Goal: Task Accomplishment & Management: Use online tool/utility

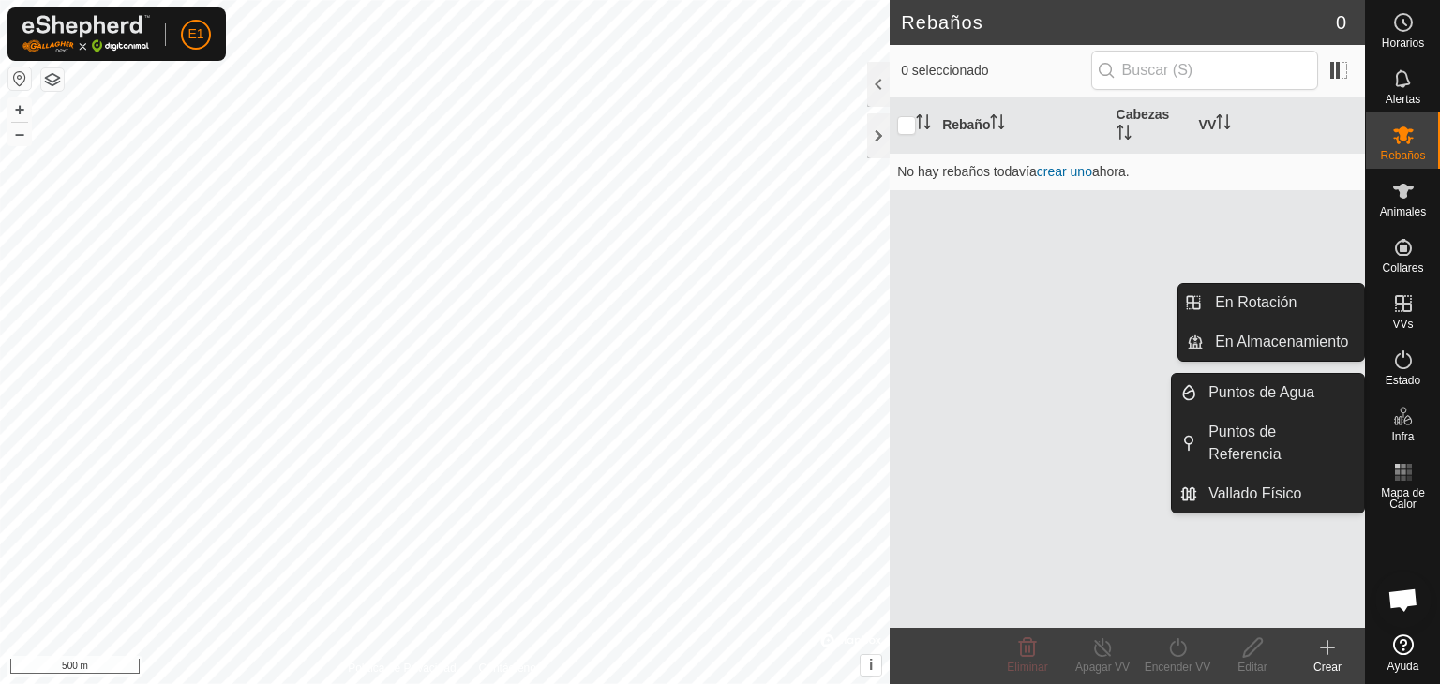
click at [1404, 308] on icon at bounding box center [1403, 304] width 23 height 23
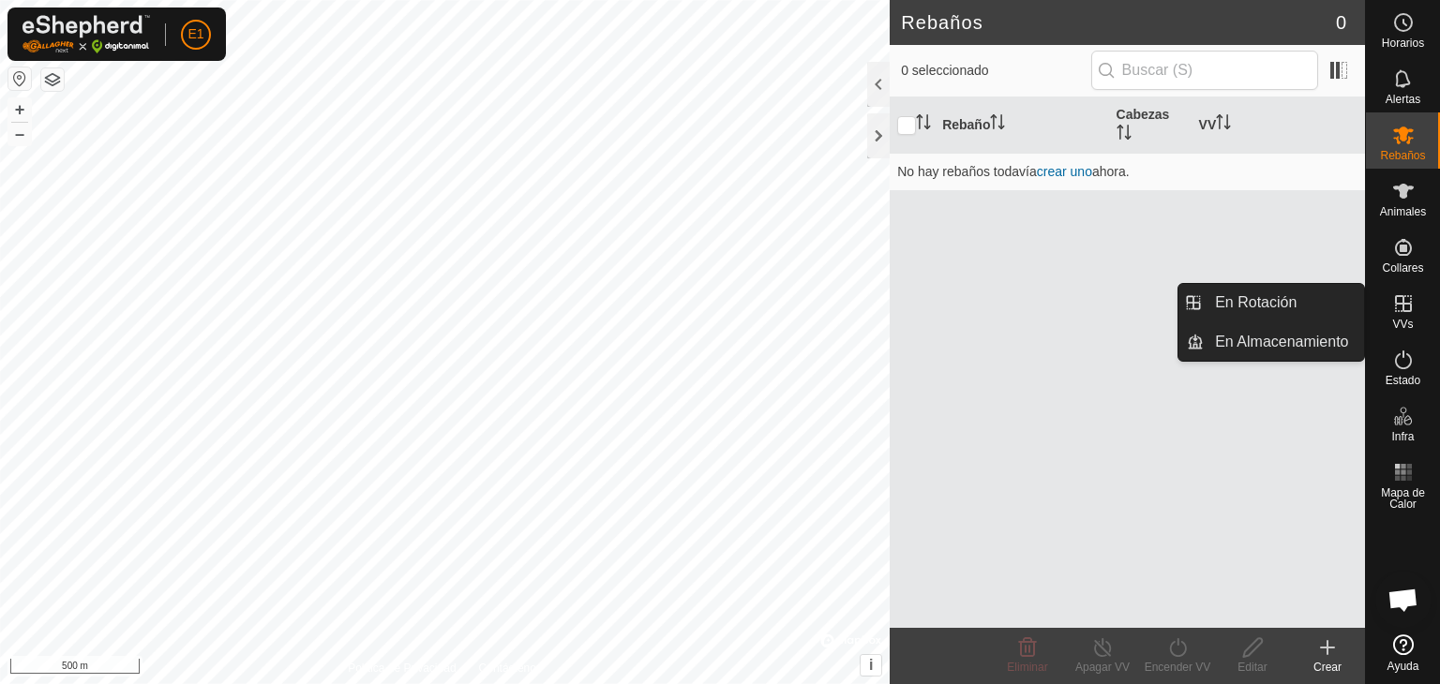
click at [1388, 301] on es-virtualpaddocks-svg-icon at bounding box center [1404, 304] width 34 height 30
click at [1399, 306] on icon at bounding box center [1403, 304] width 23 height 23
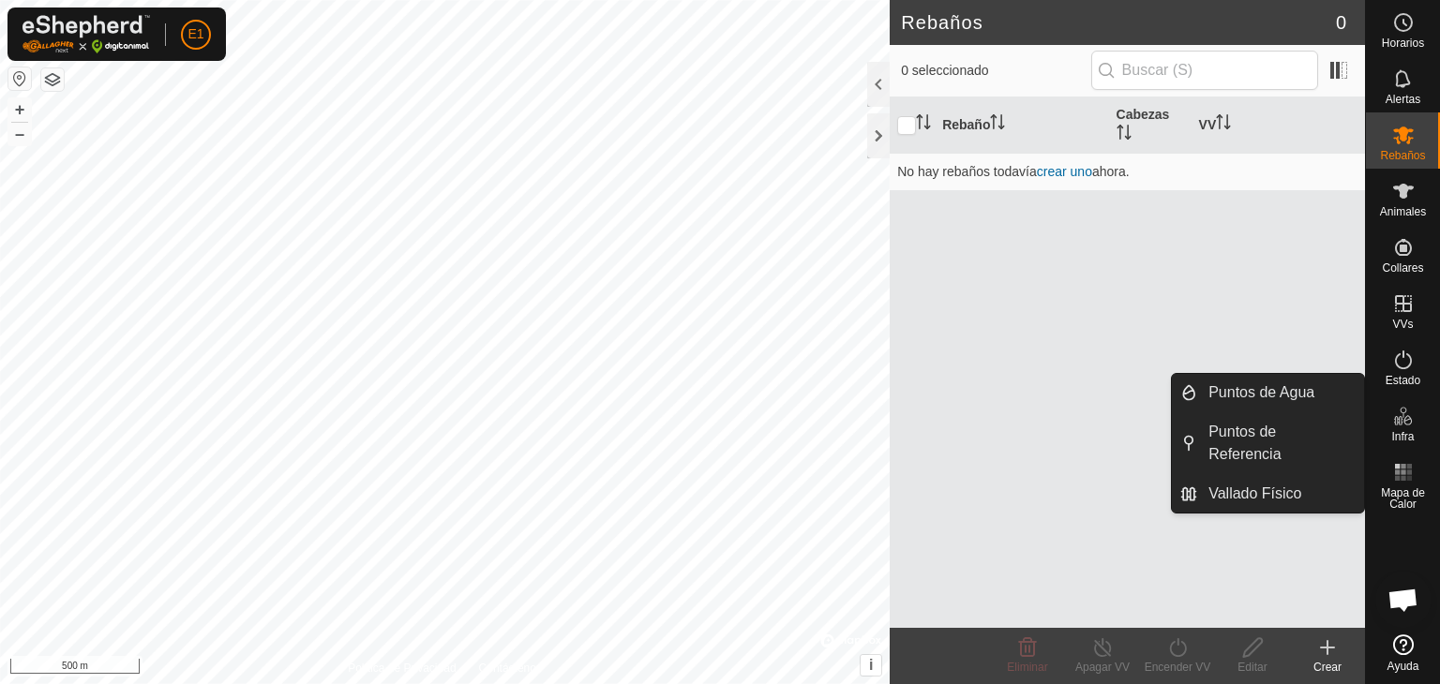
click at [1395, 431] on span "Infra" at bounding box center [1402, 436] width 23 height 11
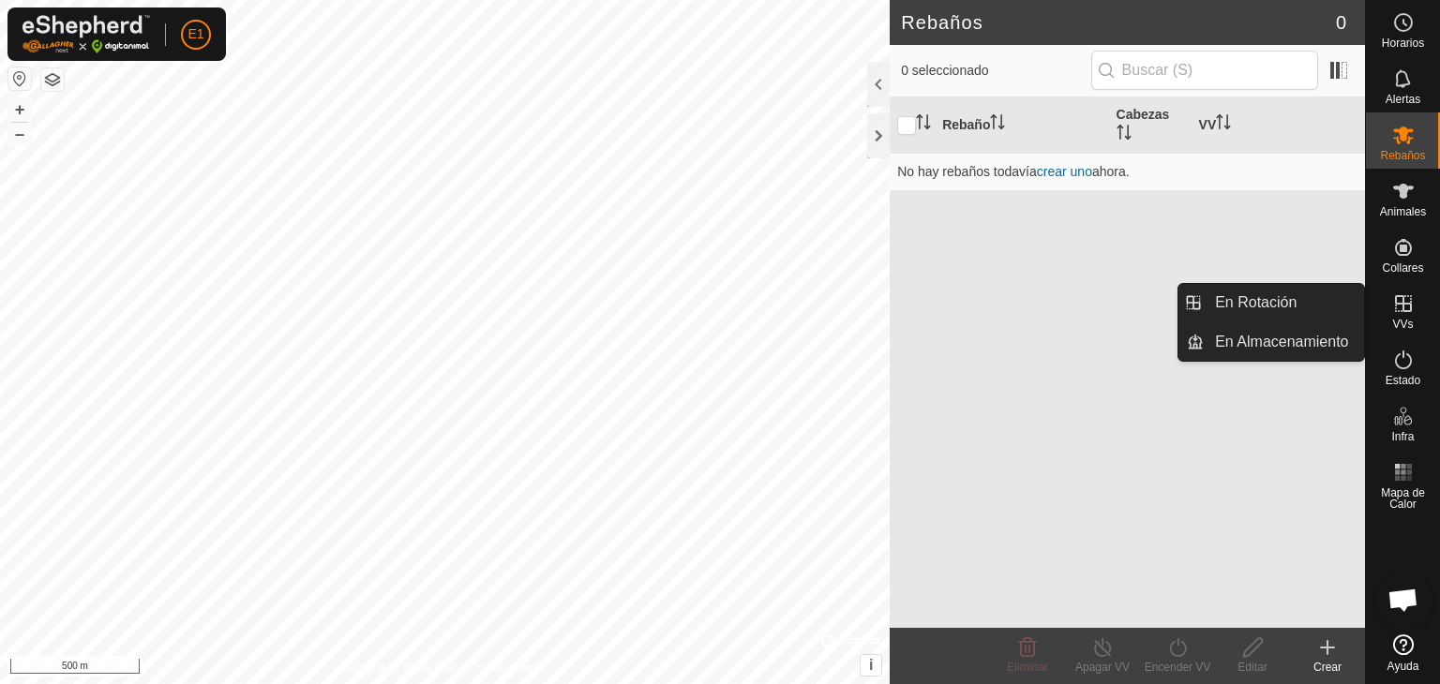
click at [1407, 307] on icon at bounding box center [1403, 304] width 23 height 23
click at [1284, 345] on link "En Almacenamiento" at bounding box center [1284, 342] width 160 height 38
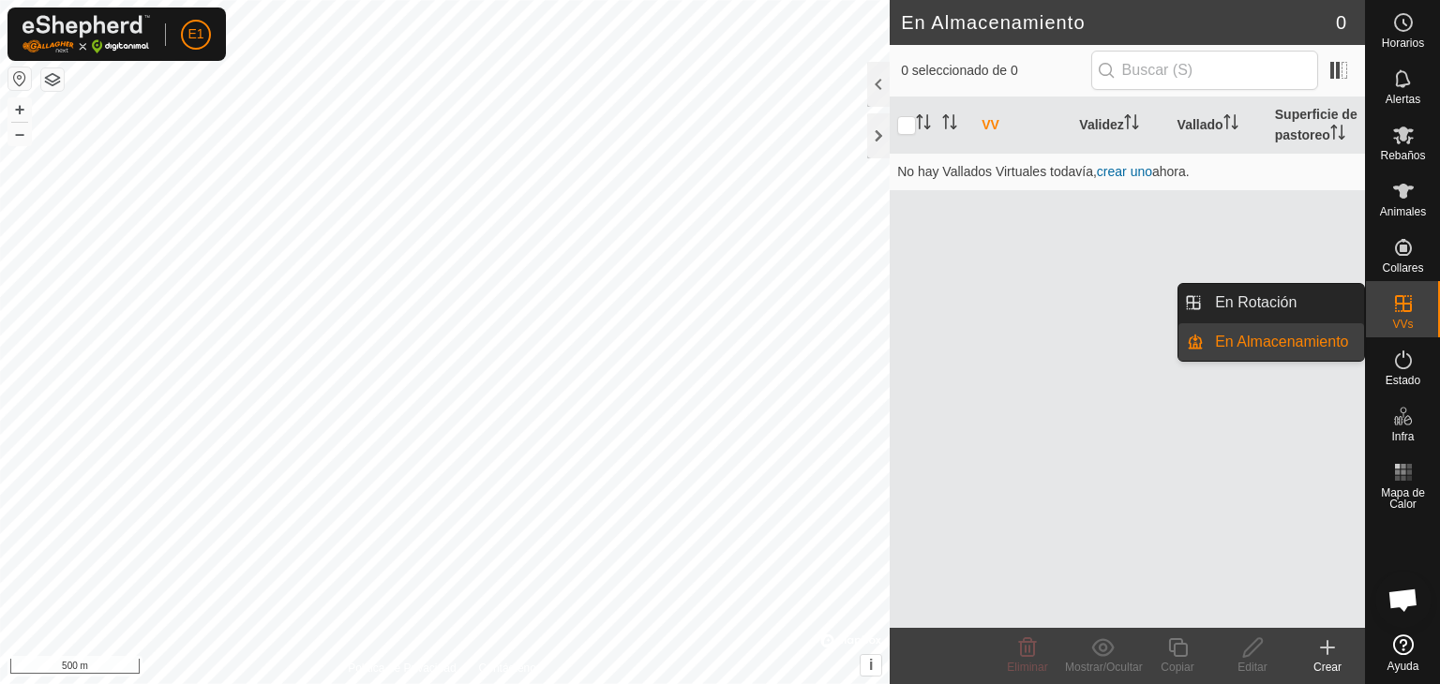
click at [1284, 345] on link "En Almacenamiento" at bounding box center [1284, 342] width 160 height 38
click at [1385, 301] on div "VVs" at bounding box center [1403, 309] width 74 height 56
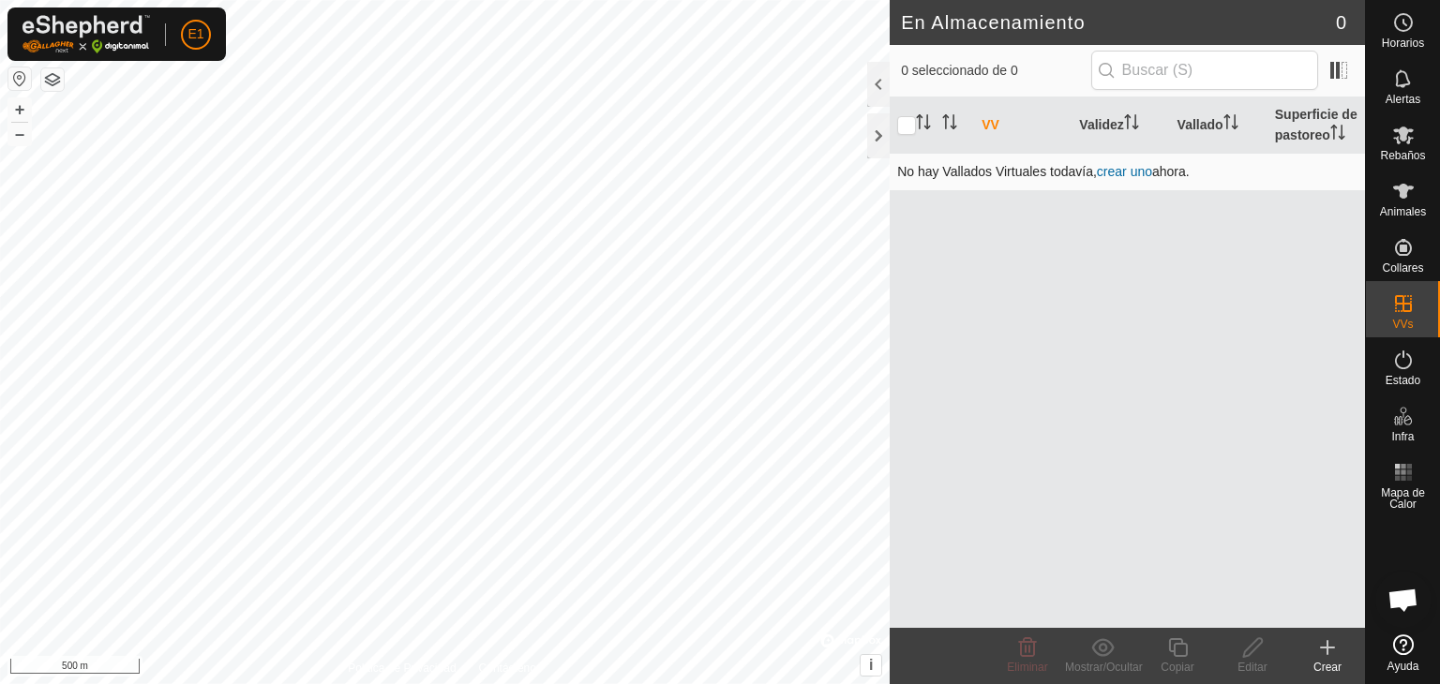
click at [1144, 171] on link "crear uno" at bounding box center [1124, 171] width 55 height 15
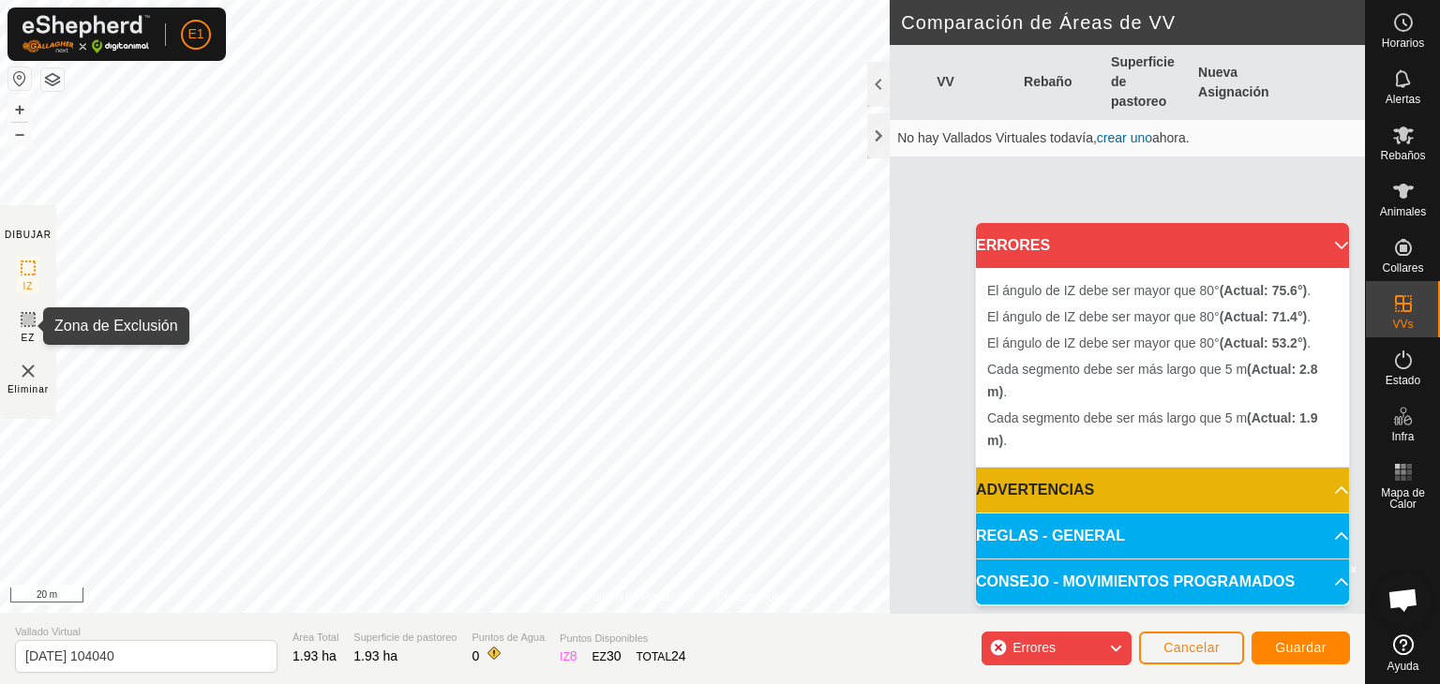
click at [26, 316] on icon at bounding box center [28, 319] width 11 height 11
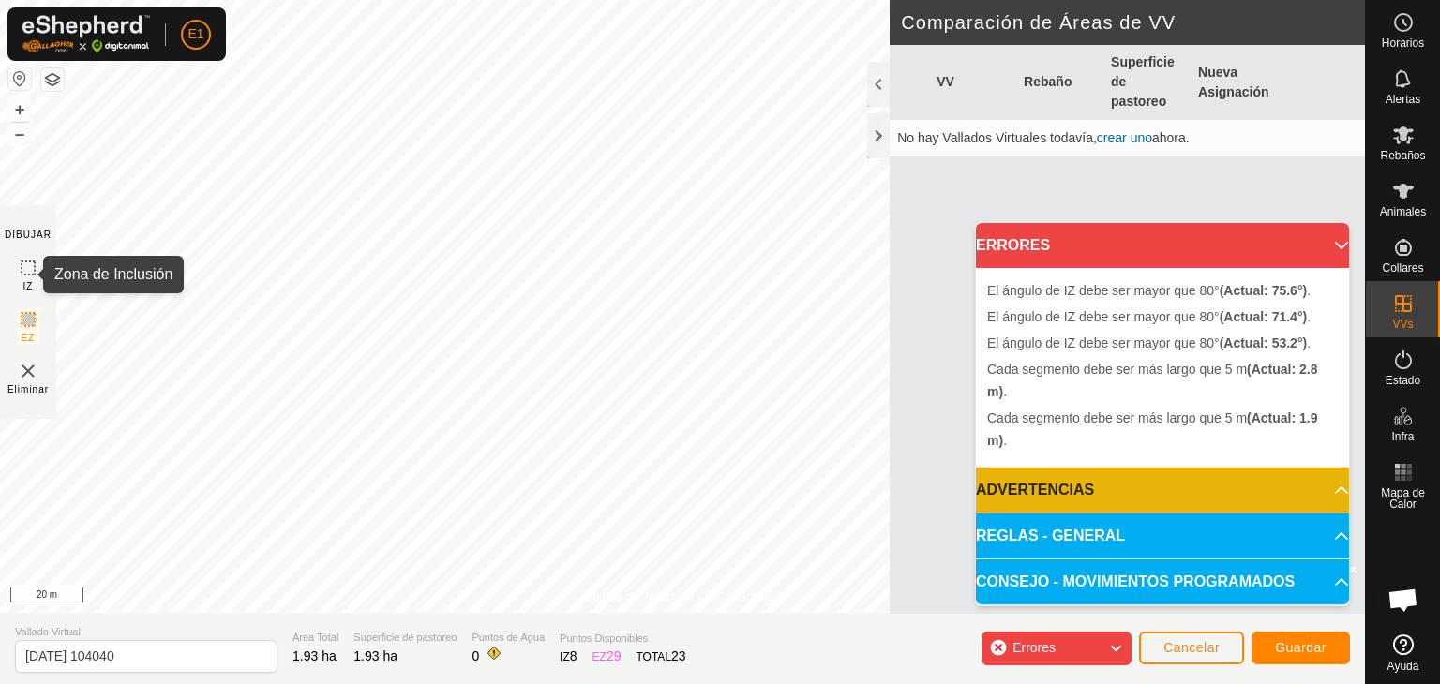
click at [28, 268] on icon at bounding box center [28, 268] width 23 height 23
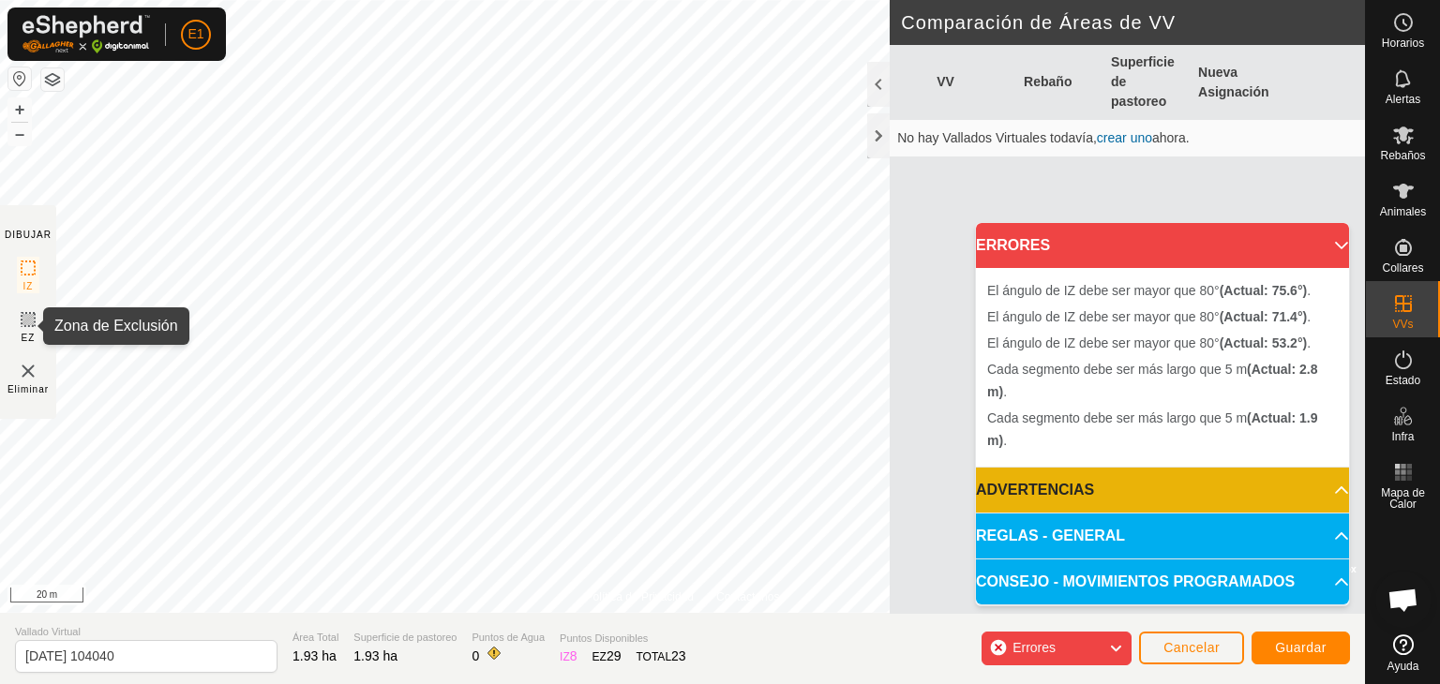
click at [26, 320] on icon at bounding box center [28, 319] width 23 height 23
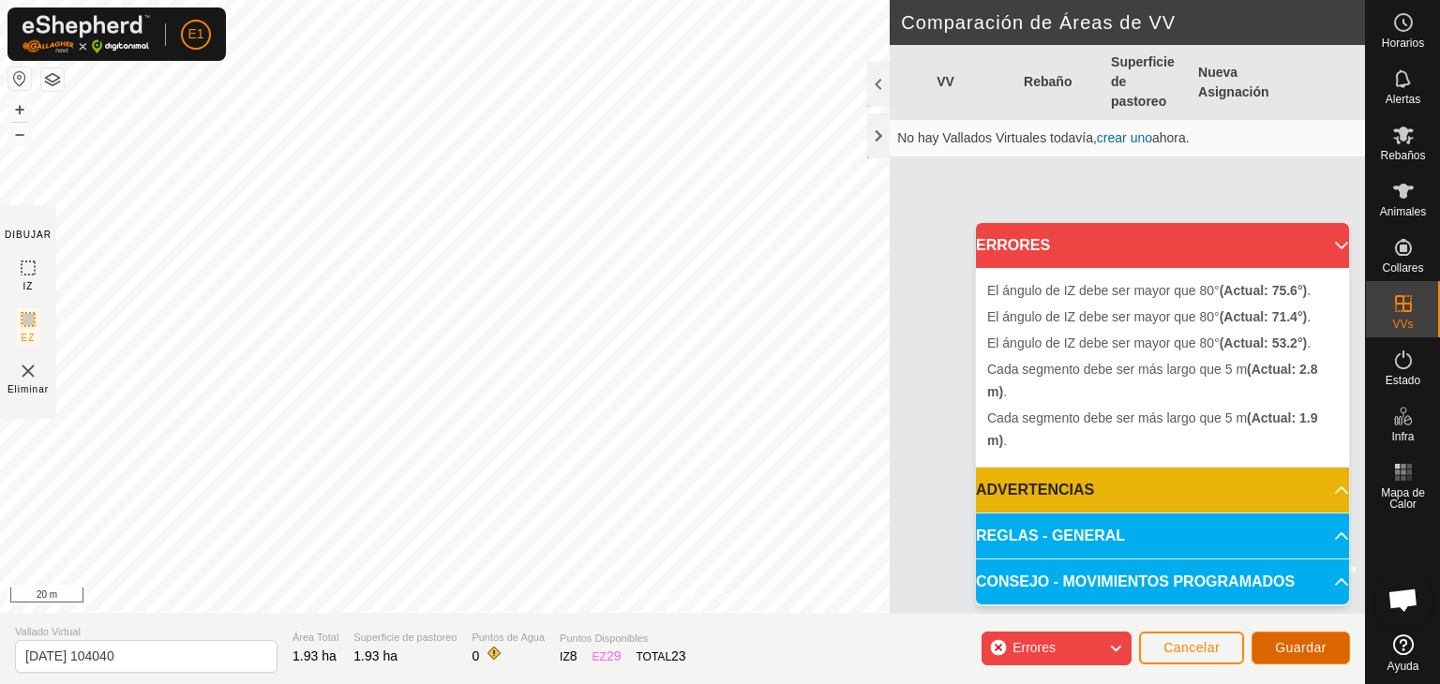
click at [1305, 648] on span "Guardar" at bounding box center [1301, 647] width 52 height 15
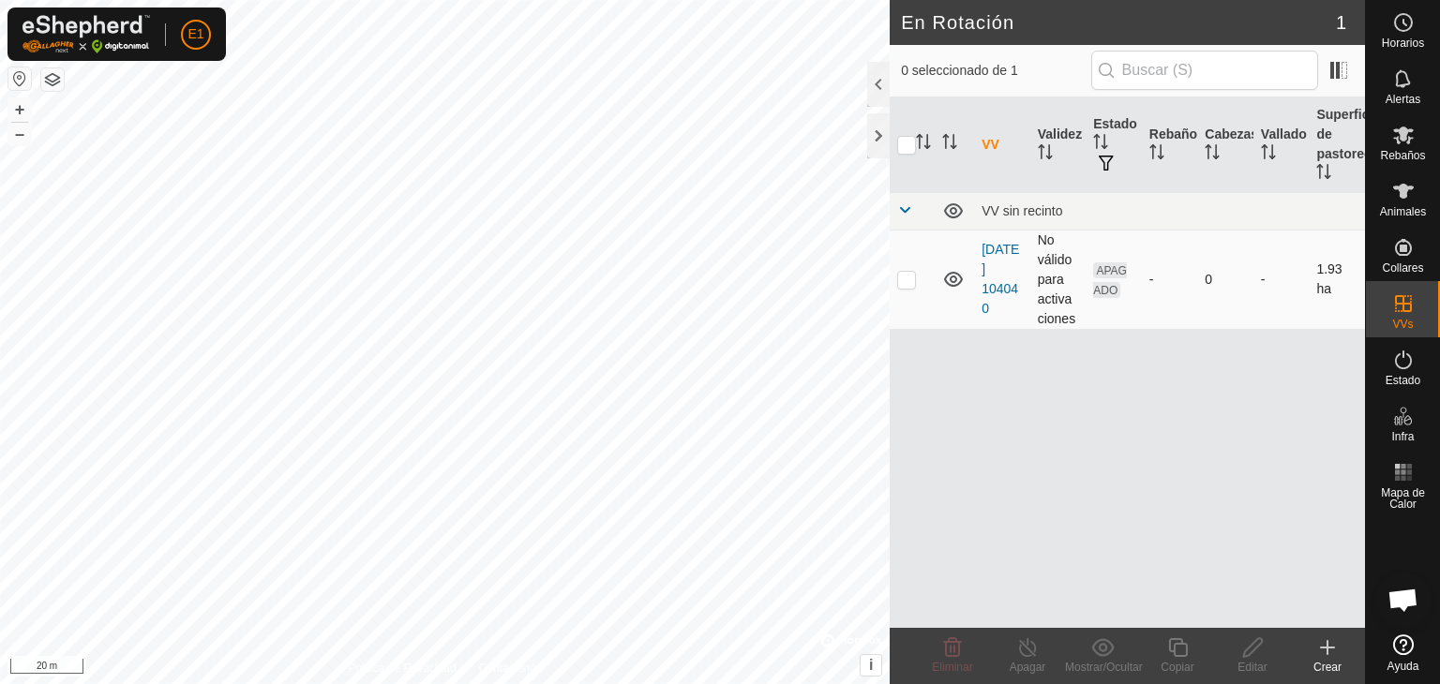
checkbox input "true"
click at [956, 278] on icon at bounding box center [953, 279] width 19 height 15
click at [954, 284] on icon at bounding box center [953, 279] width 23 height 23
click at [1000, 267] on link "[DATE] 104040" at bounding box center [1001, 279] width 38 height 74
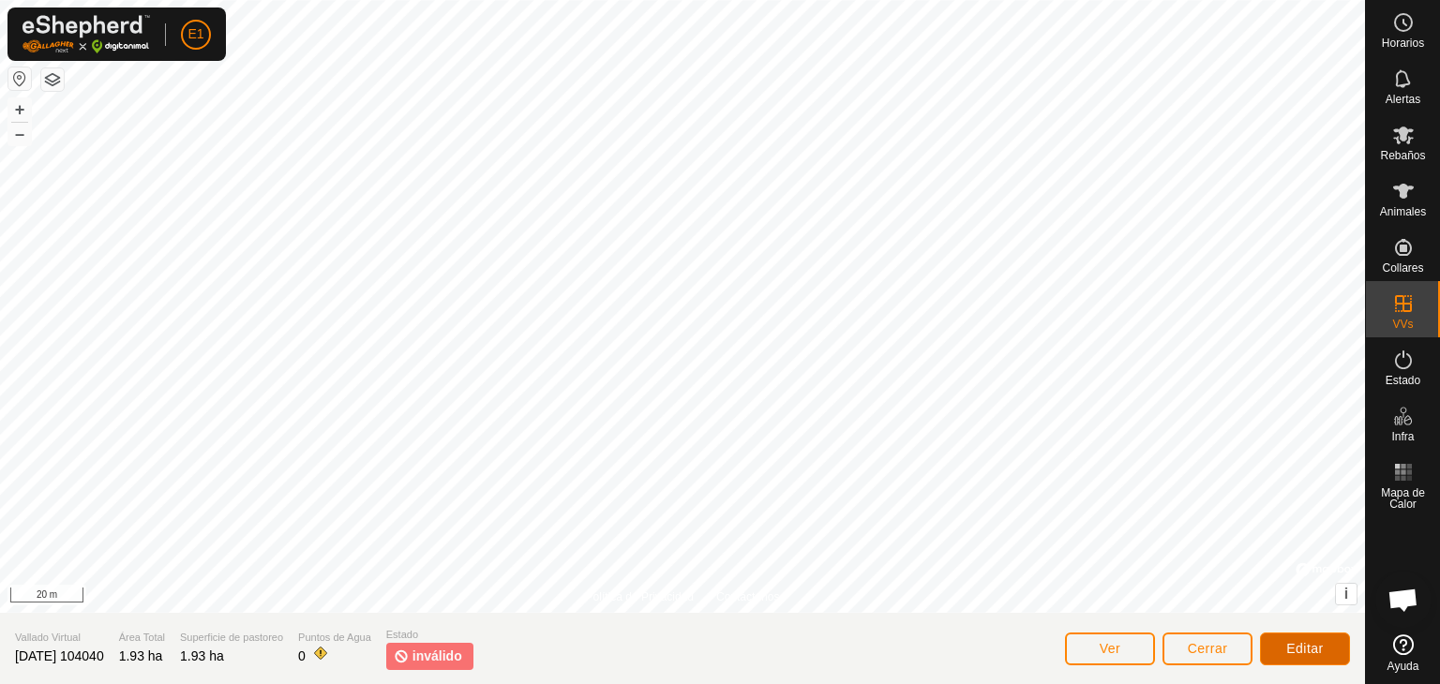
click at [1288, 651] on span "Editar" at bounding box center [1305, 648] width 38 height 15
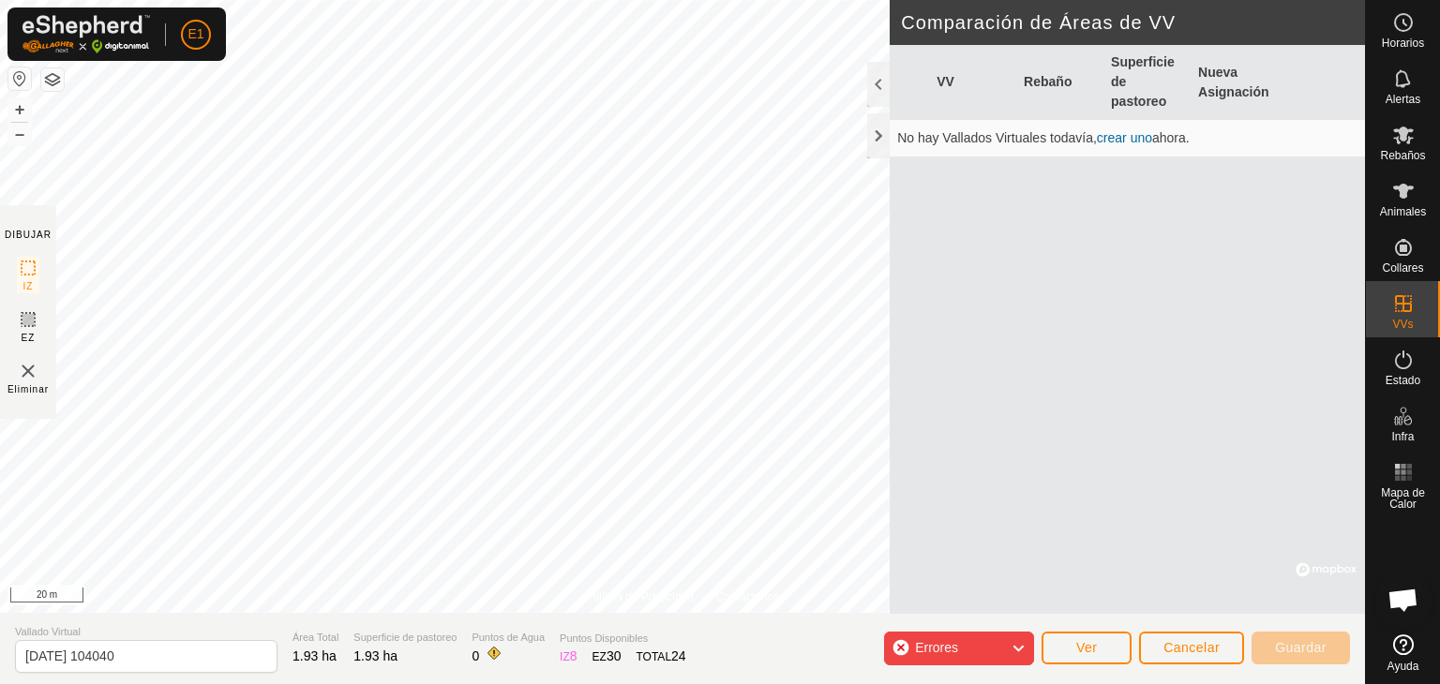
click at [927, 649] on span "Errores" at bounding box center [936, 647] width 43 height 15
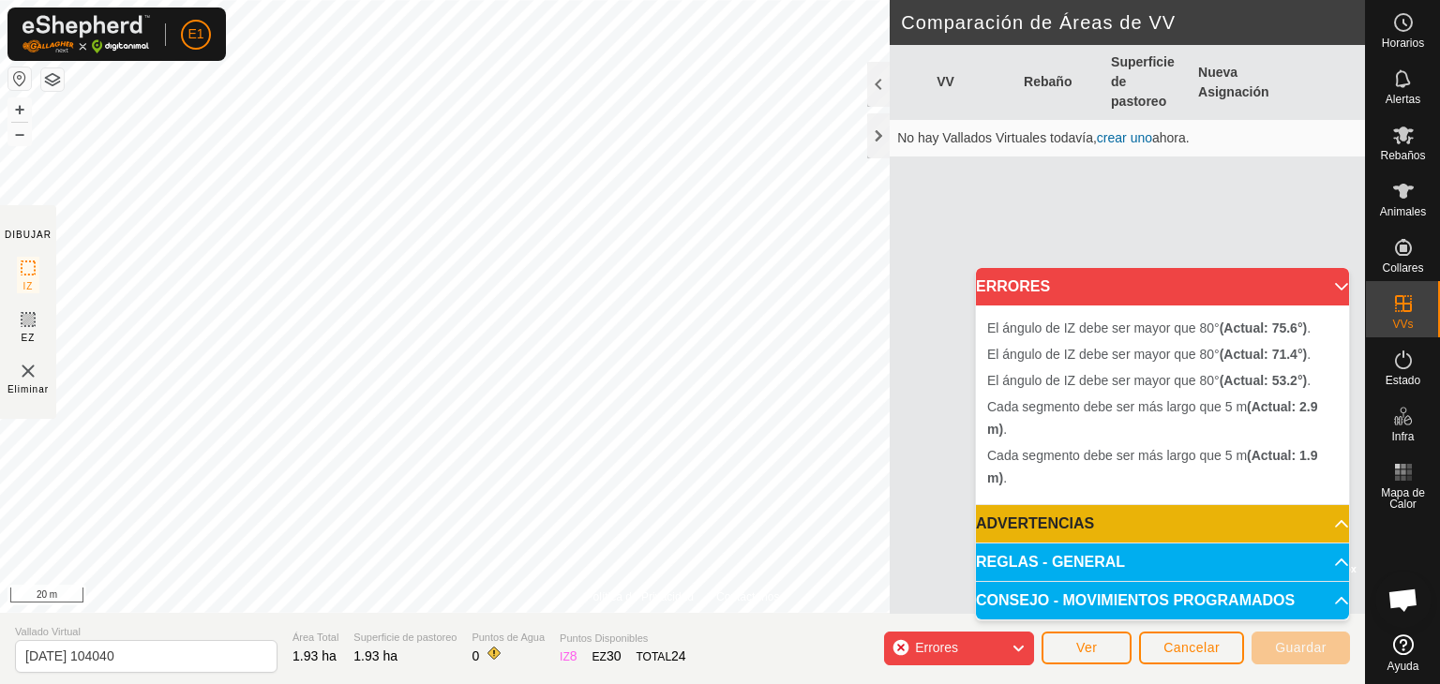
click at [22, 373] on img at bounding box center [28, 371] width 23 height 23
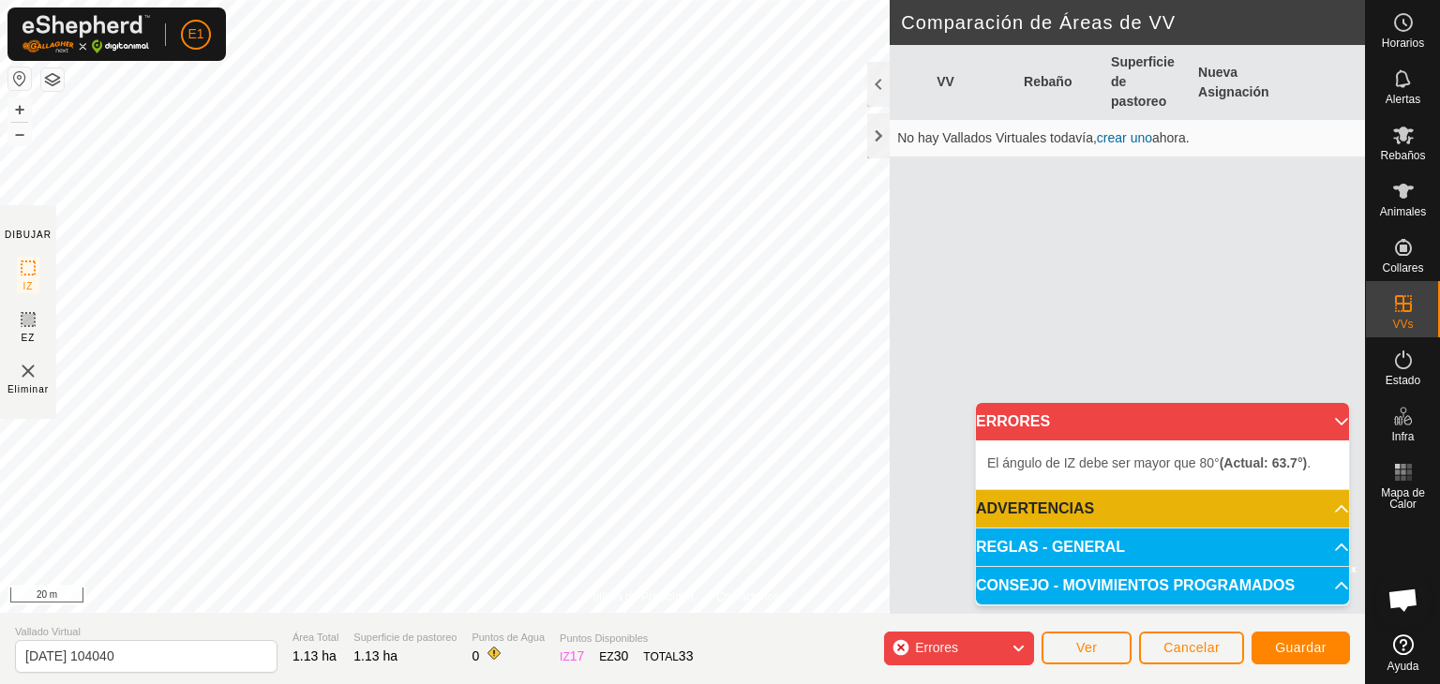
click at [273, 640] on div "Política de Privacidad Contáctenos + – ⇧ i © Mapbox , © OpenStreetMap , Improve…" at bounding box center [682, 342] width 1365 height 684
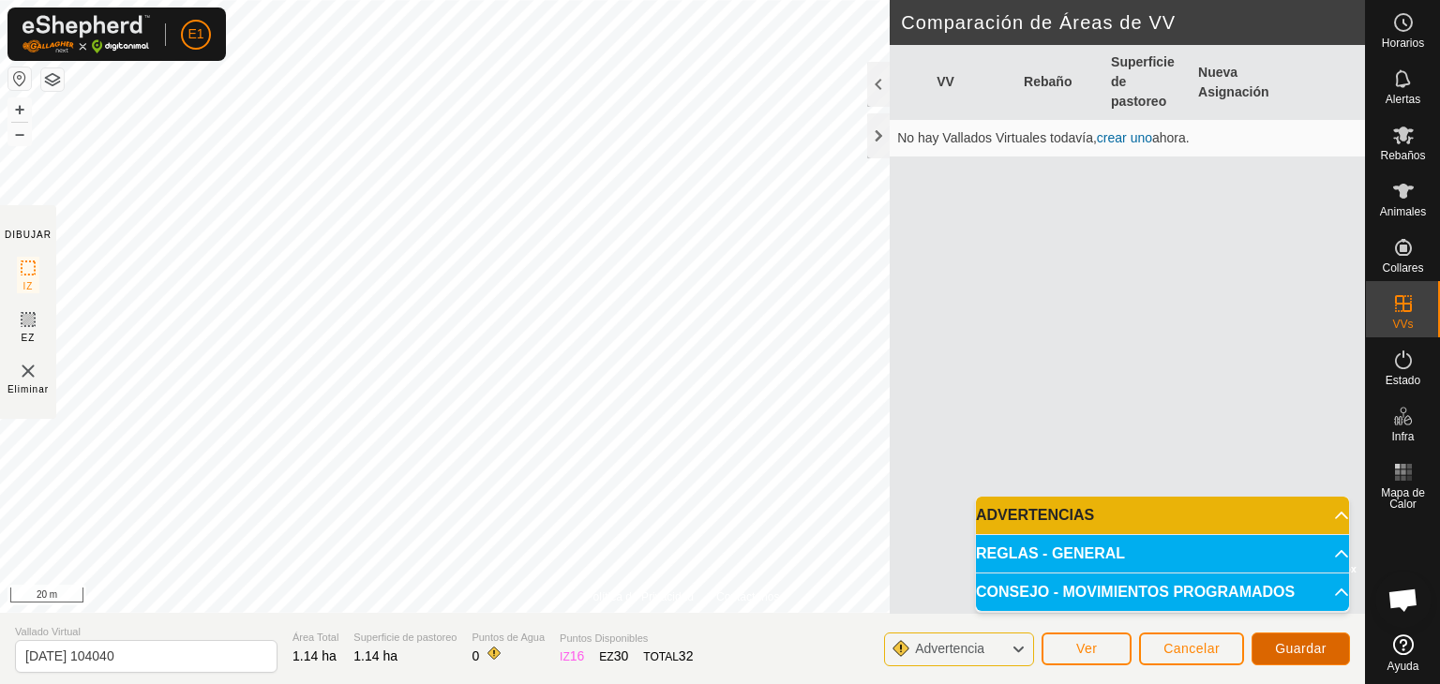
click at [1266, 646] on button "Guardar" at bounding box center [1301, 649] width 98 height 33
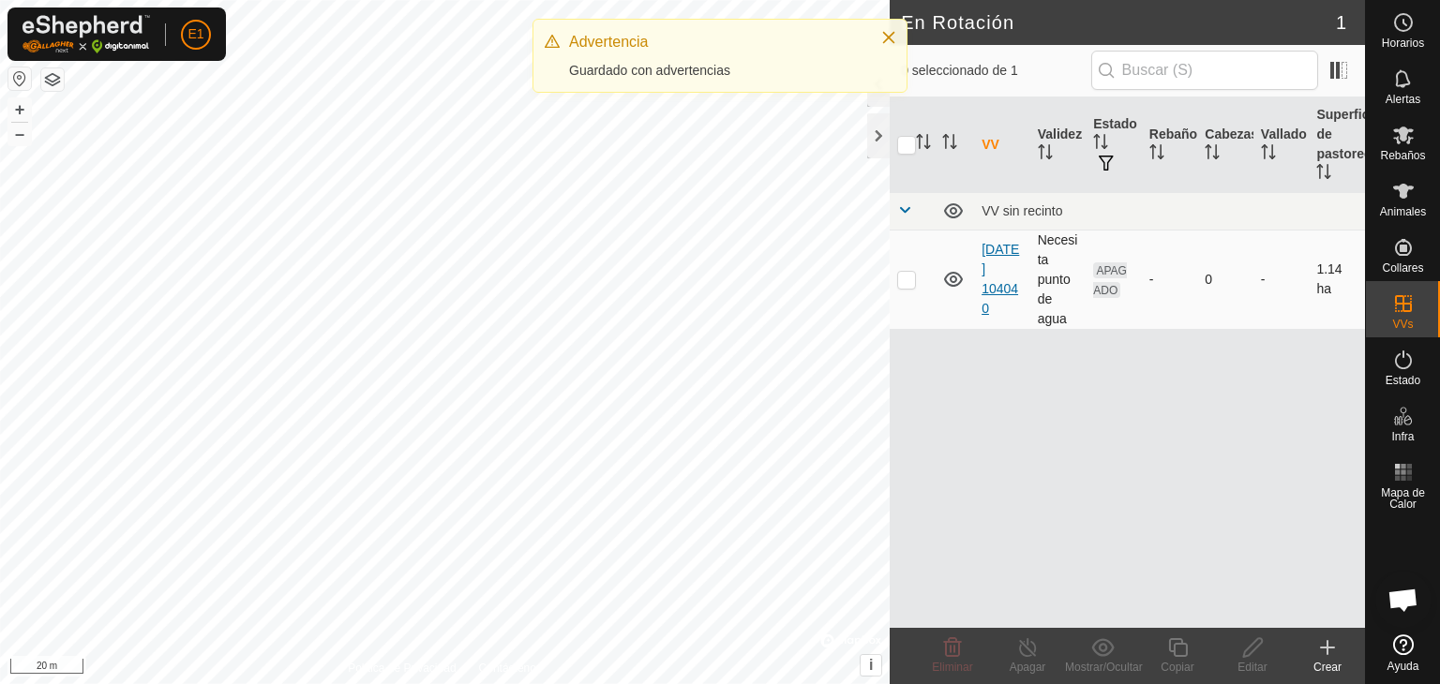
click at [991, 265] on link "[DATE] 104040" at bounding box center [1001, 279] width 38 height 74
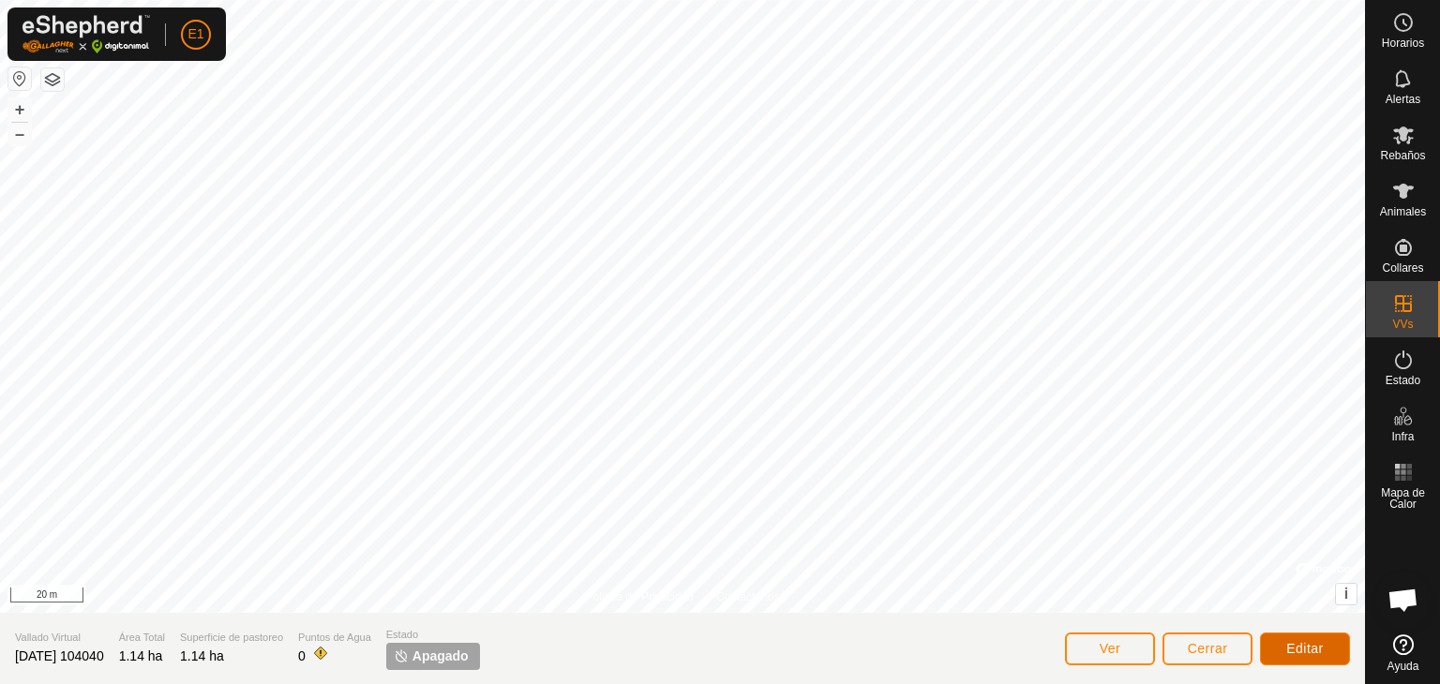
click at [1292, 646] on span "Editar" at bounding box center [1305, 648] width 38 height 15
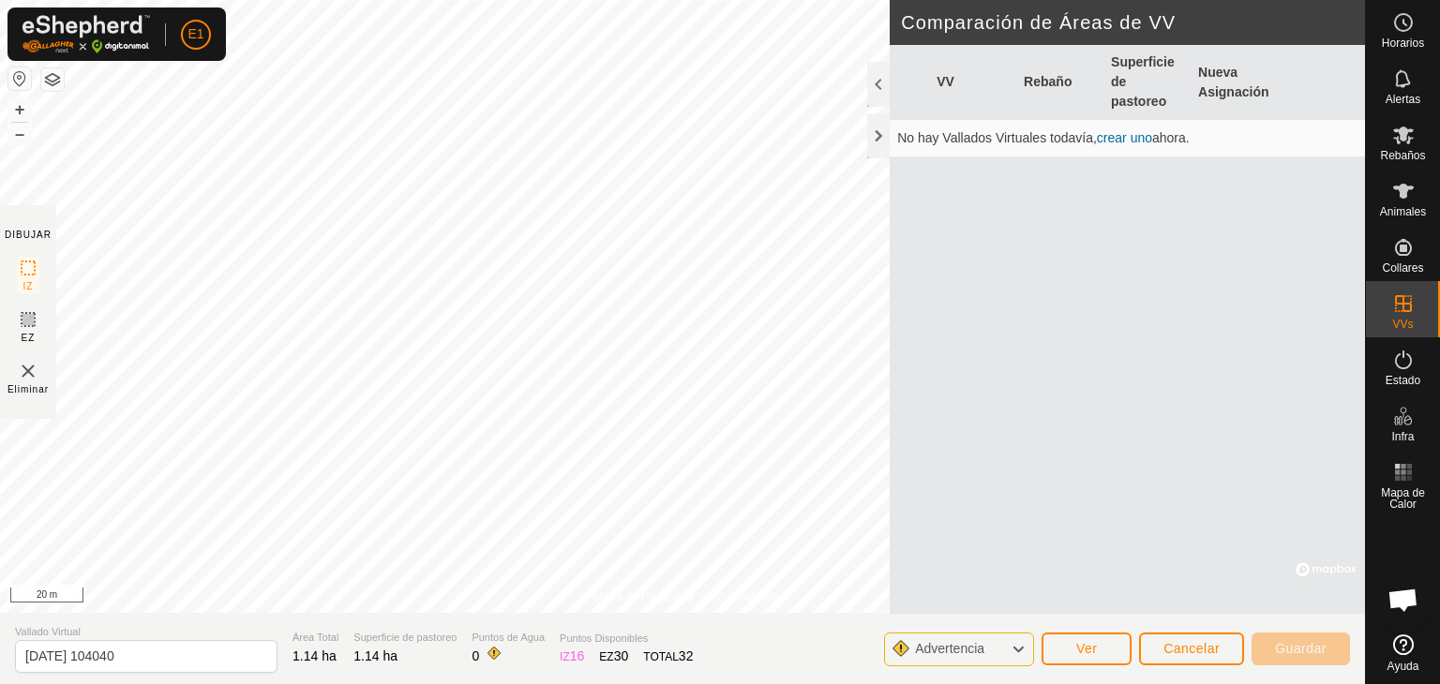
click at [965, 642] on span "Advertencia" at bounding box center [949, 648] width 69 height 15
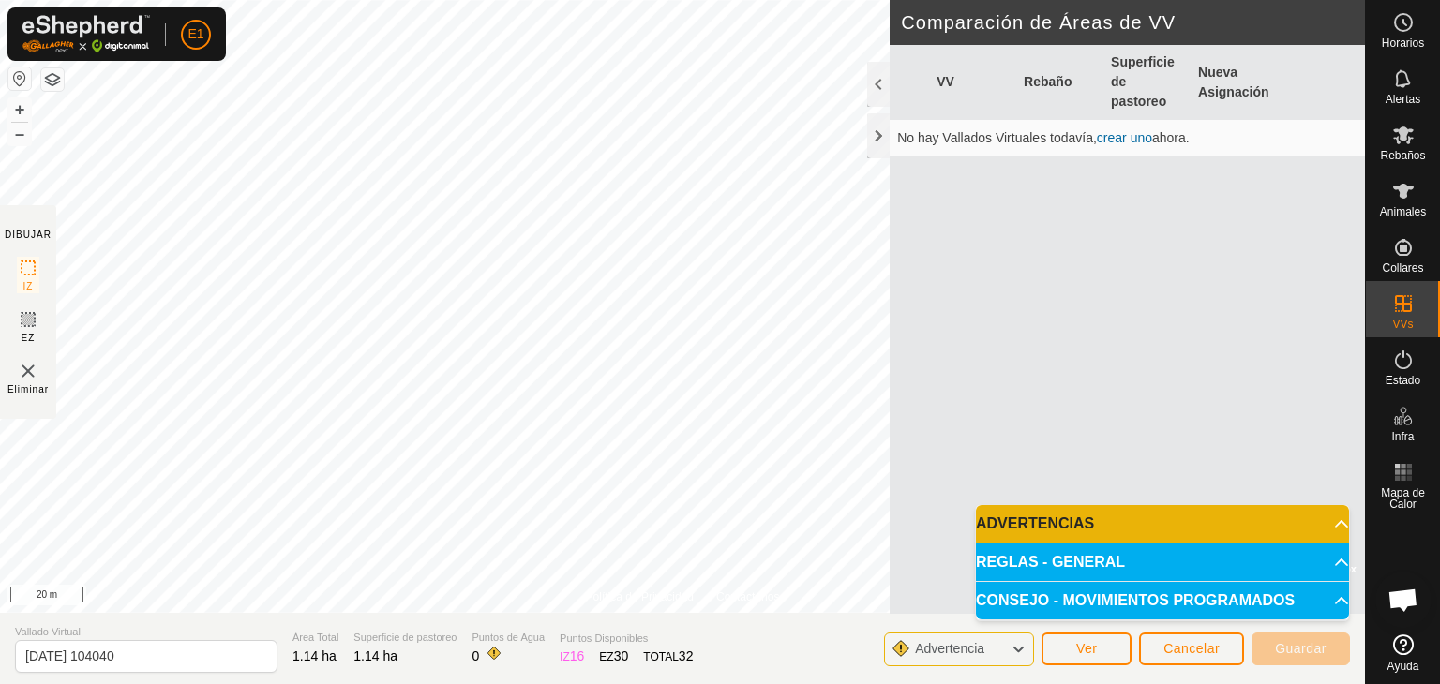
click at [971, 395] on div "VV Rebaño Superficie de pastoreo Nueva Asignación No hay Vallados Virtuales tod…" at bounding box center [1127, 329] width 475 height 569
click at [930, 656] on span "Advertencia" at bounding box center [957, 650] width 84 height 24
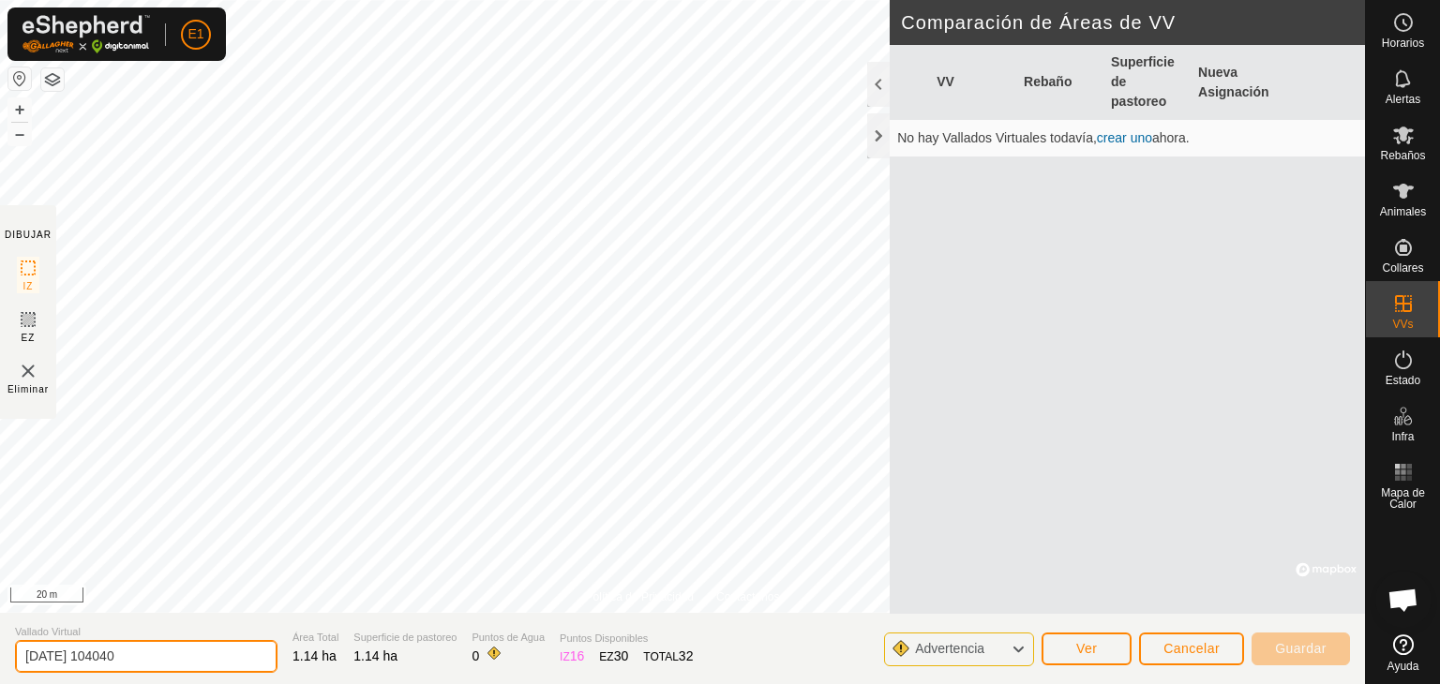
click at [165, 658] on input "[DATE] 104040" at bounding box center [146, 656] width 263 height 33
click at [165, 661] on input "[DATE] 104040" at bounding box center [146, 656] width 263 height 33
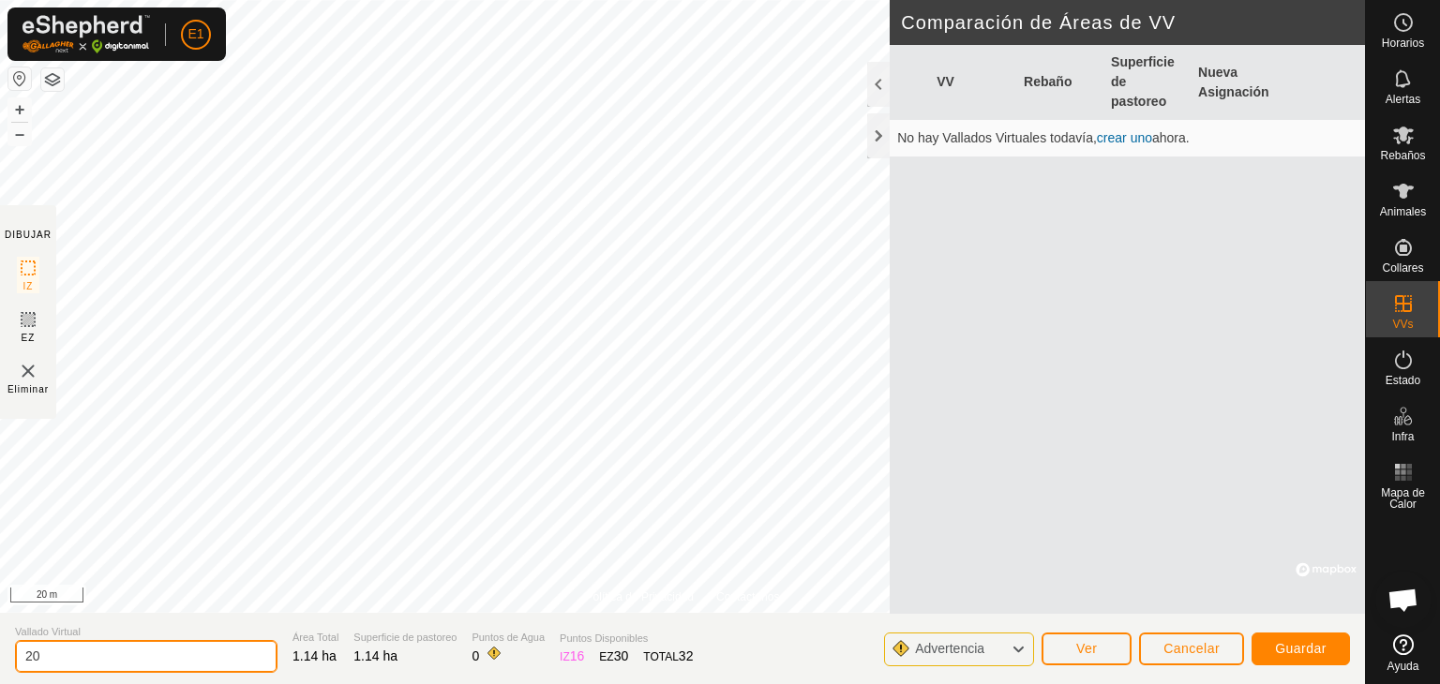
type input "2"
type input "[PERSON_NAME]"
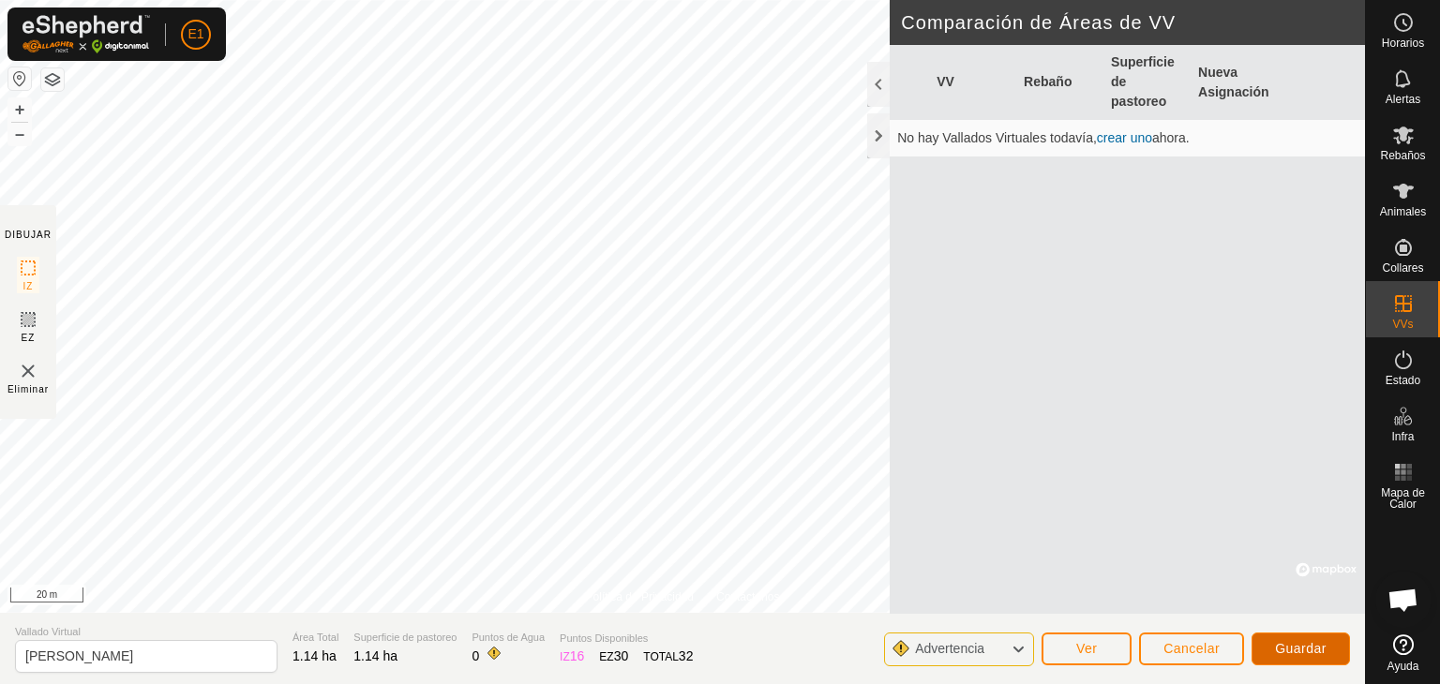
click at [1306, 642] on span "Guardar" at bounding box center [1301, 648] width 52 height 15
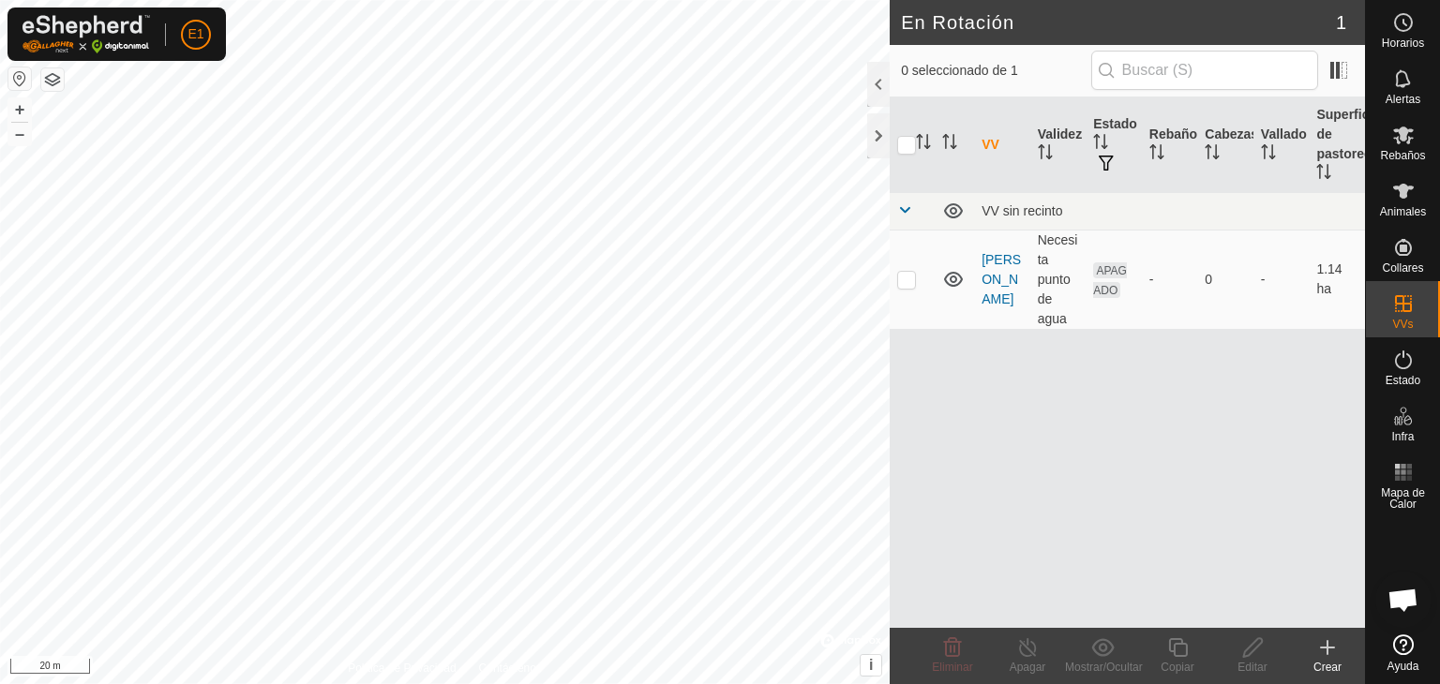
click at [1324, 641] on icon at bounding box center [1327, 648] width 23 height 23
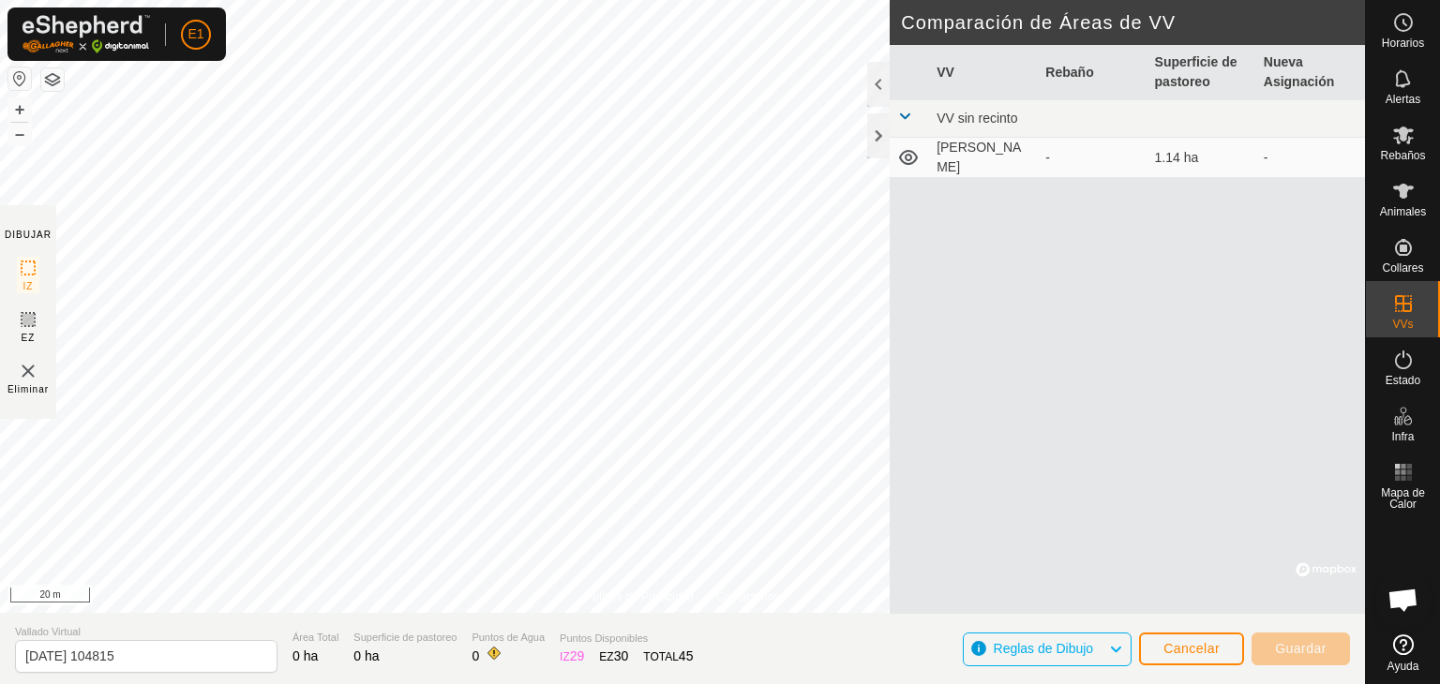
click at [589, 672] on div "Política de Privacidad Contáctenos + – ⇧ i © Mapbox , © OpenStreetMap , Improve…" at bounding box center [682, 342] width 1365 height 684
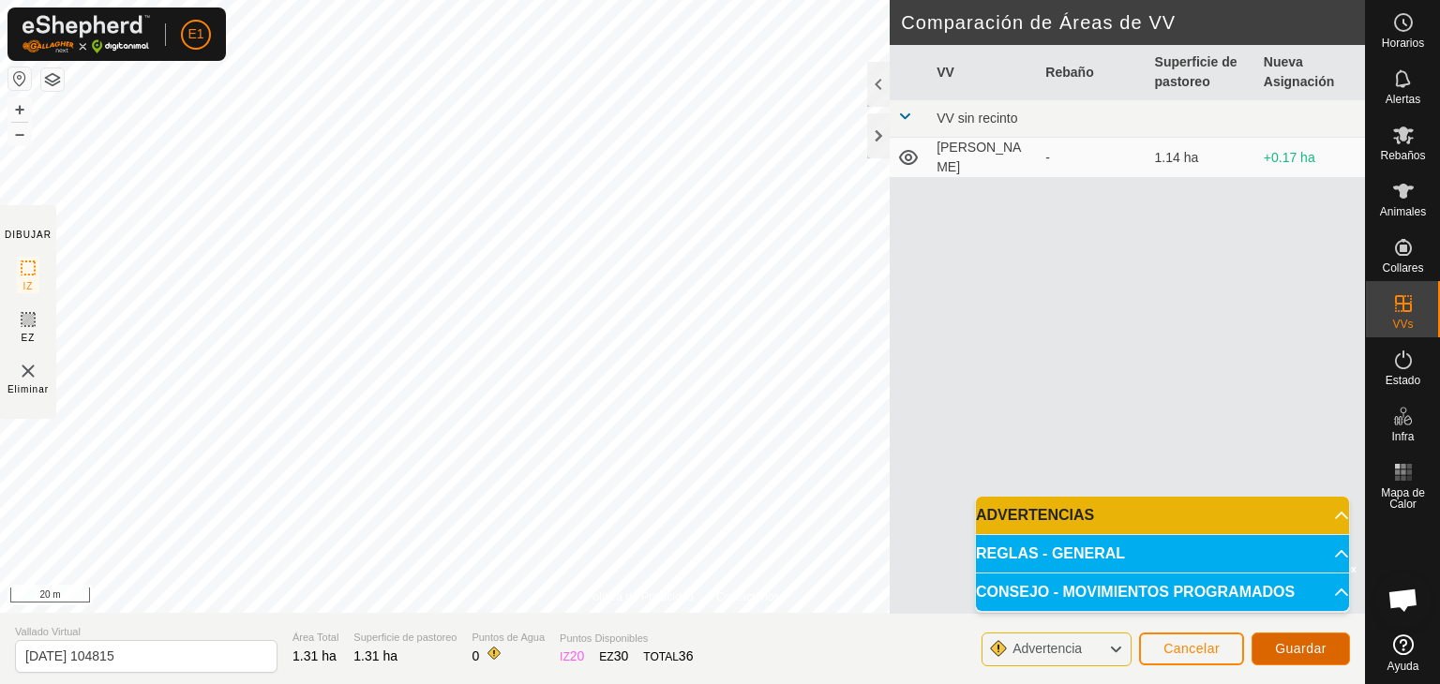
click at [1294, 652] on span "Guardar" at bounding box center [1301, 648] width 52 height 15
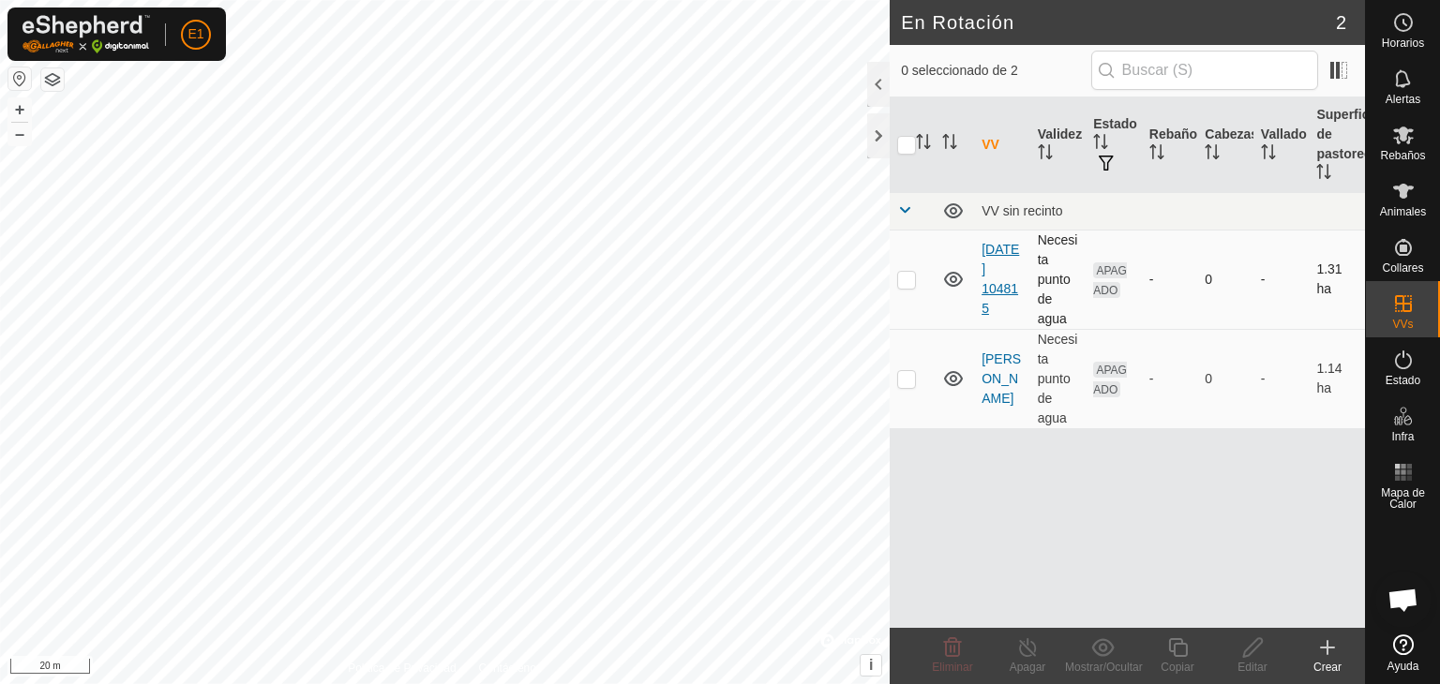
click at [997, 263] on link "[DATE] 104815" at bounding box center [1001, 279] width 38 height 74
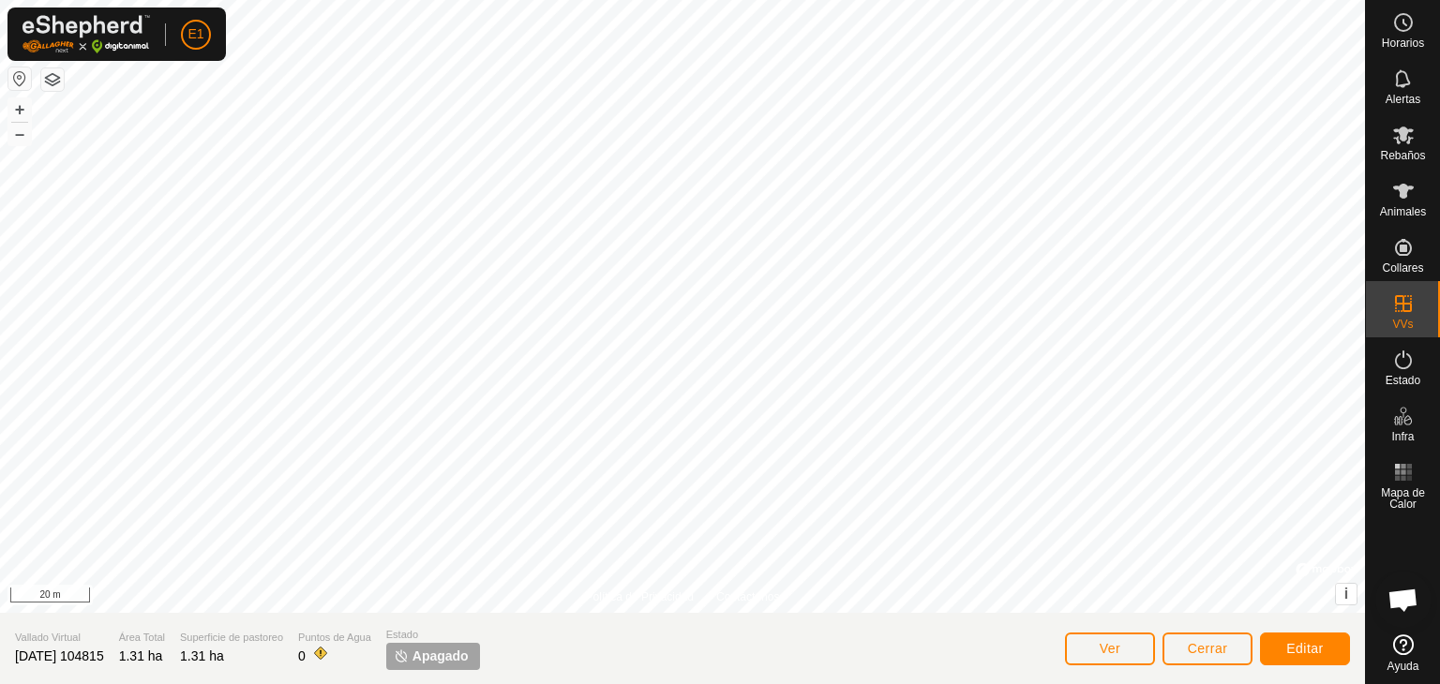
click at [104, 659] on span "[DATE] 104815" at bounding box center [59, 656] width 89 height 15
click at [1299, 642] on span "Editar" at bounding box center [1305, 648] width 38 height 15
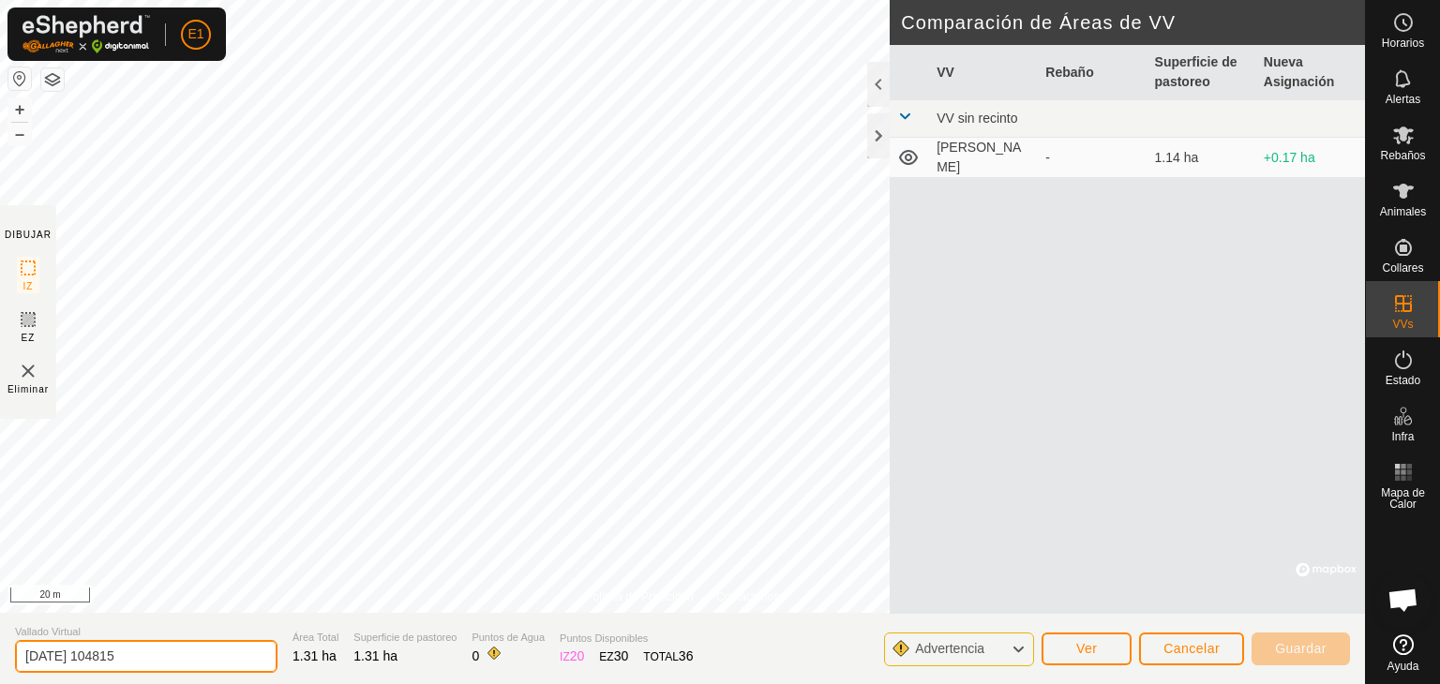
click at [173, 654] on input "[DATE] 104815" at bounding box center [146, 656] width 263 height 33
type input "2"
type input "ROMEQUE"
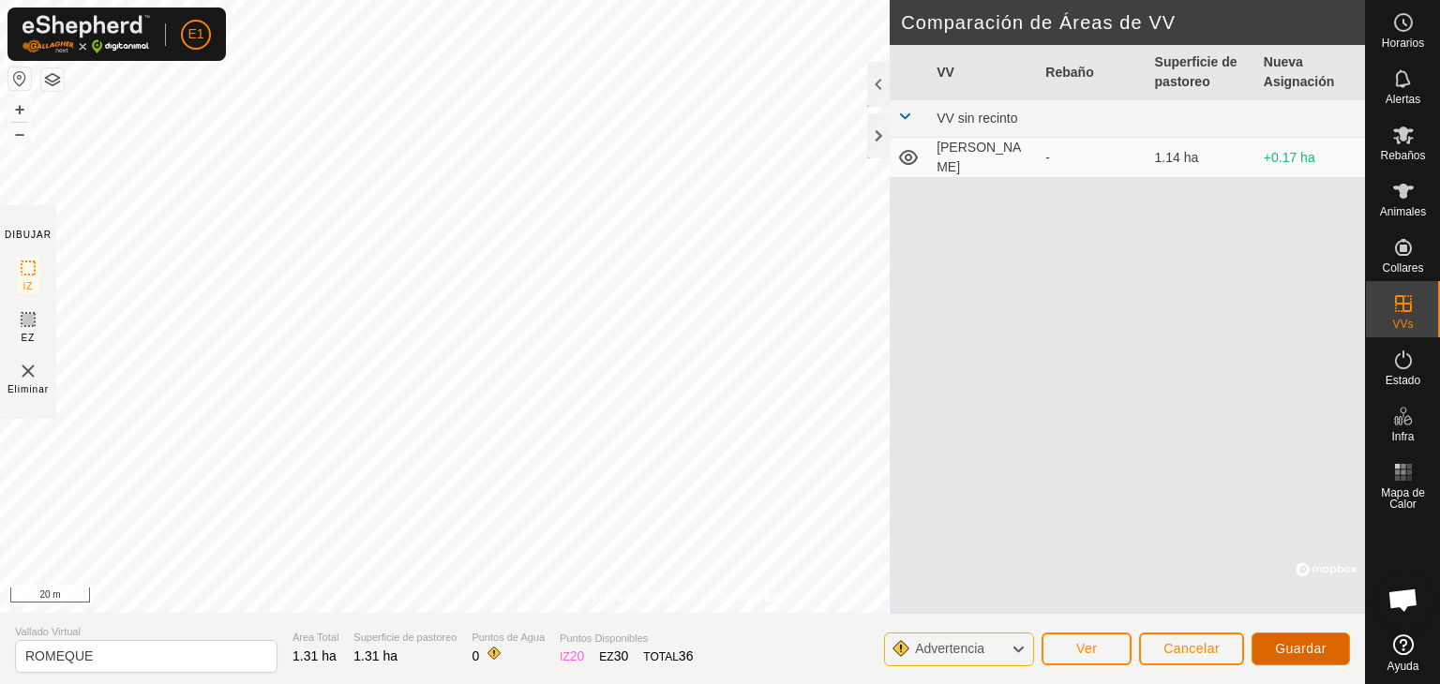
click at [1275, 645] on span "Guardar" at bounding box center [1301, 648] width 52 height 15
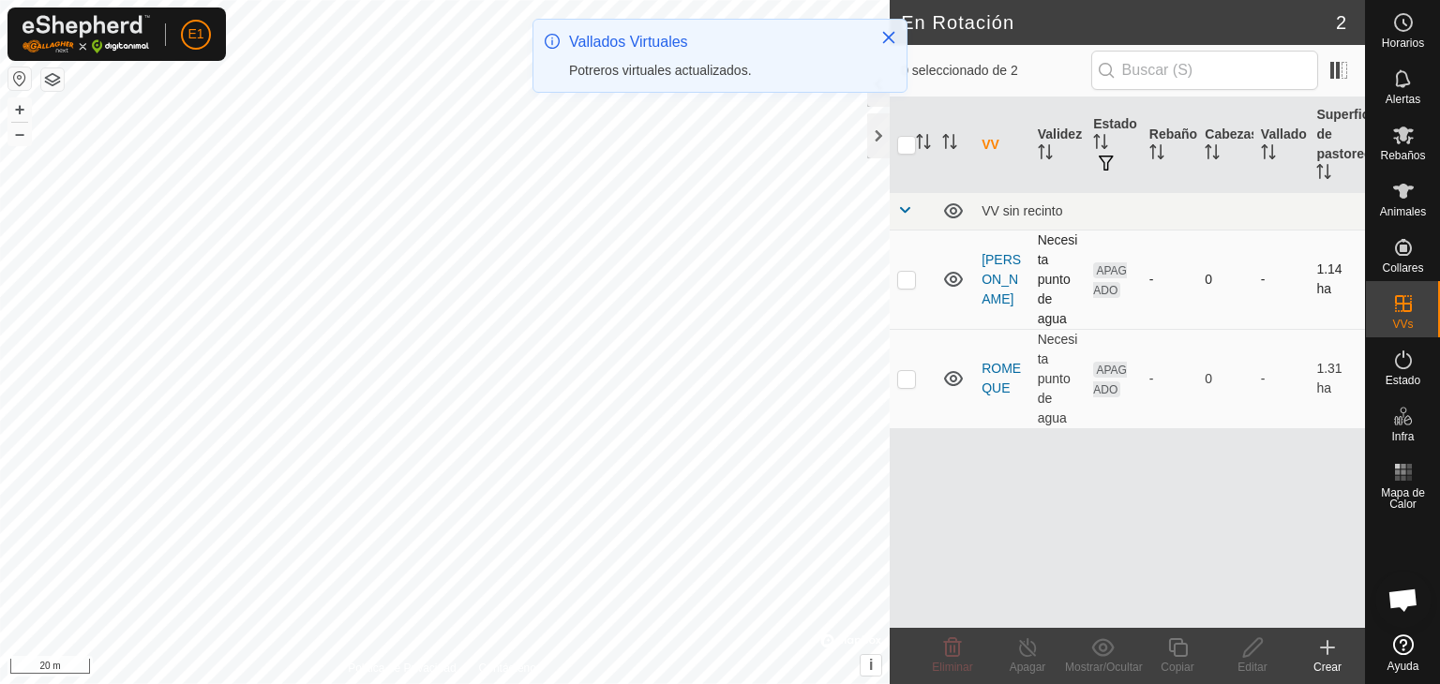
click at [1052, 276] on td "Necesita punto de agua" at bounding box center [1058, 279] width 56 height 99
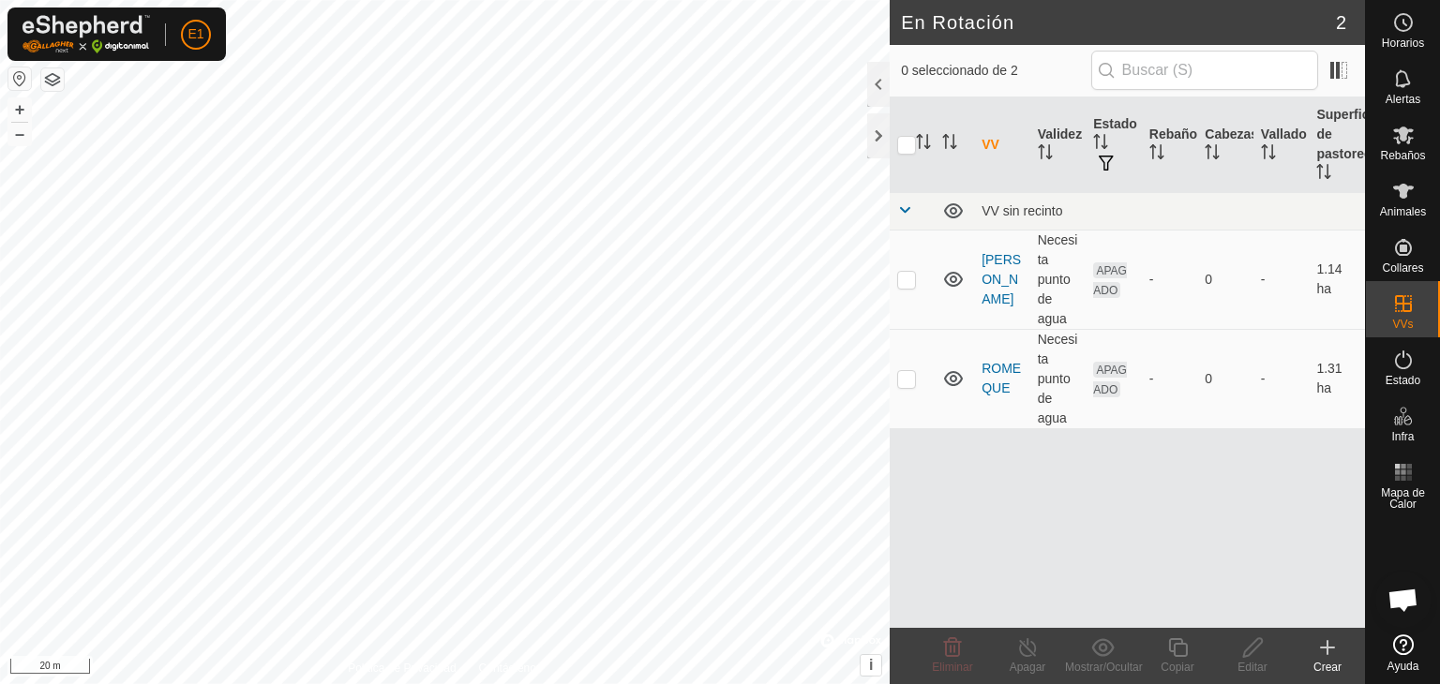
click at [909, 589] on div "En Rotación 2 0 seleccionado de 2 VV Validez Estado Rebaño Cabezas Vallado Supe…" at bounding box center [682, 342] width 1365 height 684
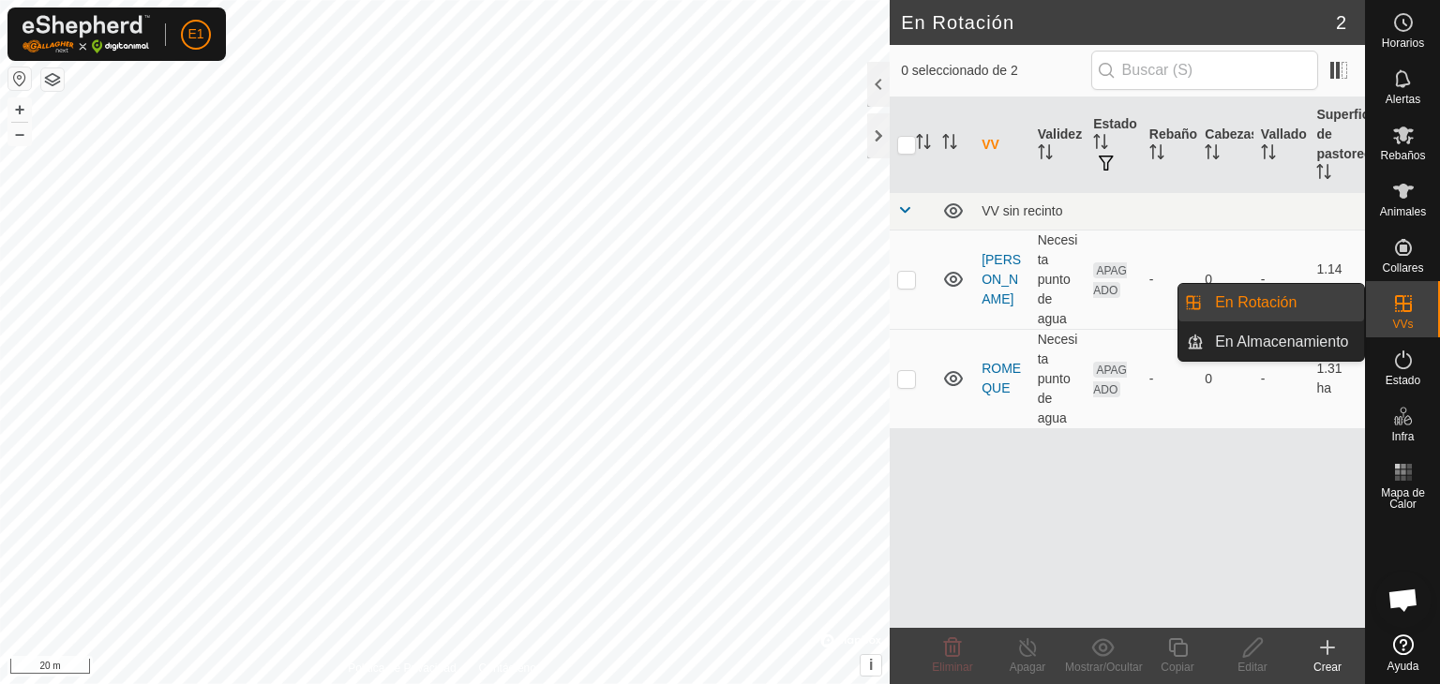
click at [1402, 311] on icon at bounding box center [1403, 303] width 17 height 17
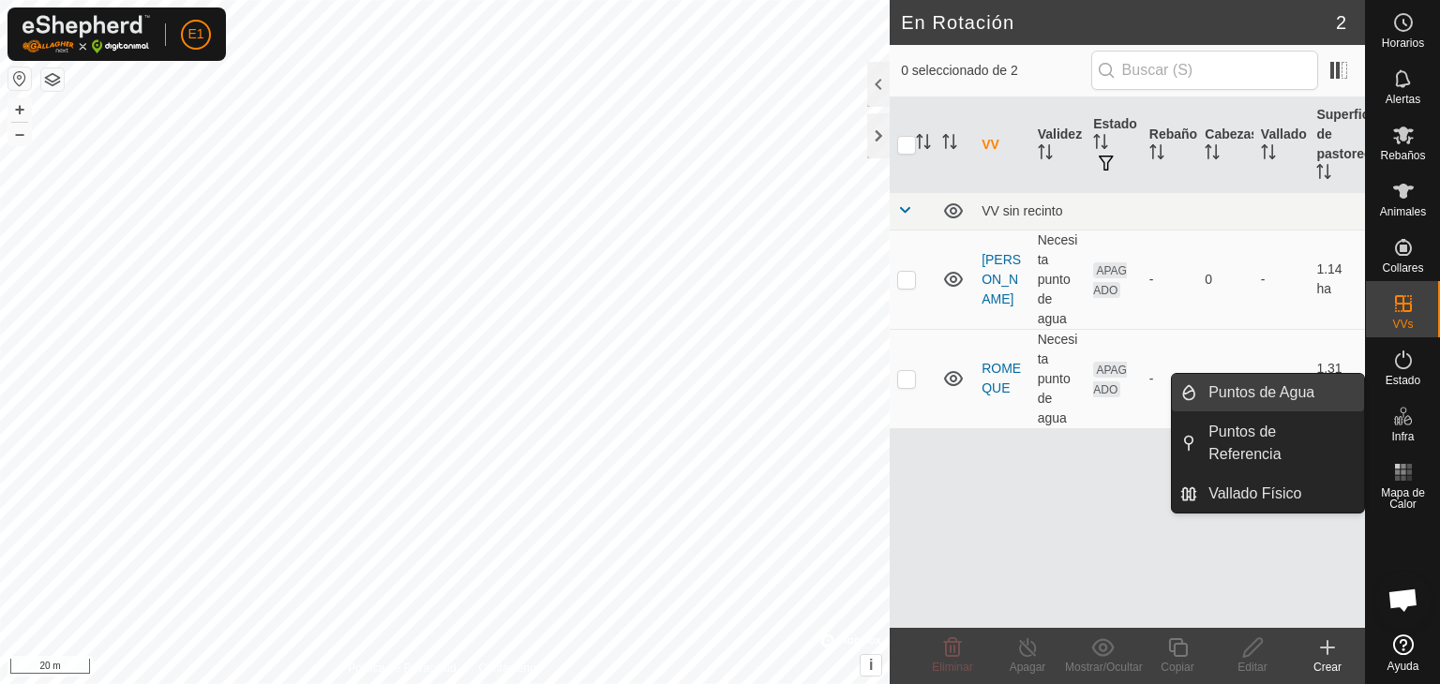
click at [1277, 391] on link "Puntos de Agua" at bounding box center [1280, 393] width 167 height 38
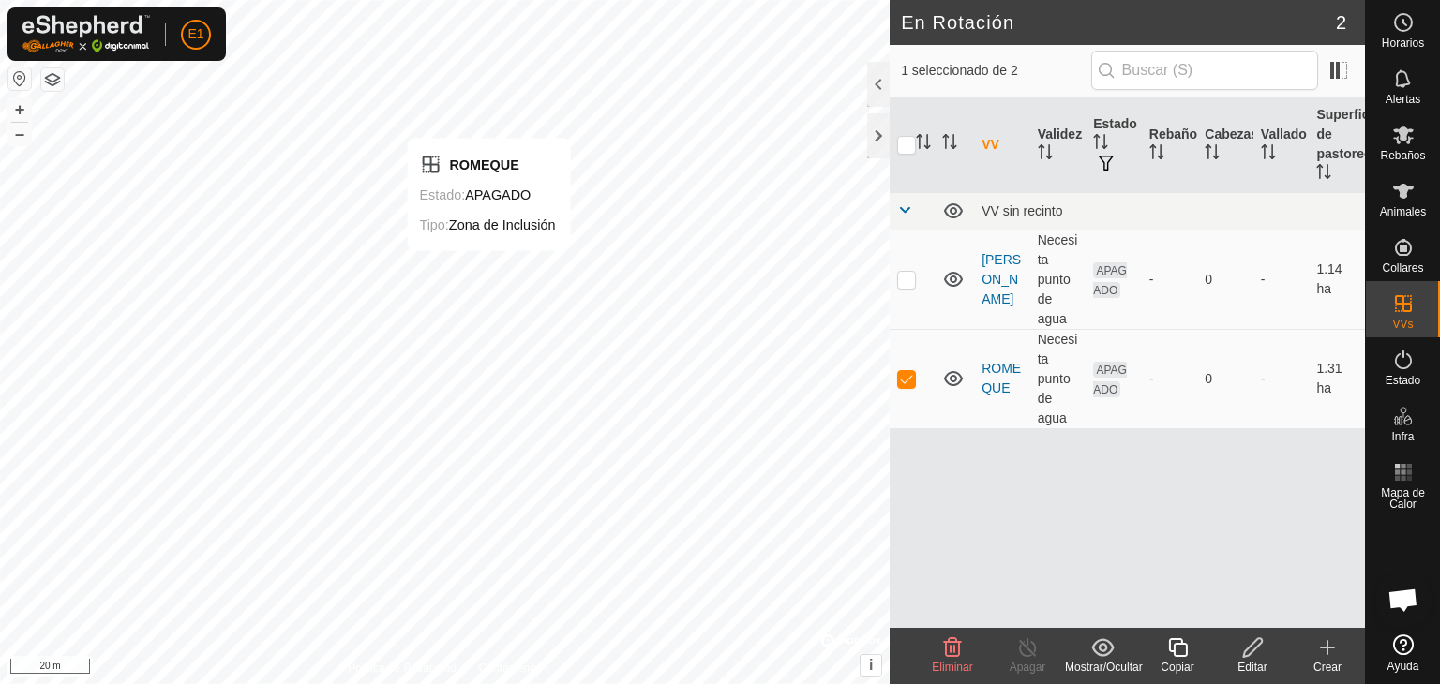
checkbox input "false"
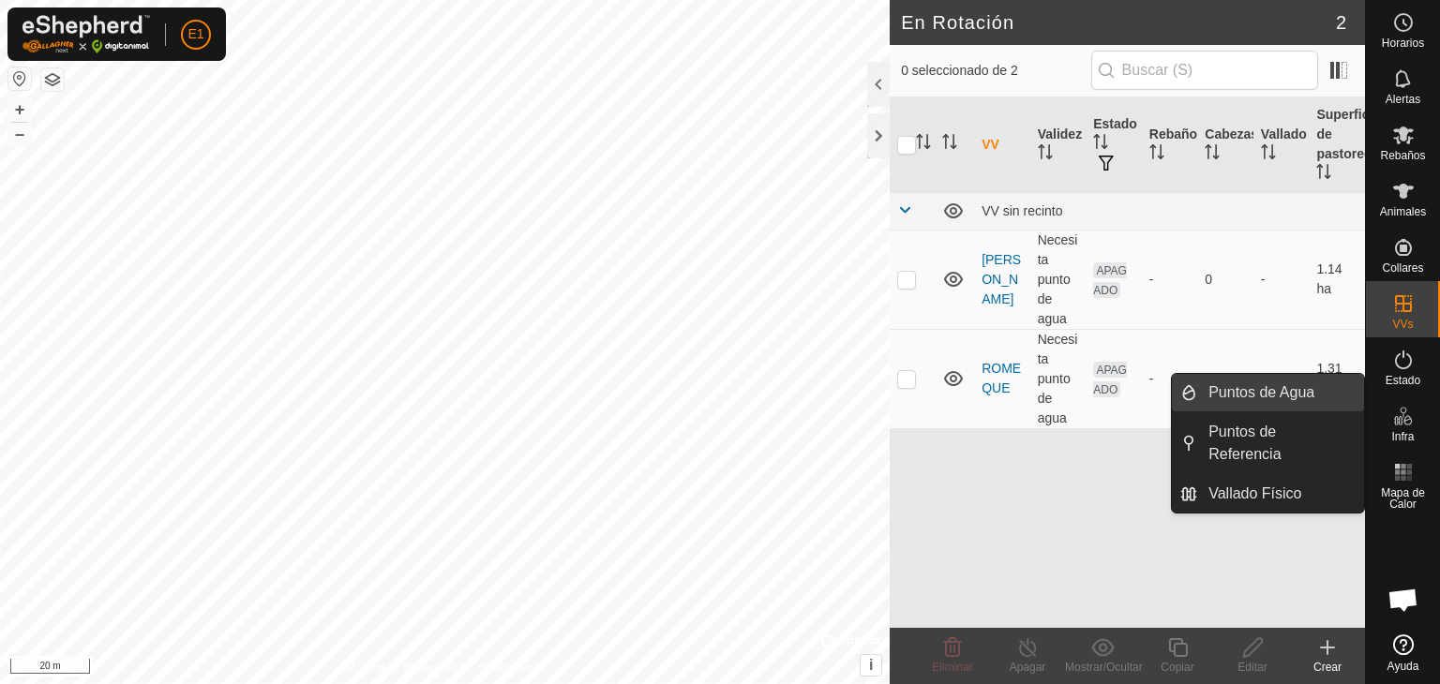
click at [1258, 387] on link "Puntos de Agua" at bounding box center [1280, 393] width 167 height 38
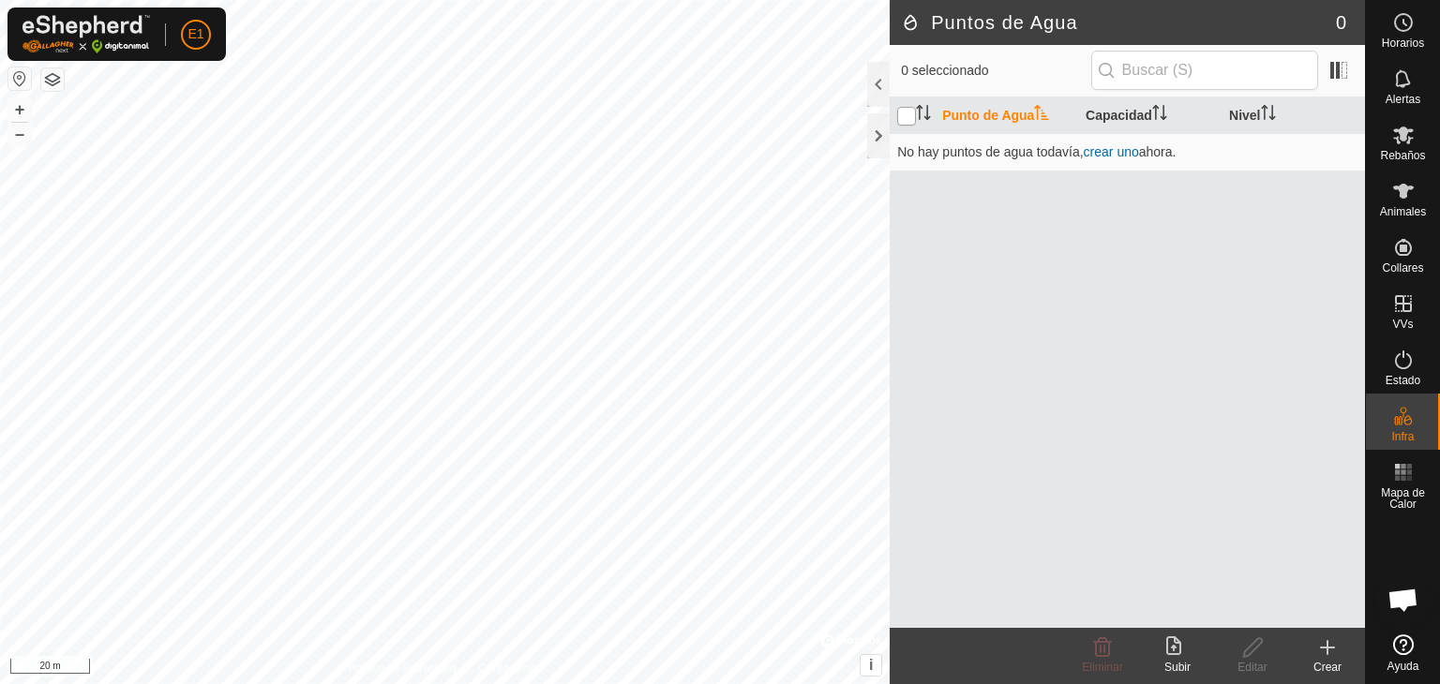
click at [906, 113] on input "checkbox" at bounding box center [906, 116] width 19 height 19
checkbox input "true"
click at [1113, 147] on link "crear uno" at bounding box center [1111, 151] width 55 height 15
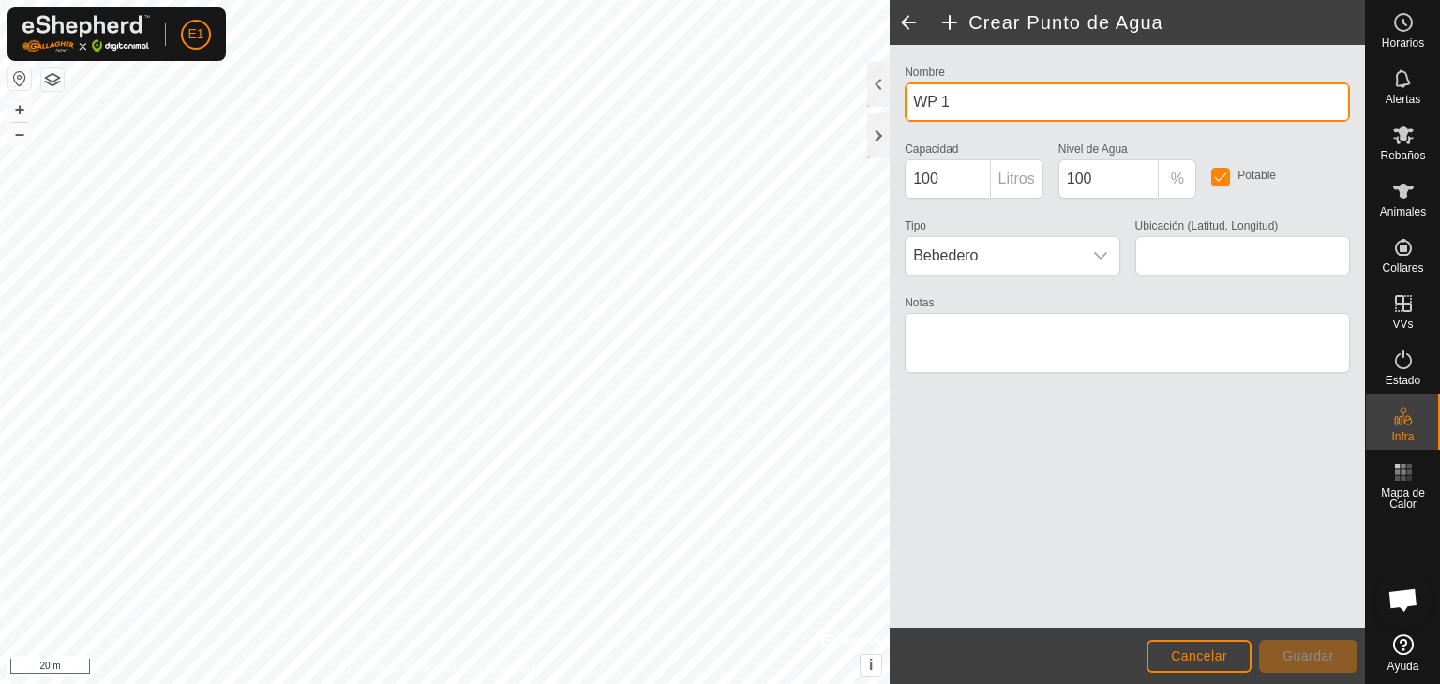
click at [1026, 99] on input "WP 1" at bounding box center [1127, 102] width 445 height 39
click at [1020, 100] on input "WP 1" at bounding box center [1127, 102] width 445 height 39
type input "W"
type input "CHARCA"
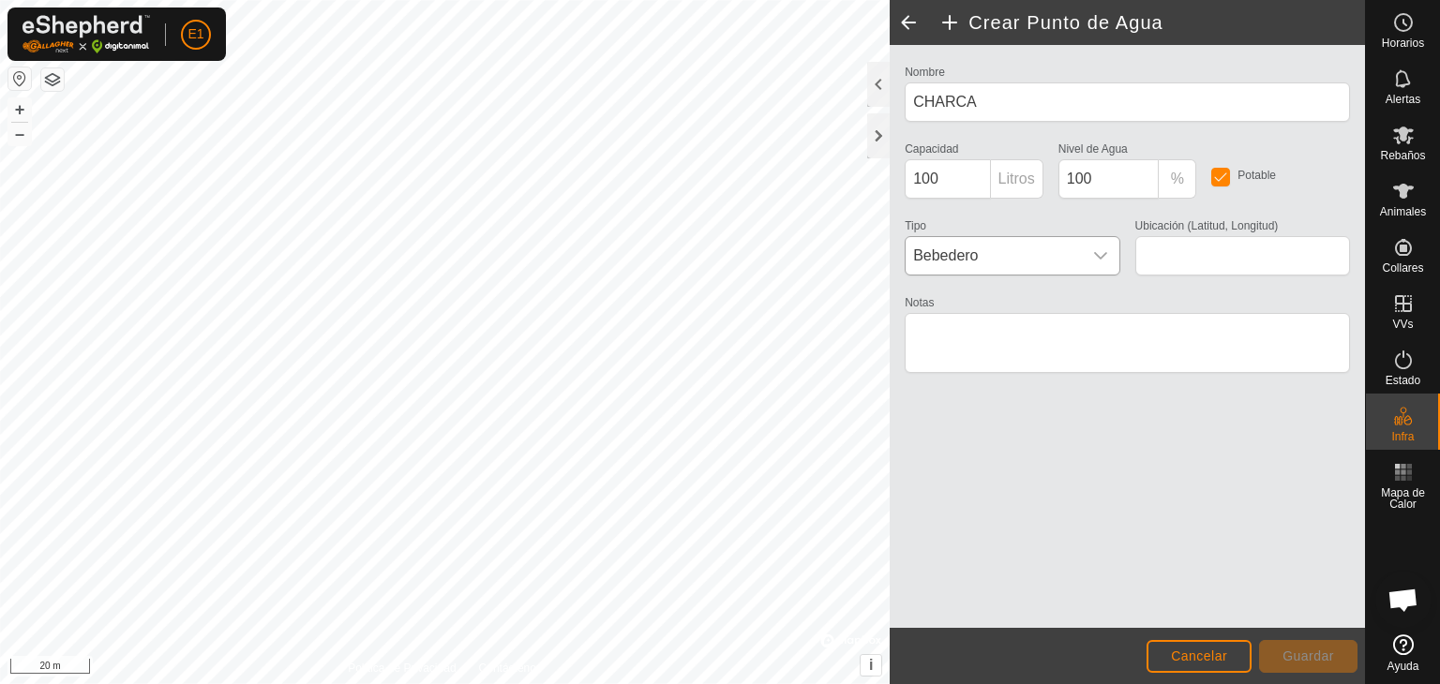
click at [1097, 250] on icon "dropdown trigger" at bounding box center [1100, 255] width 15 height 15
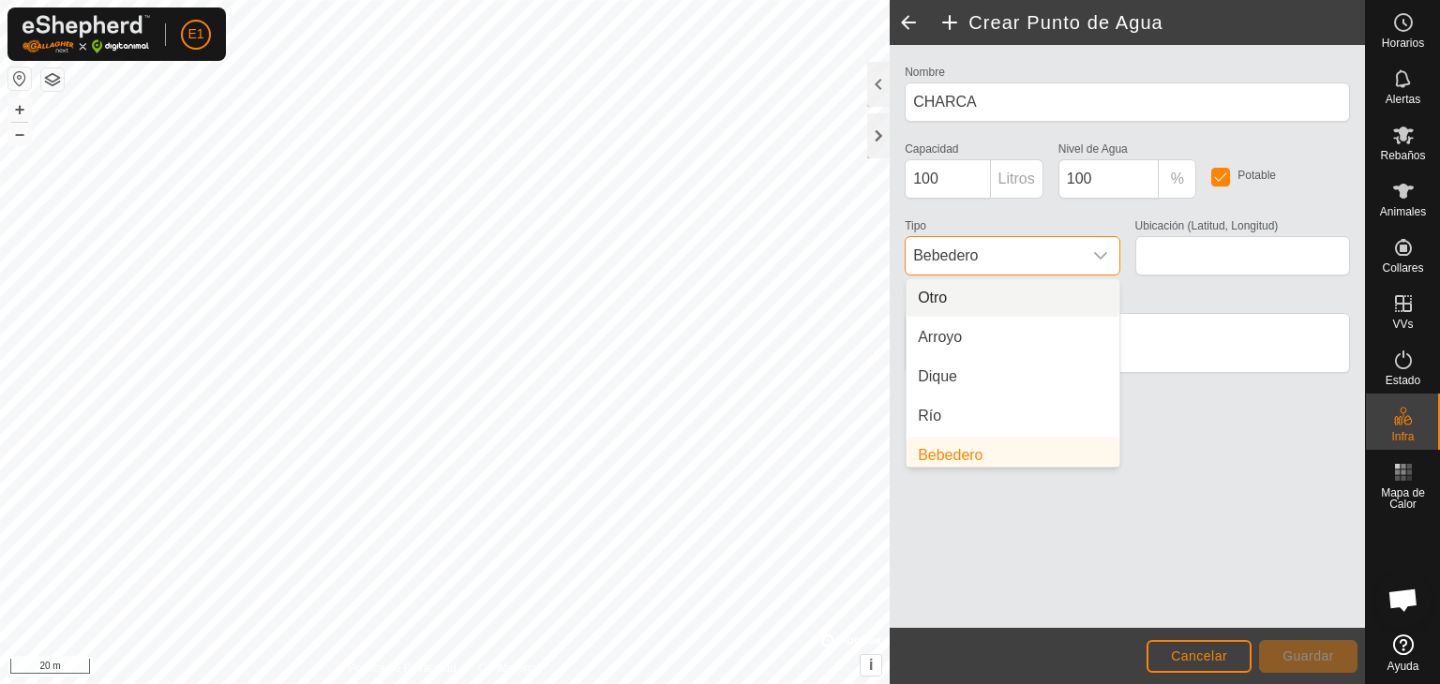
scroll to position [8, 0]
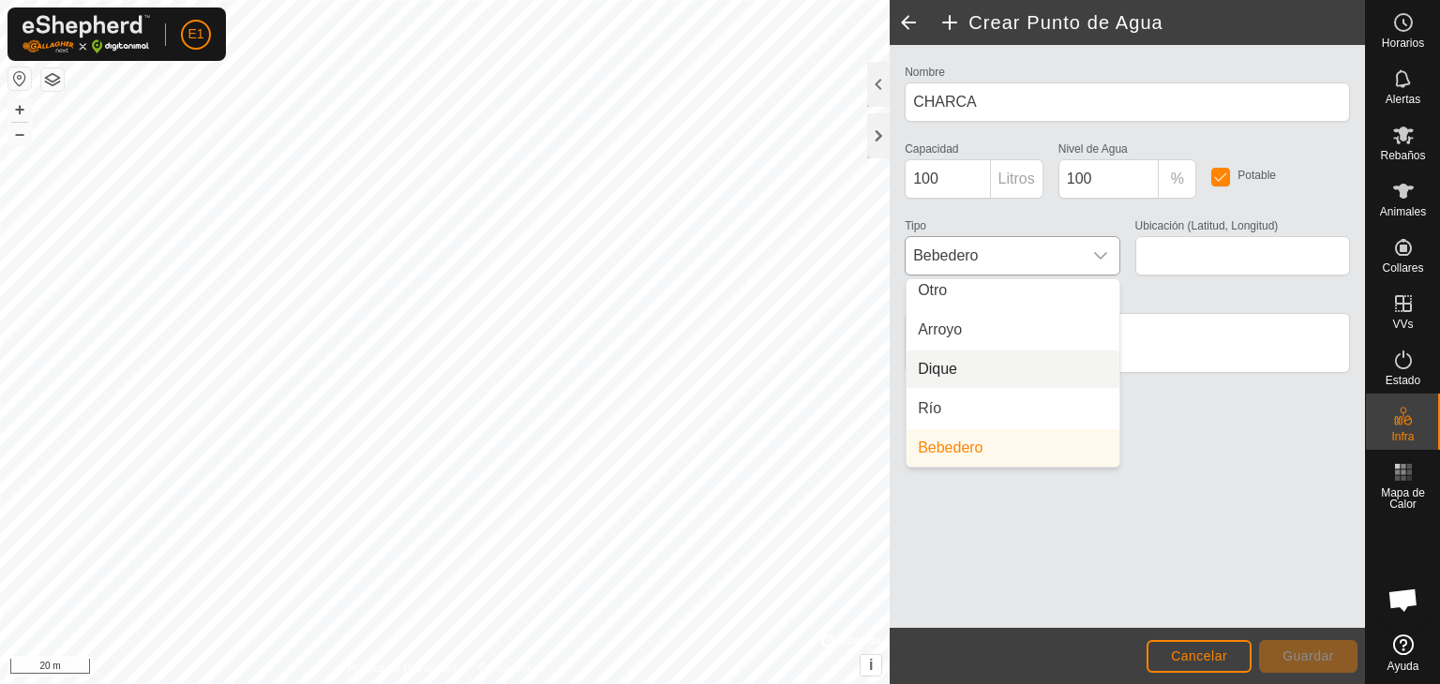
click at [941, 365] on li "Dique" at bounding box center [1013, 370] width 213 height 38
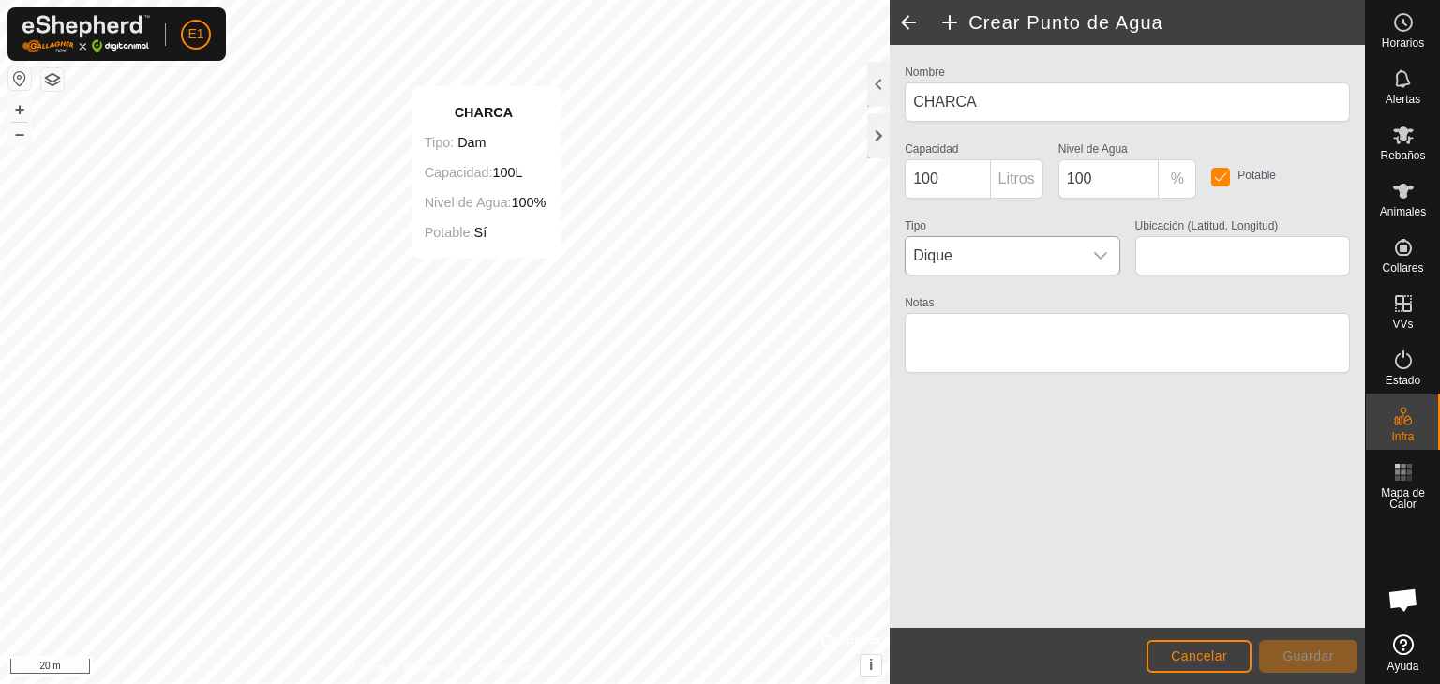
type input "40.846733, -6.051452"
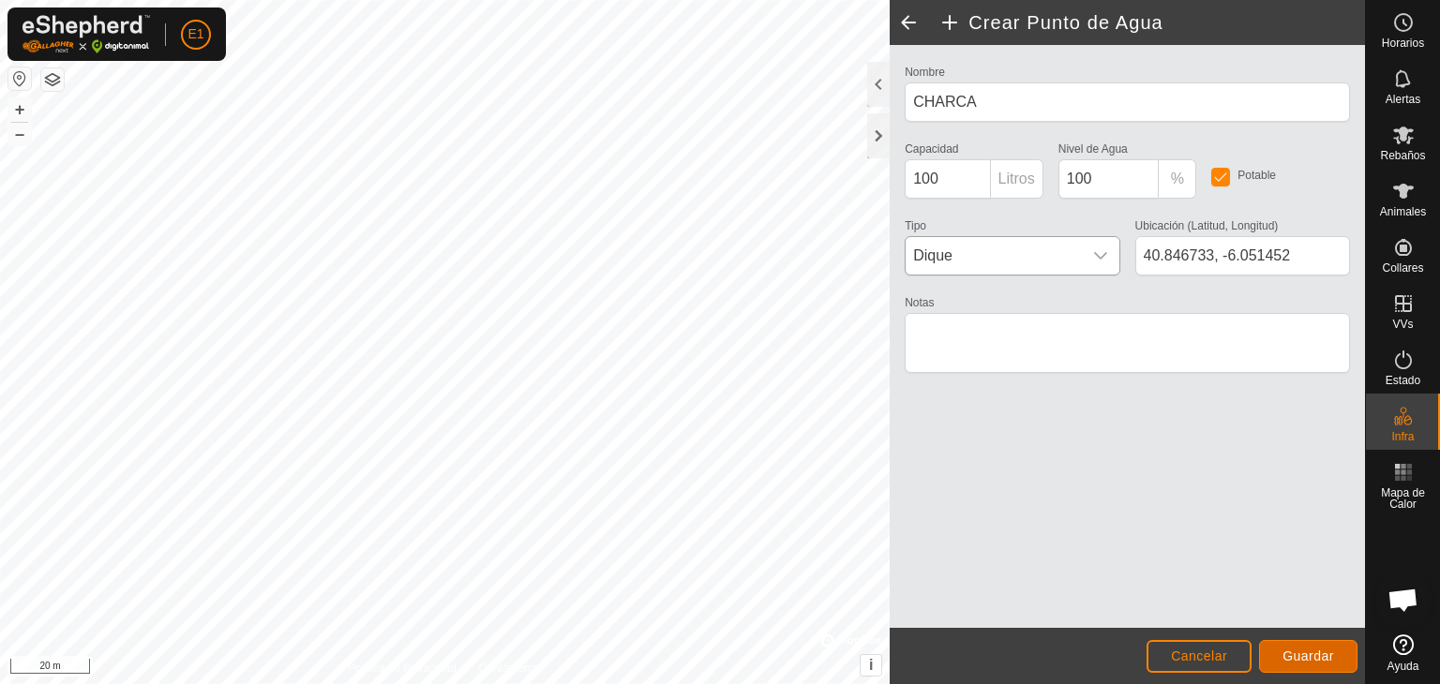
click at [1295, 656] on span "Guardar" at bounding box center [1309, 656] width 52 height 15
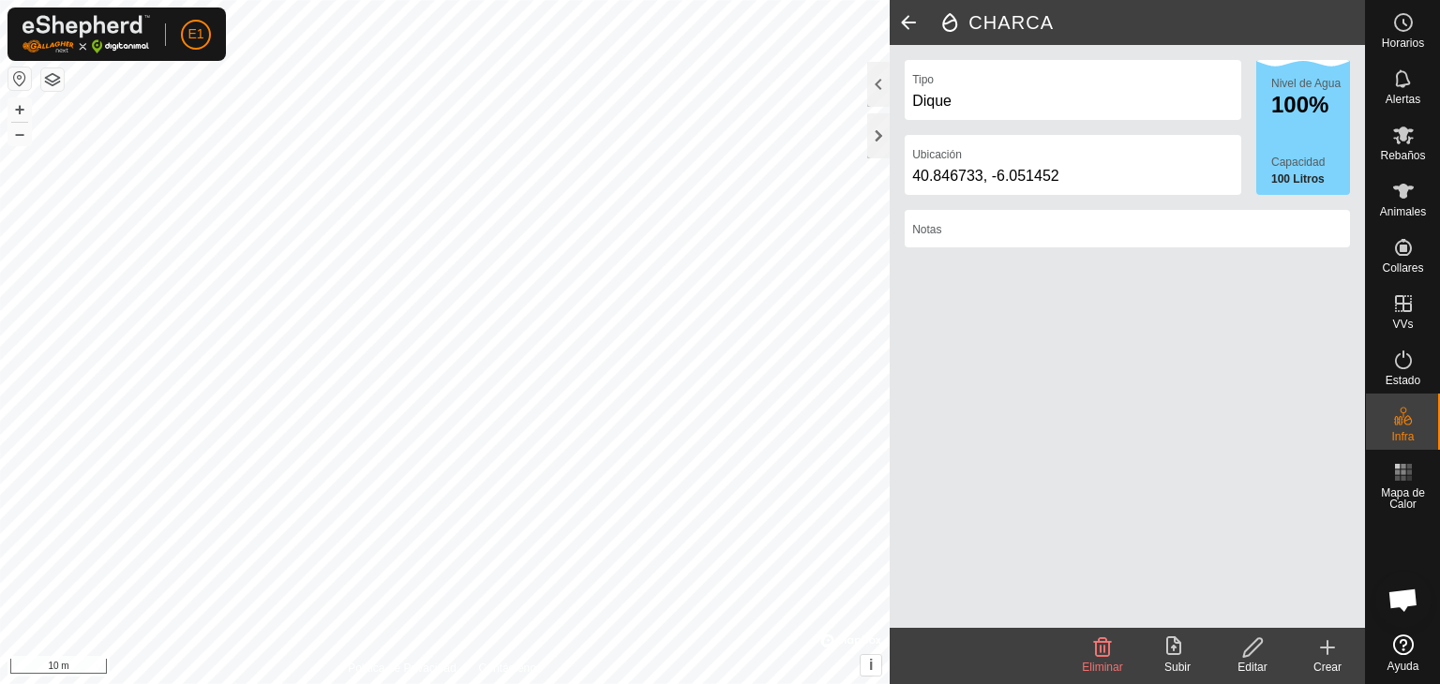
click at [52, 80] on button "button" at bounding box center [52, 79] width 23 height 23
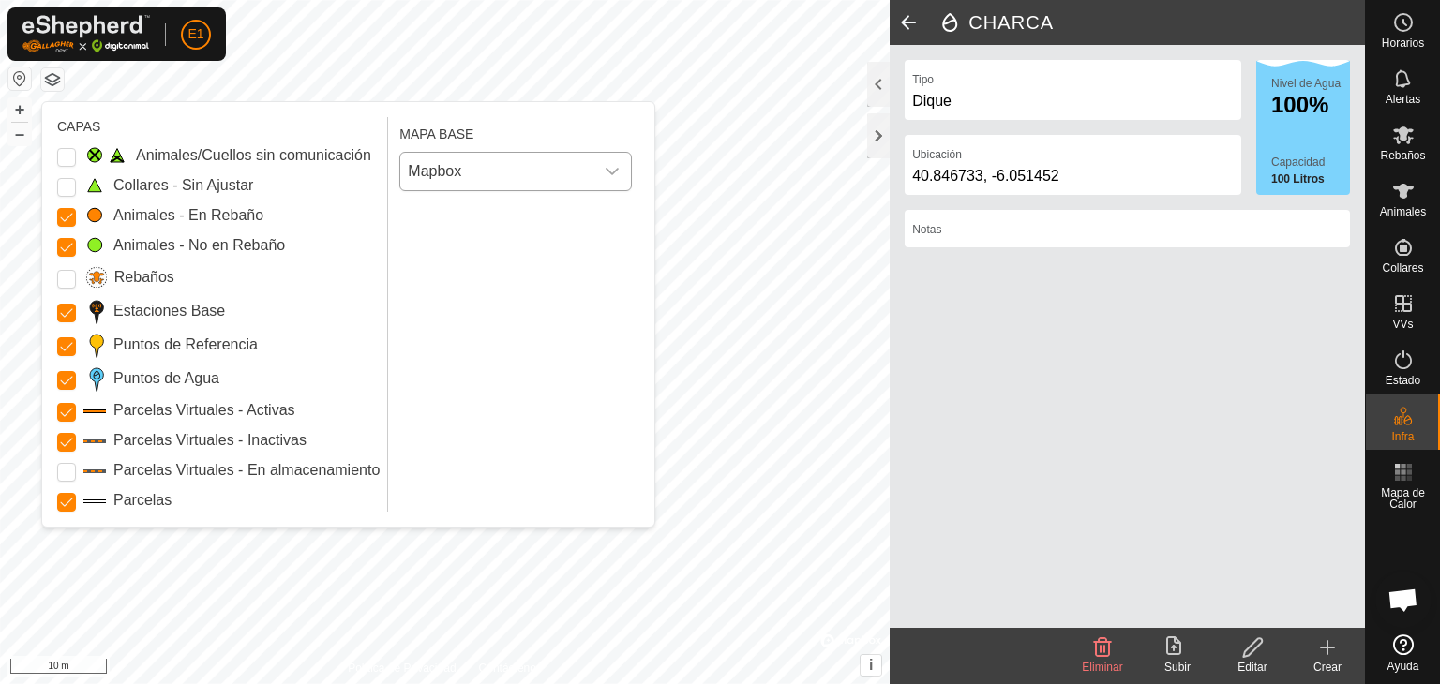
click at [615, 169] on icon "dropdown trigger" at bounding box center [612, 171] width 15 height 15
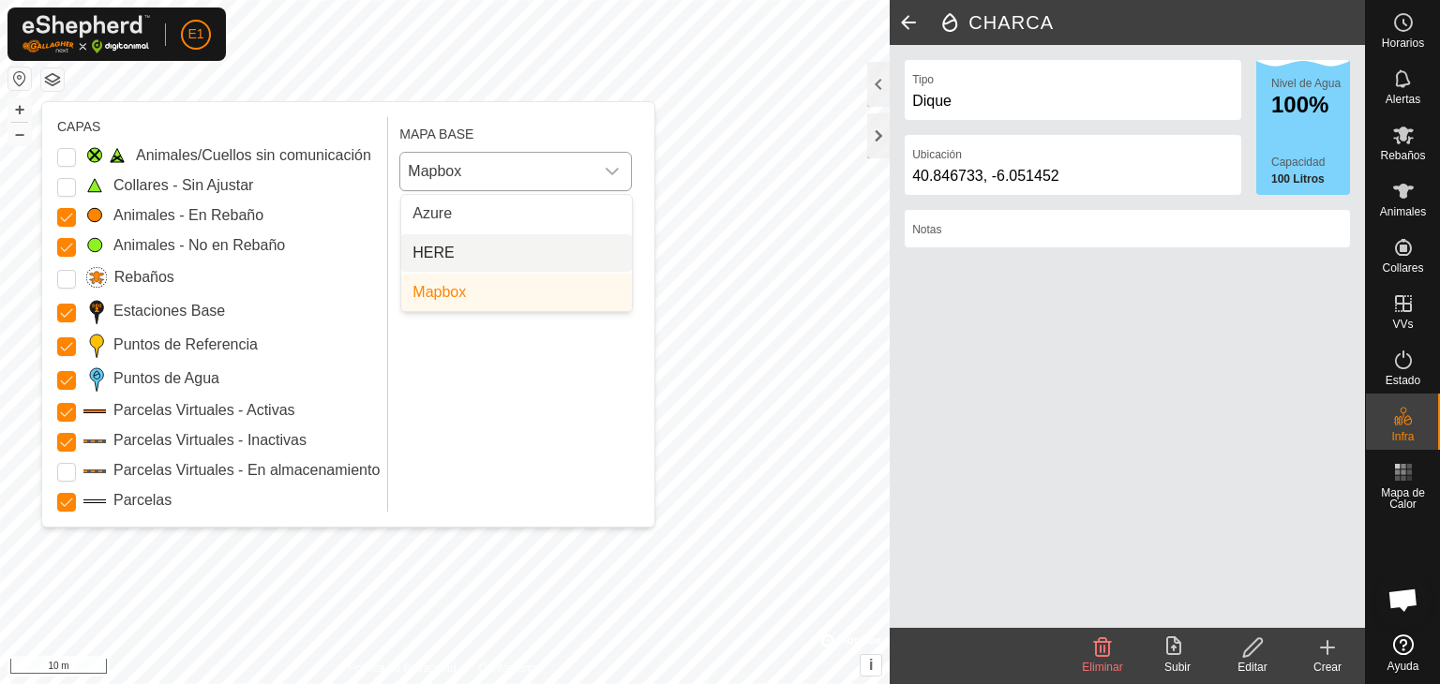
click at [436, 251] on li "HERE" at bounding box center [516, 253] width 231 height 38
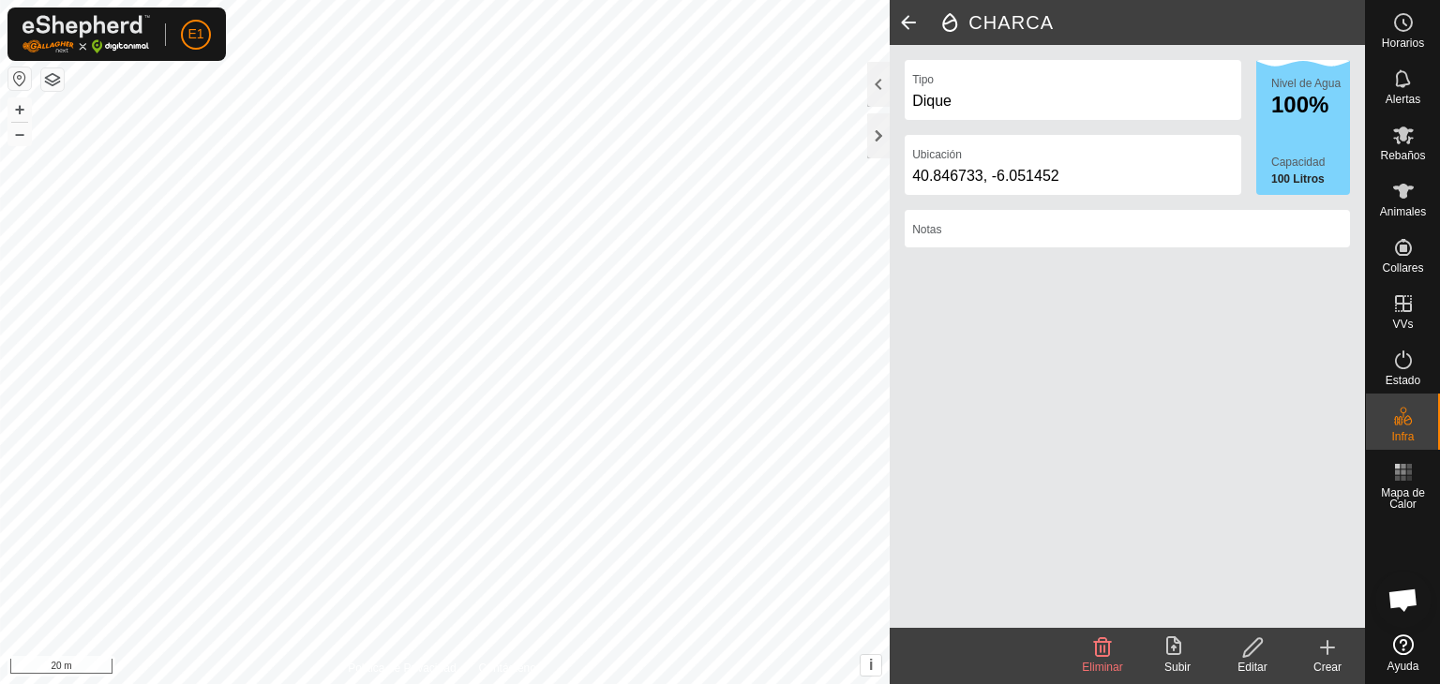
click at [53, 83] on button "button" at bounding box center [52, 79] width 23 height 23
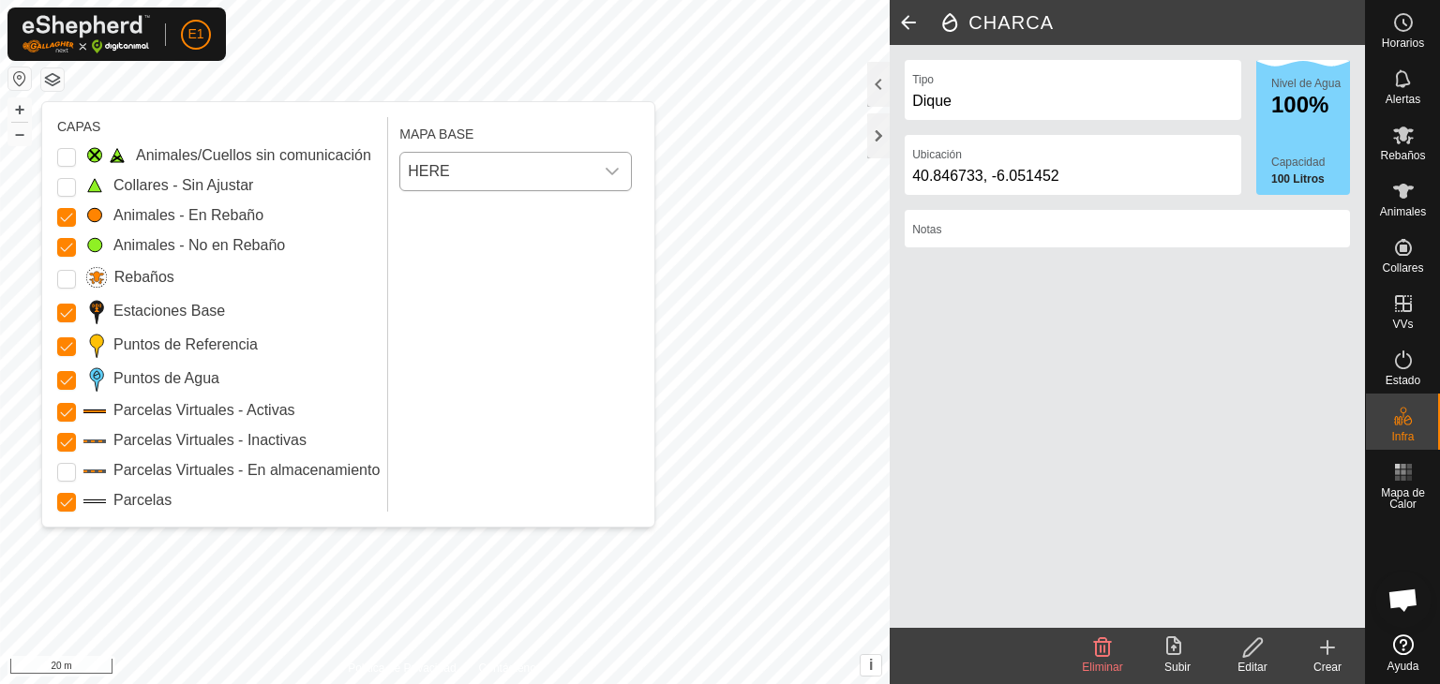
click at [606, 173] on icon "dropdown trigger" at bounding box center [612, 171] width 15 height 15
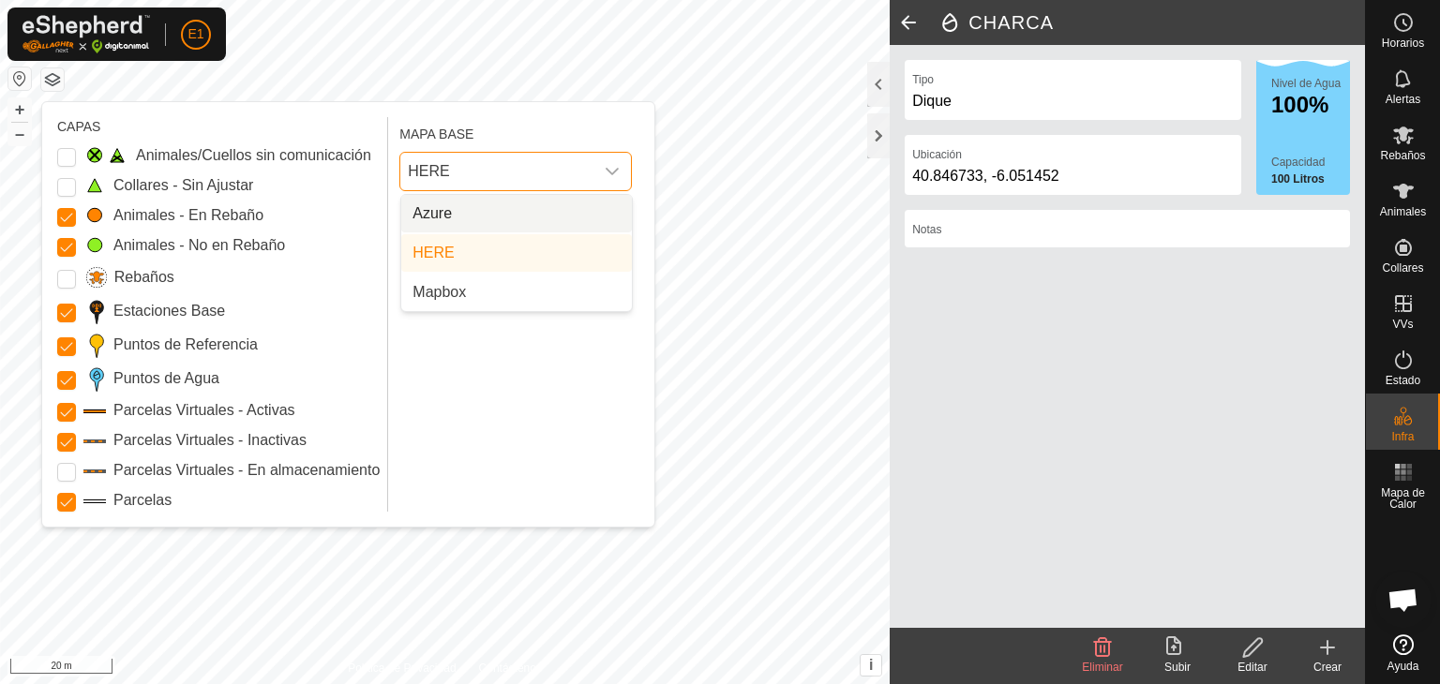
click at [420, 211] on li "Azure" at bounding box center [516, 214] width 231 height 38
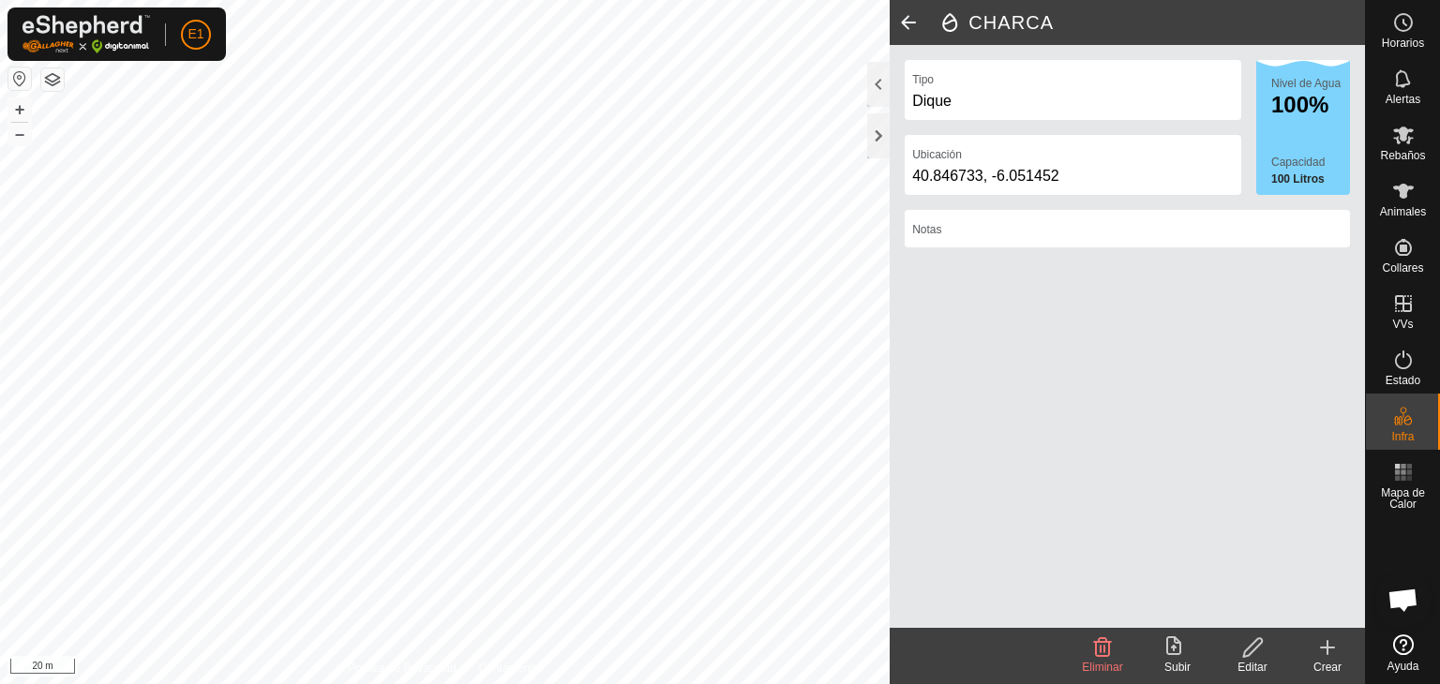
click at [57, 77] on button "button" at bounding box center [52, 79] width 23 height 23
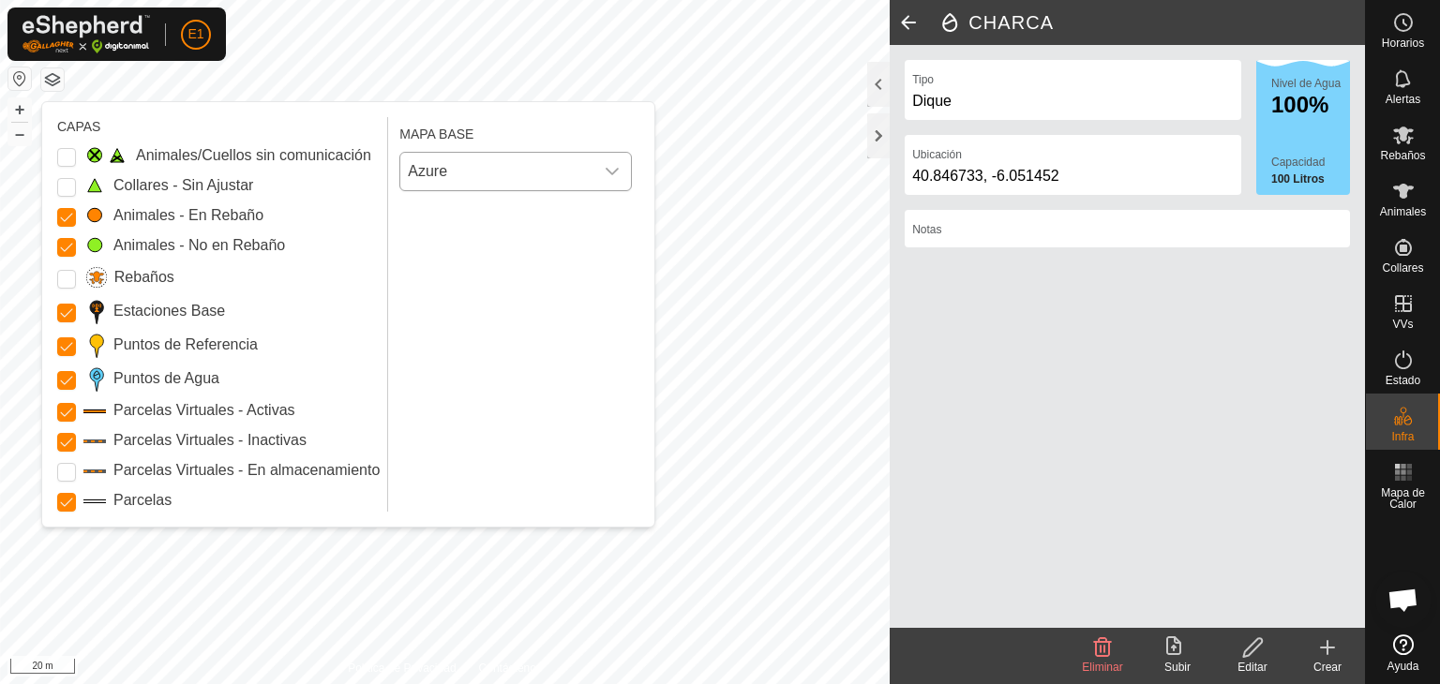
click at [602, 166] on div "dropdown trigger" at bounding box center [612, 172] width 38 height 38
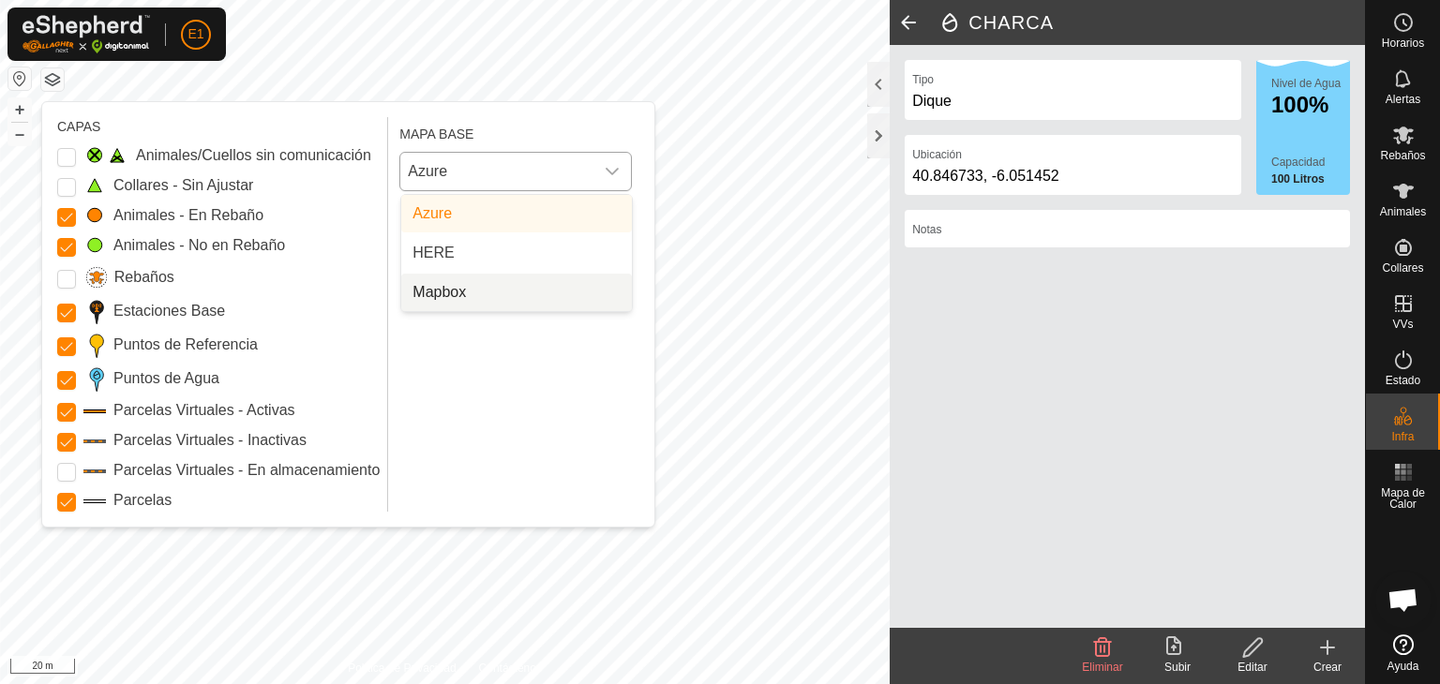
click at [436, 292] on li "Mapbox" at bounding box center [516, 293] width 231 height 38
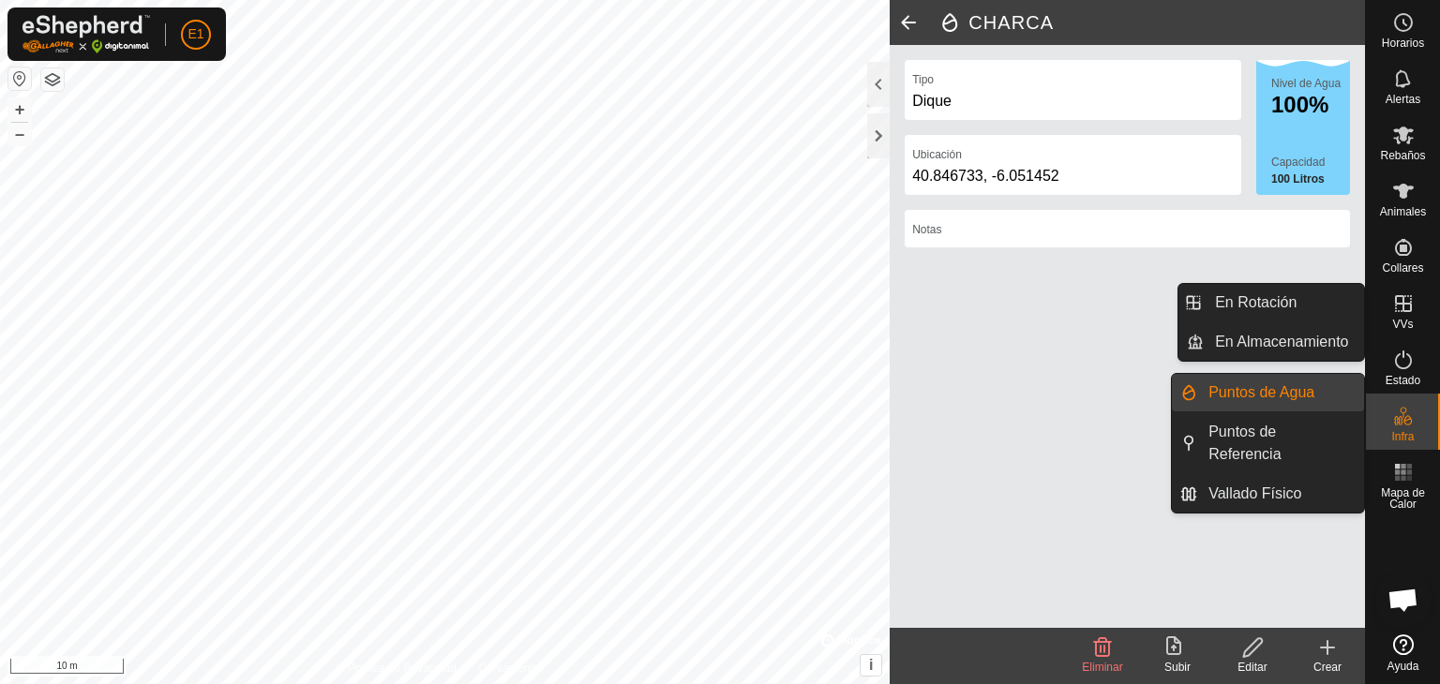
click at [1293, 390] on link "Puntos de Agua" at bounding box center [1280, 393] width 167 height 38
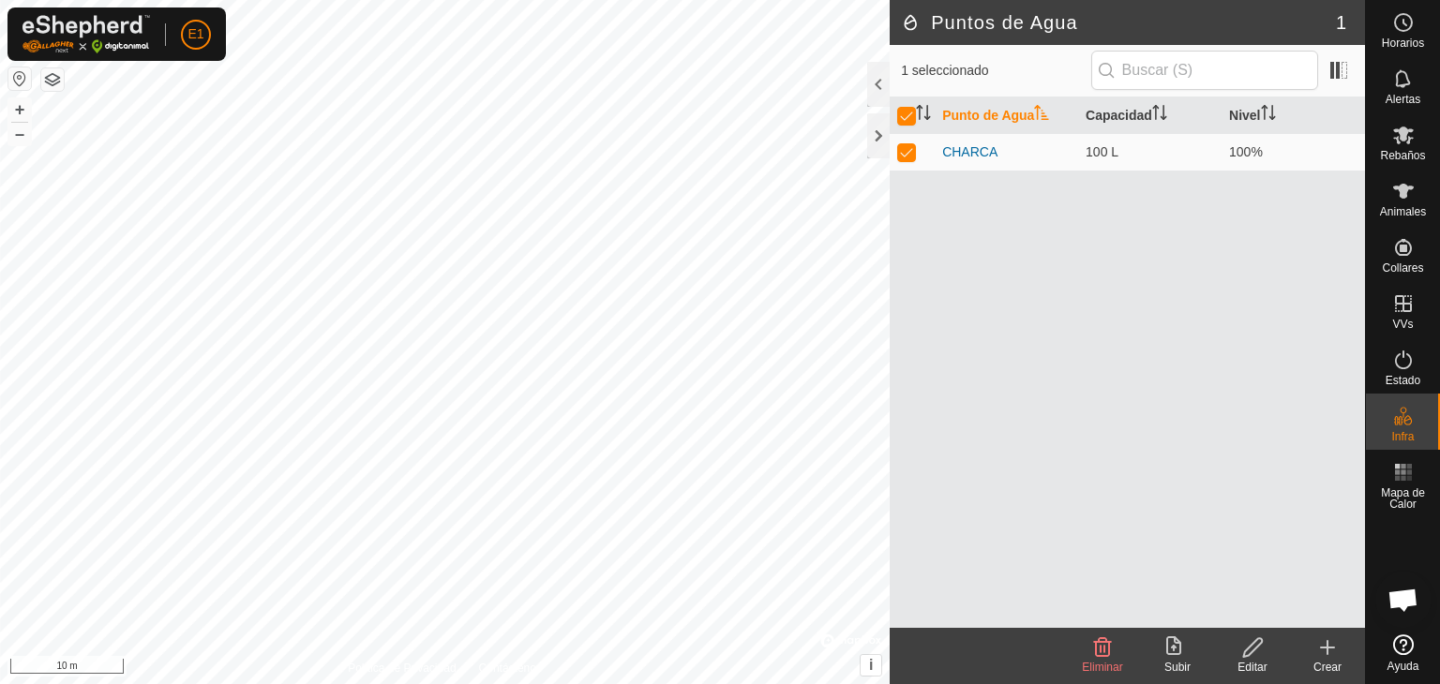
click at [1137, 248] on div "Punto de Agua Capacidad Nivel CHARCA 100 L 100%" at bounding box center [1127, 363] width 475 height 531
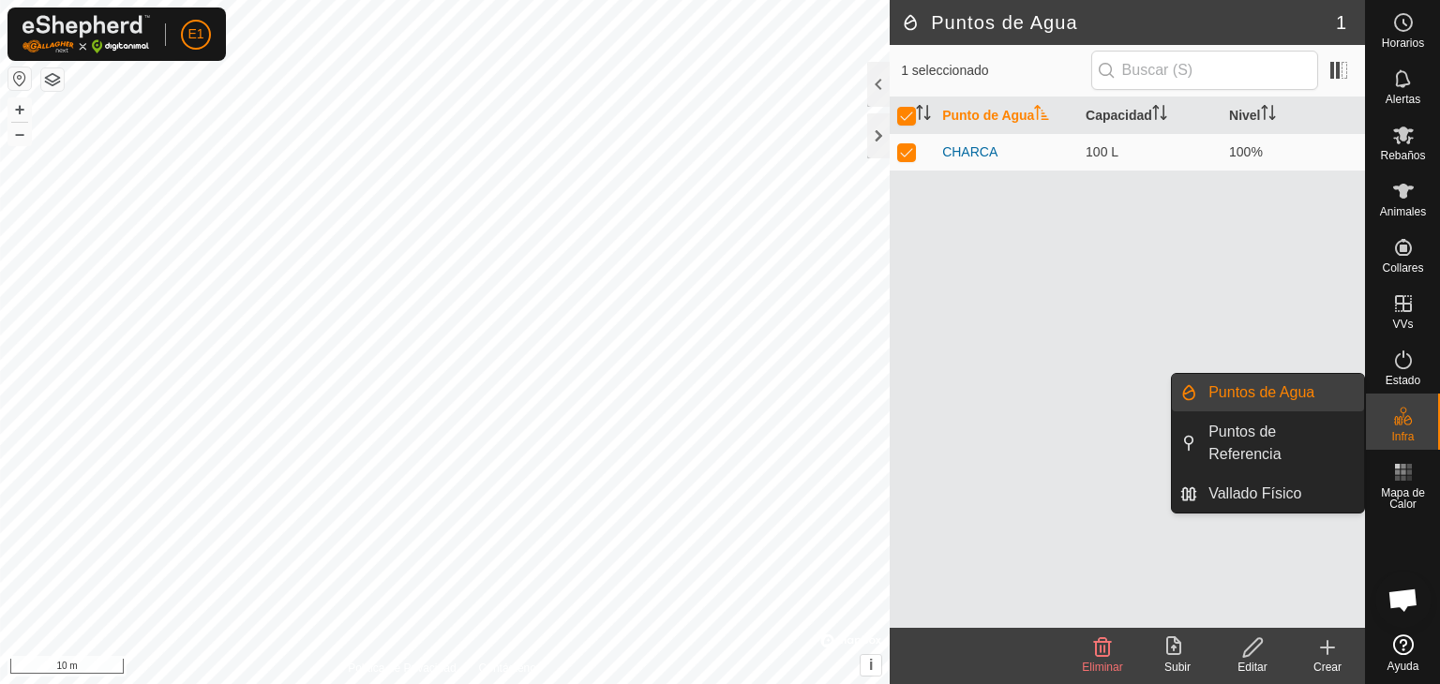
click at [1274, 392] on link "Puntos de Agua" at bounding box center [1280, 393] width 167 height 38
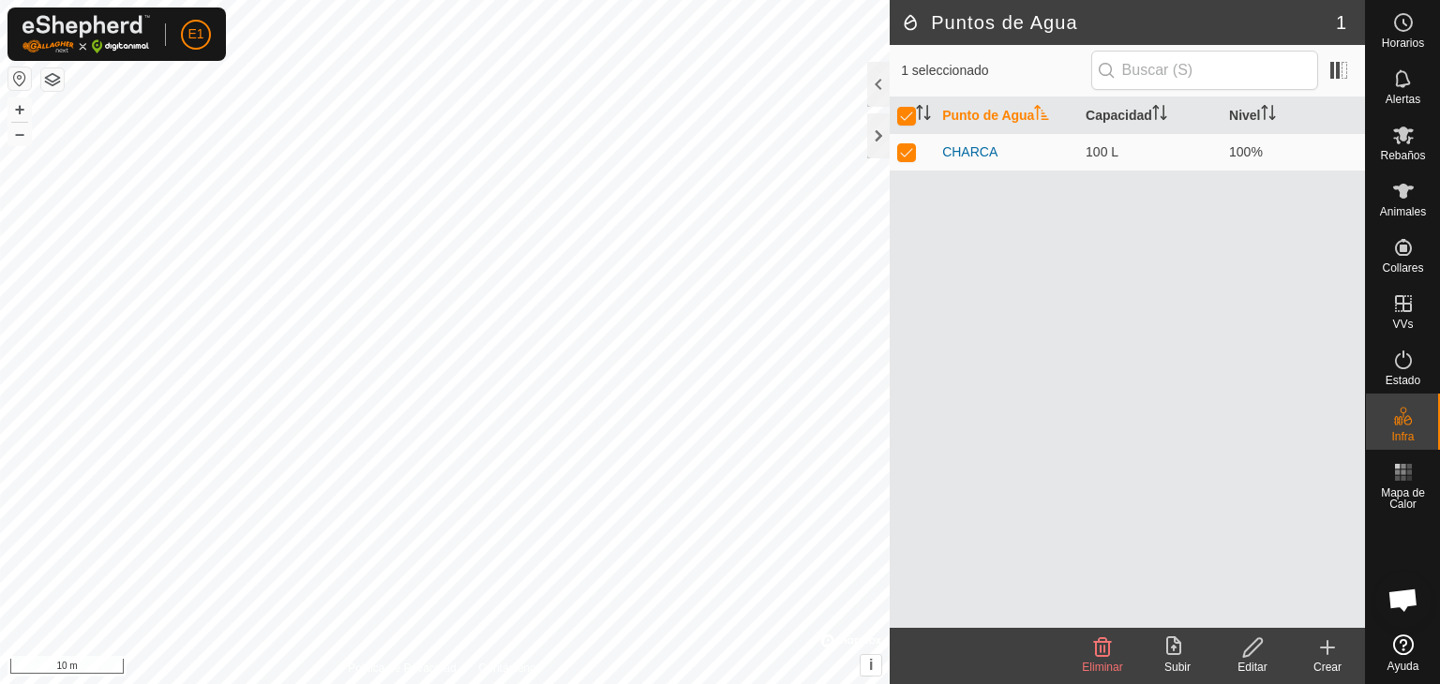
click at [951, 115] on th "Punto de Agua" at bounding box center [1006, 116] width 143 height 37
click at [951, 114] on th "Punto de Agua" at bounding box center [1006, 116] width 143 height 37
click at [1334, 650] on icon at bounding box center [1327, 648] width 23 height 23
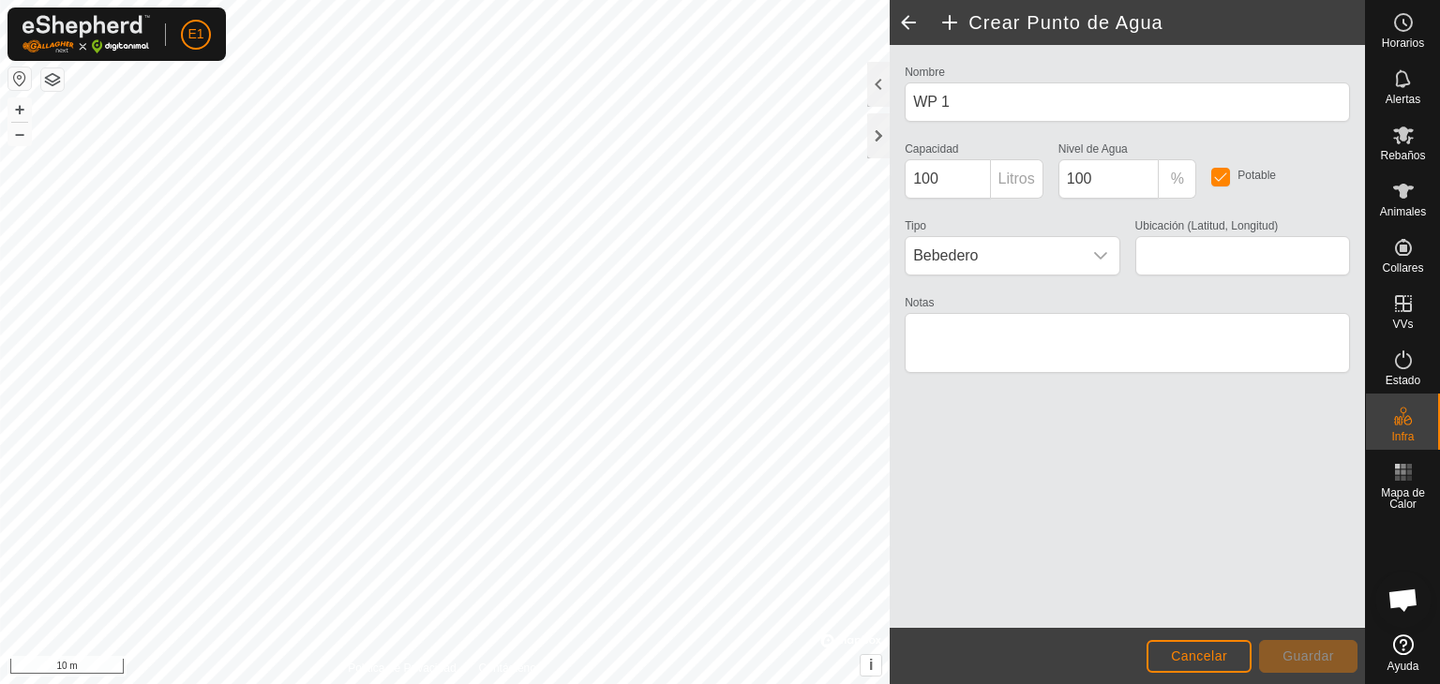
type input "40.840867, -6.046023"
click at [1306, 646] on button "Guardar" at bounding box center [1308, 656] width 98 height 33
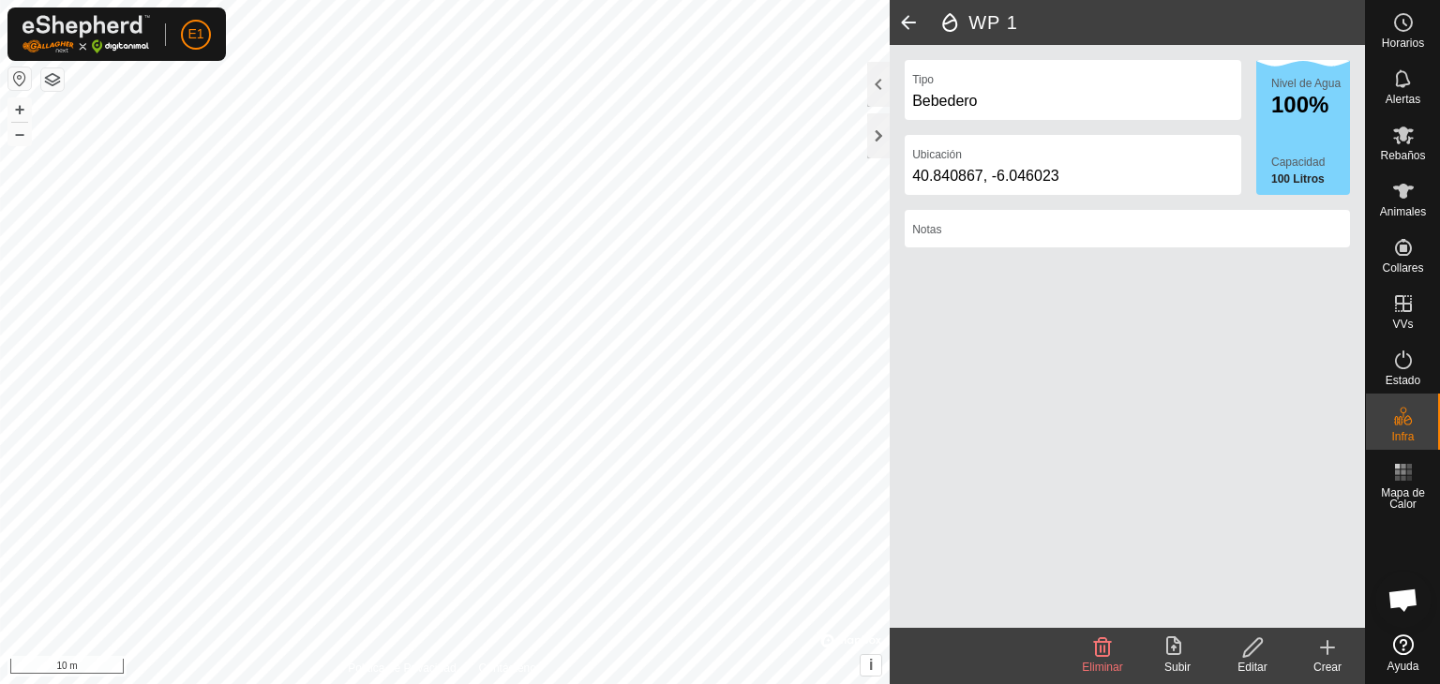
click at [1264, 646] on edit-svg-icon at bounding box center [1252, 648] width 75 height 23
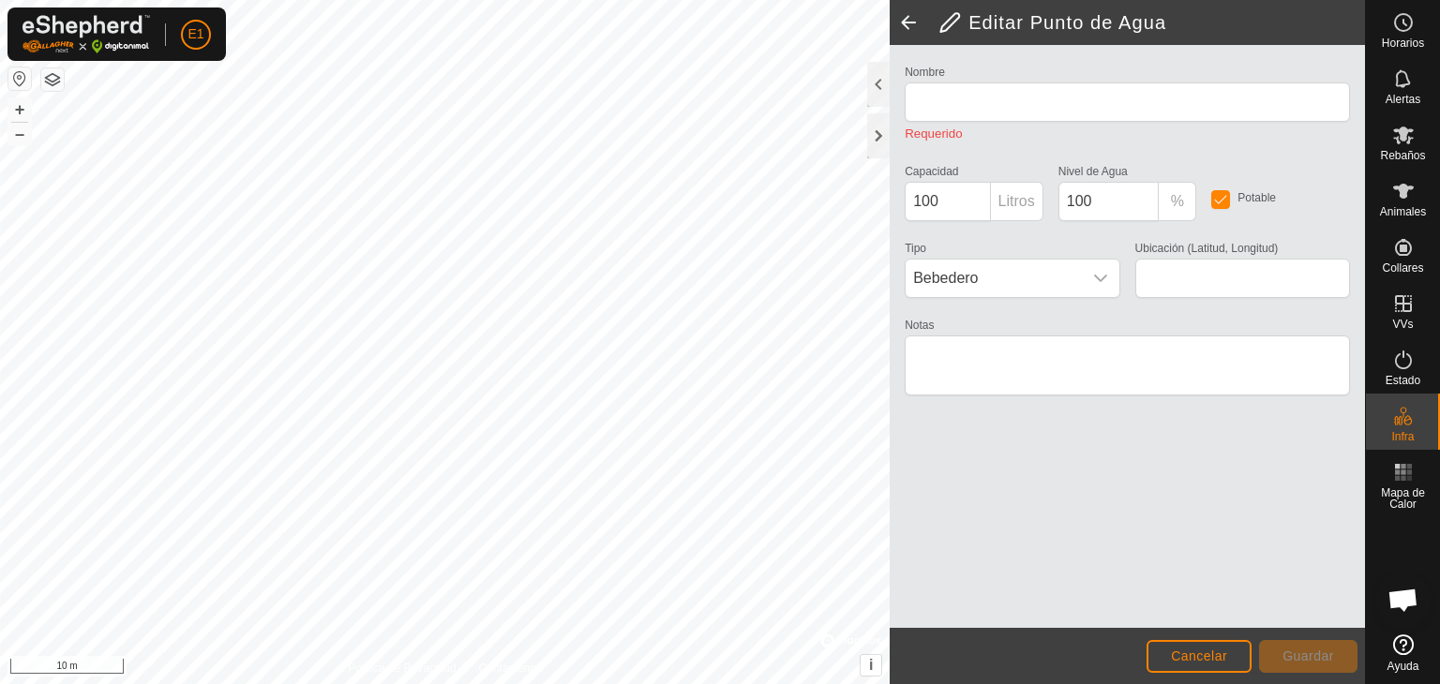
type input "WP 1"
type input "40.840867, -6.046023"
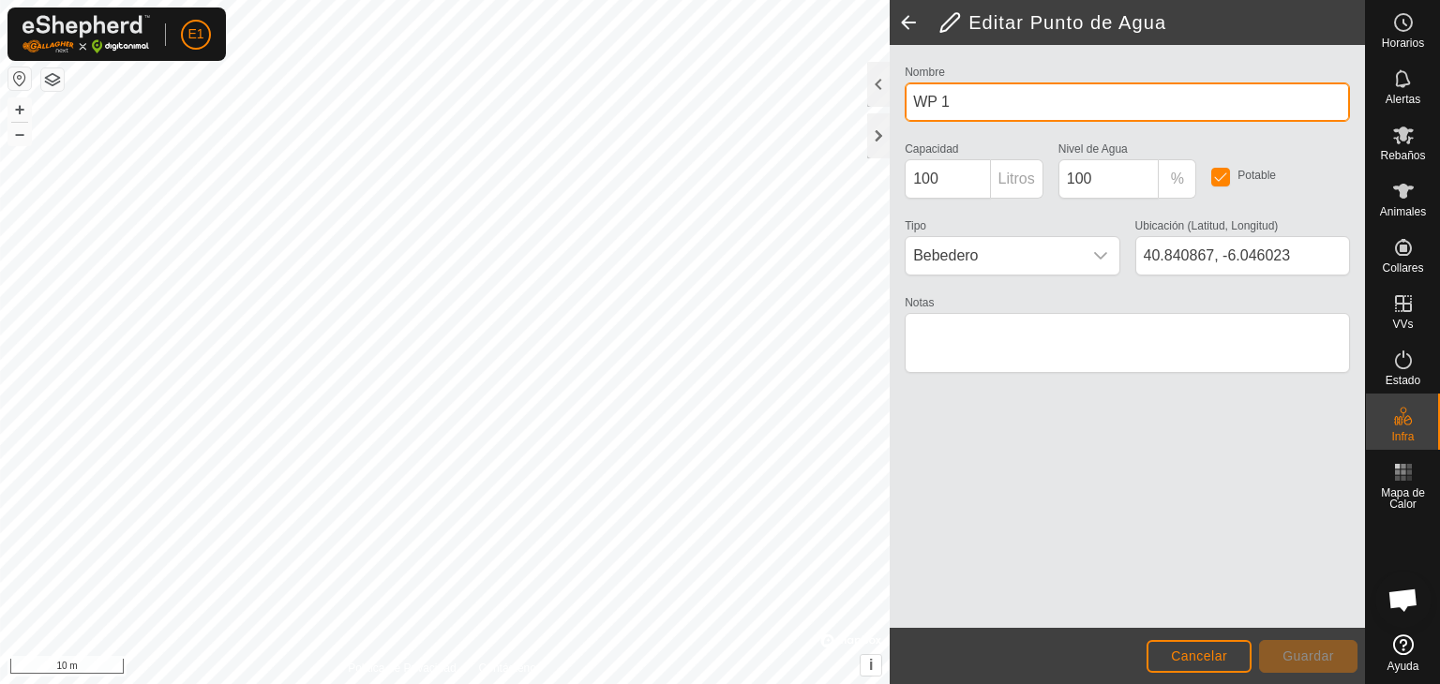
click at [994, 103] on input "WP 1" at bounding box center [1127, 102] width 445 height 39
type input "W"
type input "[PERSON_NAME]"
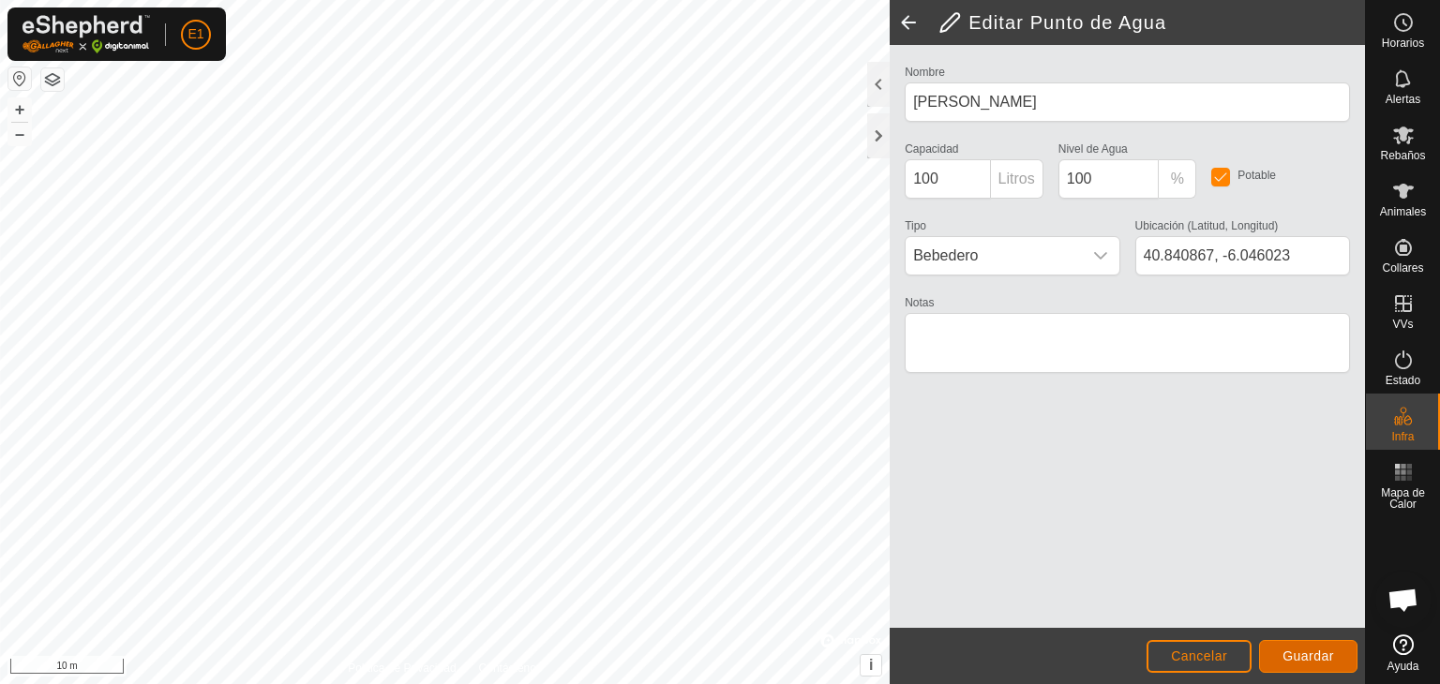
click at [1305, 651] on span "Guardar" at bounding box center [1309, 656] width 52 height 15
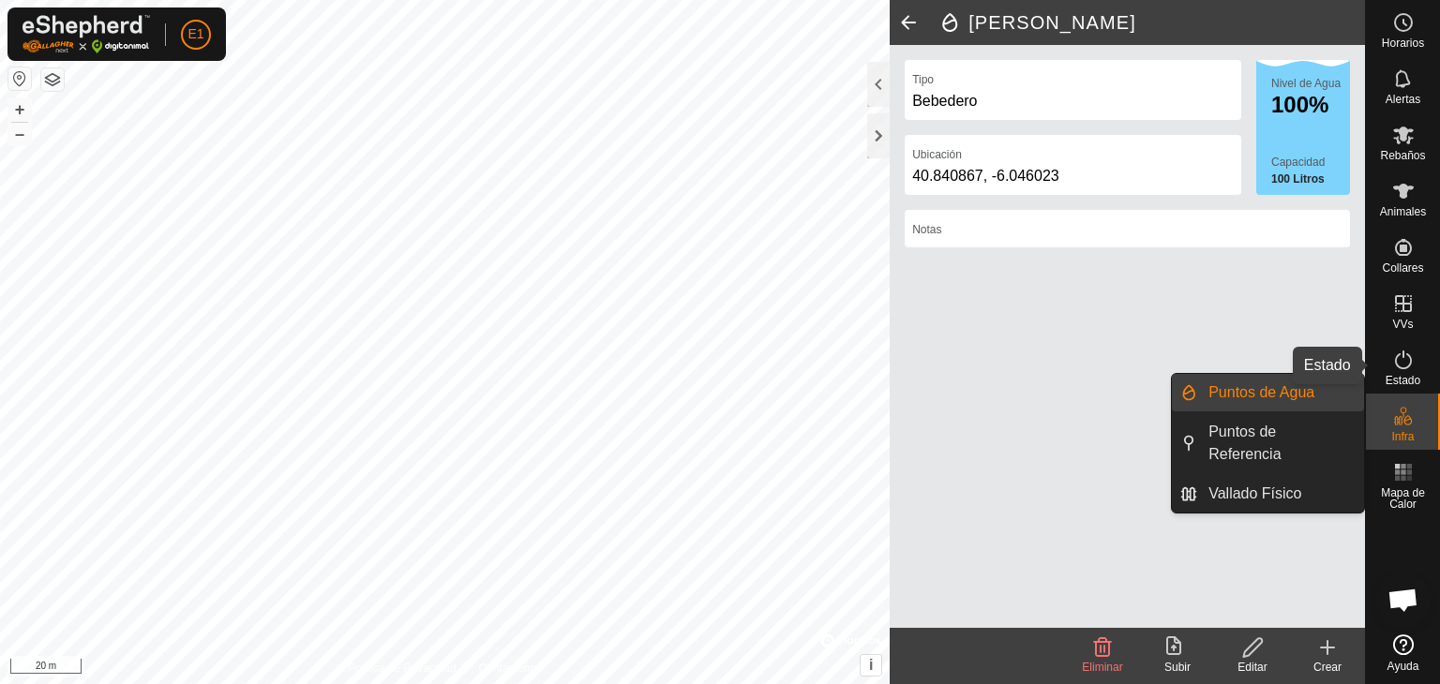
click at [1399, 371] on es-activation-svg-icon at bounding box center [1404, 360] width 34 height 30
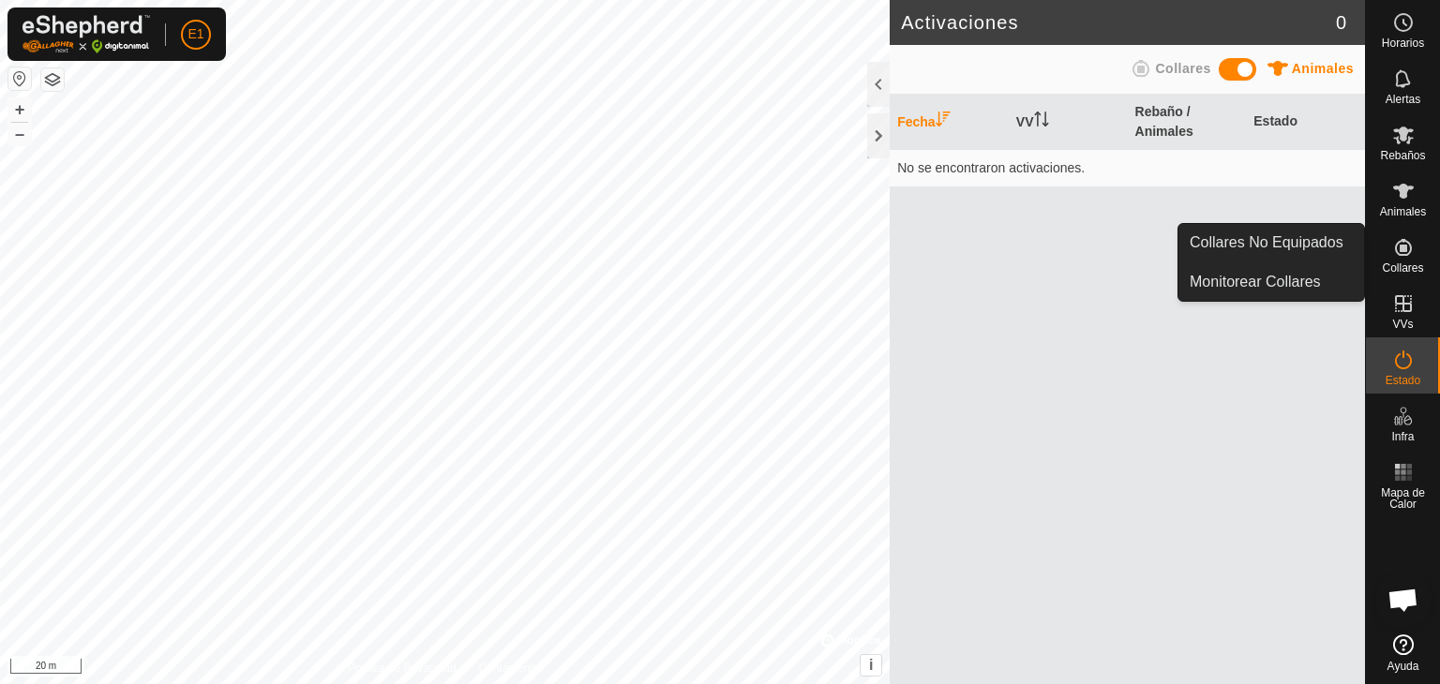
click at [1404, 263] on span "Collares" at bounding box center [1402, 268] width 41 height 11
click at [1401, 252] on icon at bounding box center [1403, 247] width 17 height 17
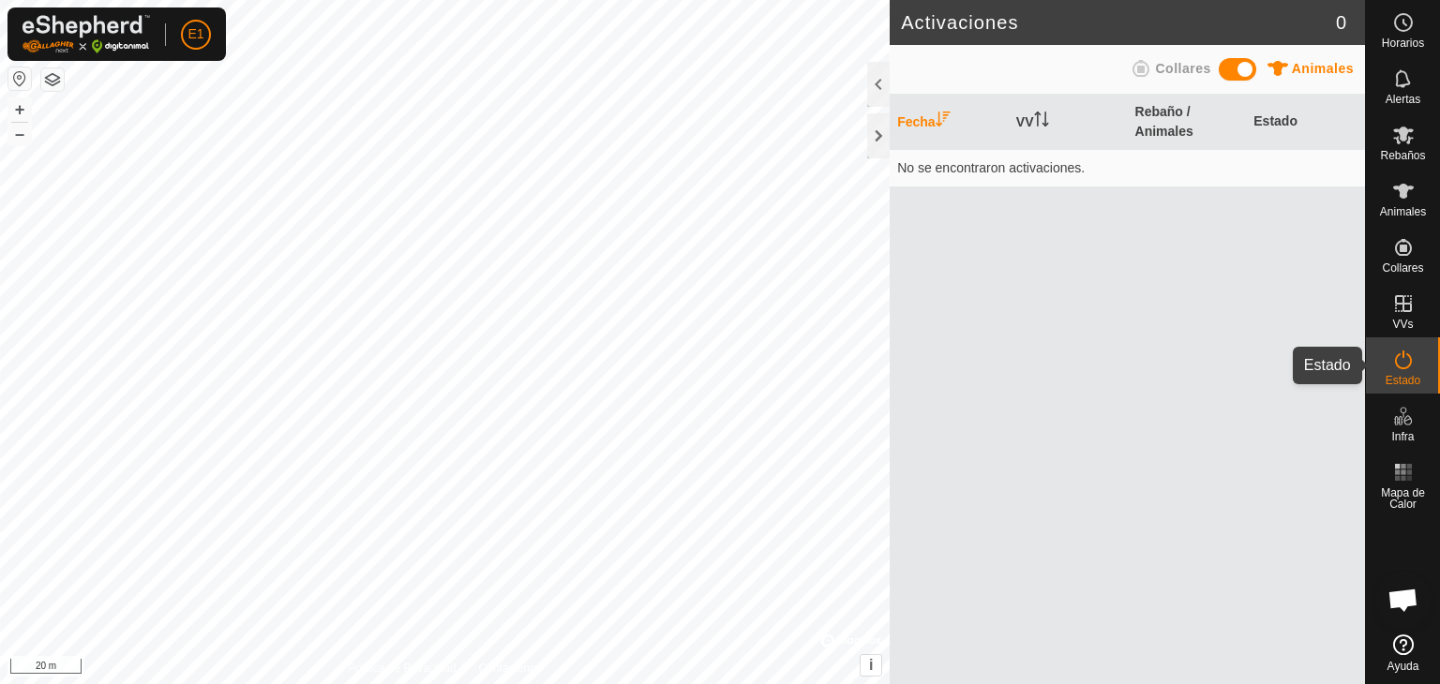
click at [1402, 357] on icon at bounding box center [1403, 360] width 23 height 23
click at [1255, 413] on div "Fecha VV Rebaño / Animales Estado No se encontraron activaciones." at bounding box center [1127, 390] width 475 height 590
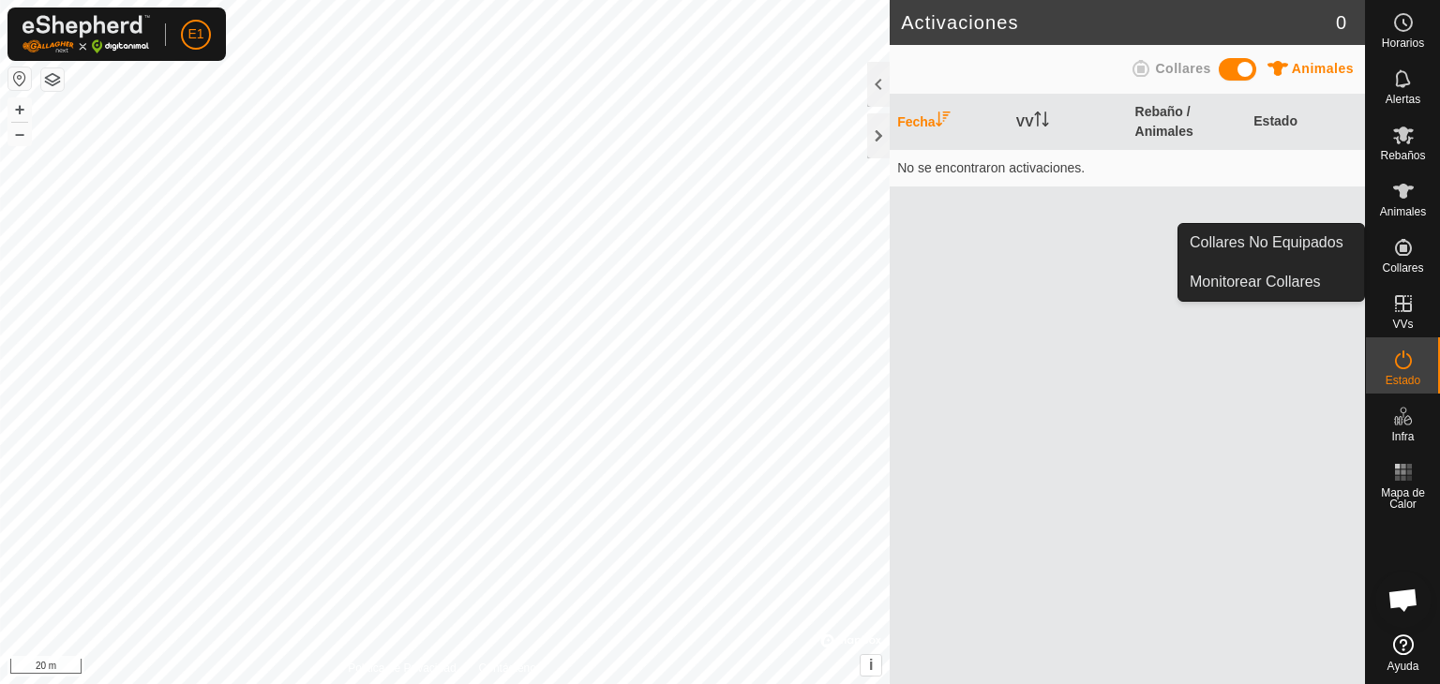
click at [1399, 252] on icon at bounding box center [1403, 247] width 23 height 23
click at [1309, 238] on link "Collares No Equipados" at bounding box center [1272, 243] width 186 height 38
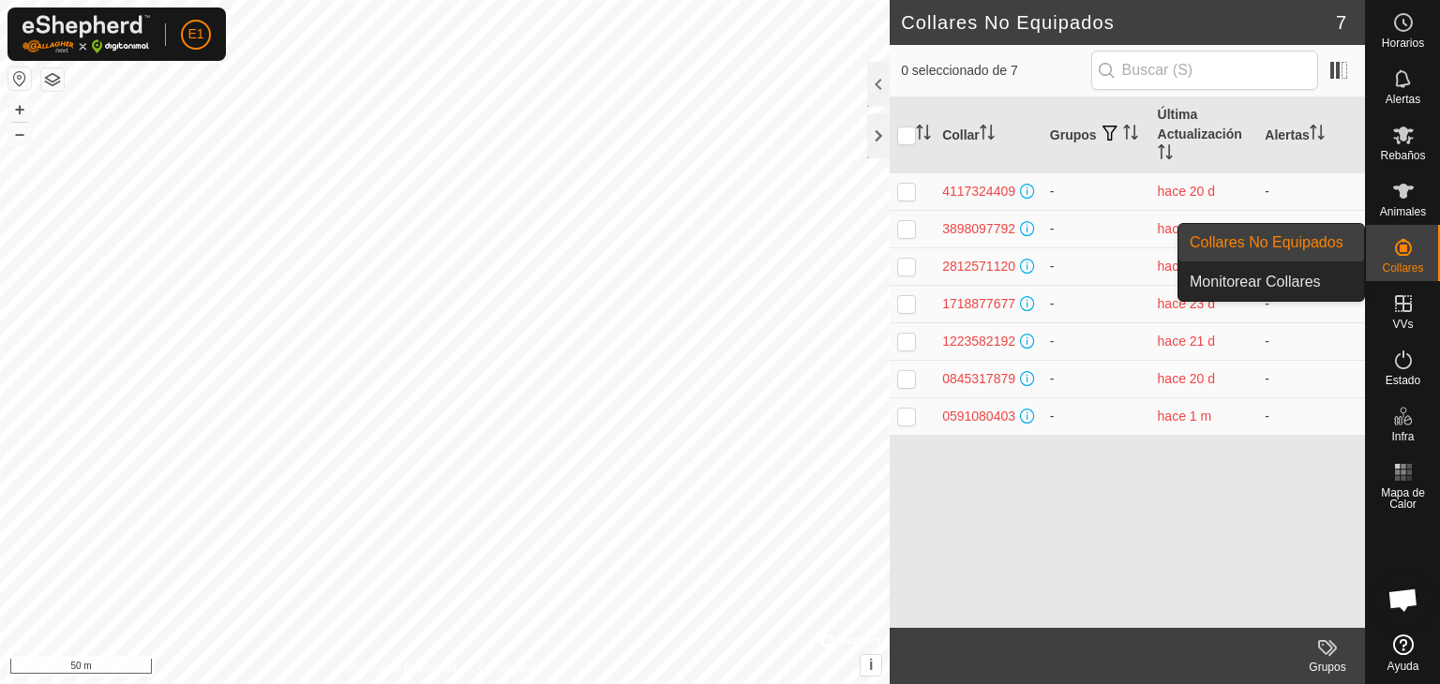
click at [1424, 257] on div "Collares" at bounding box center [1403, 253] width 74 height 56
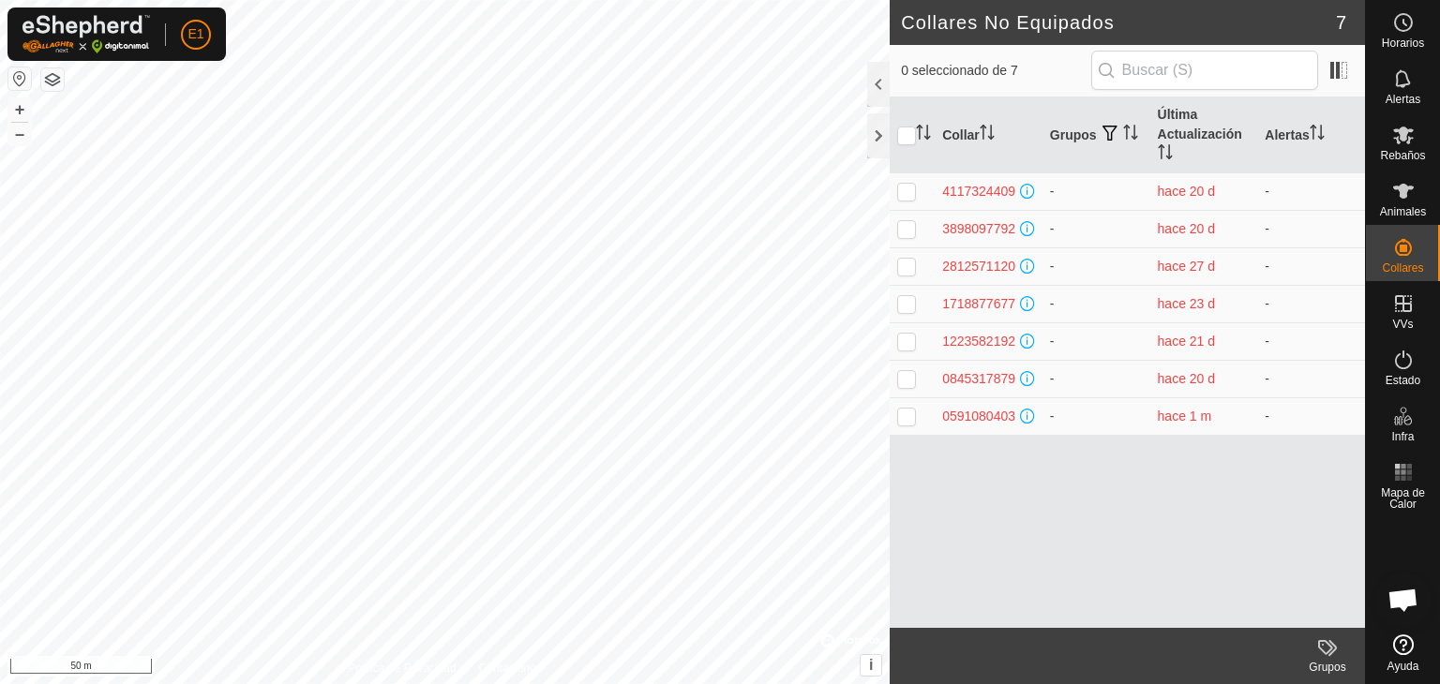
click at [1013, 553] on div "Collar Grupos Última Actualización Alertas 4117324409 - hace 20 d - 3898097792 …" at bounding box center [1127, 363] width 475 height 531
click at [1403, 135] on icon at bounding box center [1403, 136] width 21 height 18
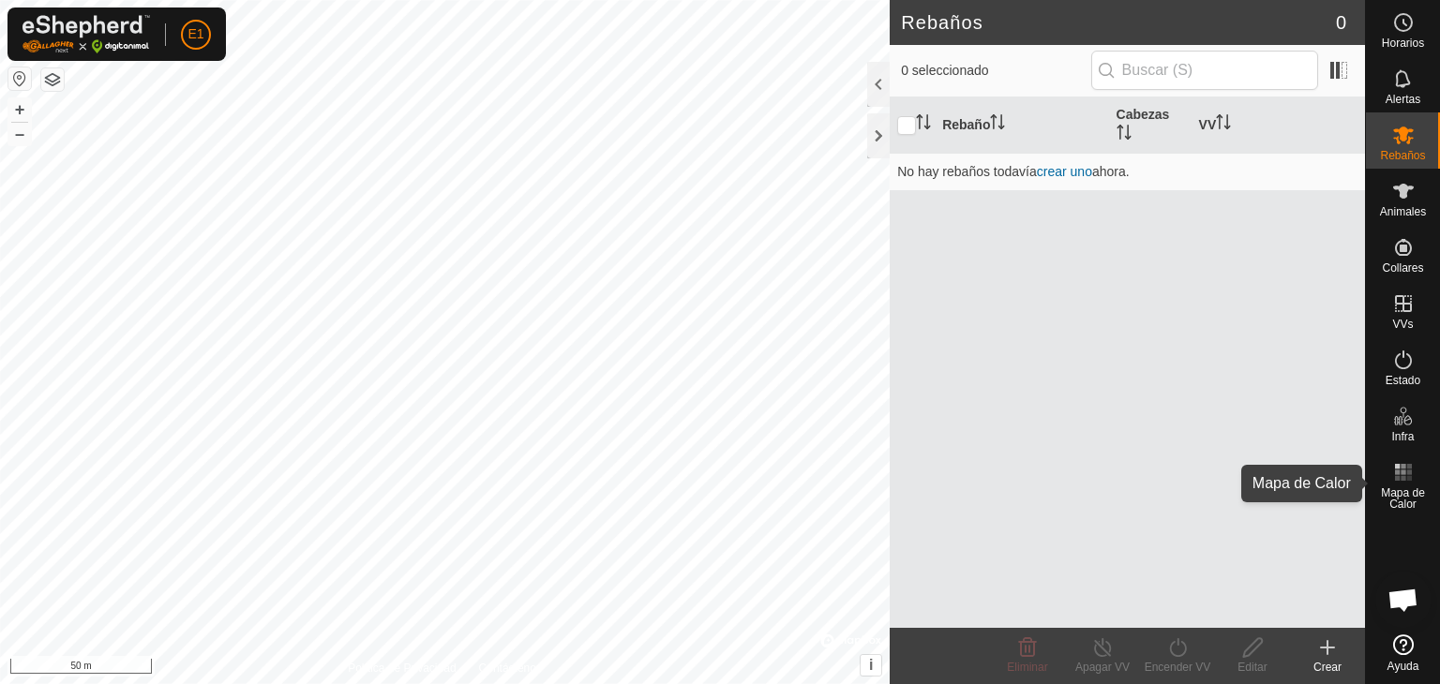
click at [1395, 480] on rect at bounding box center [1397, 478] width 5 height 5
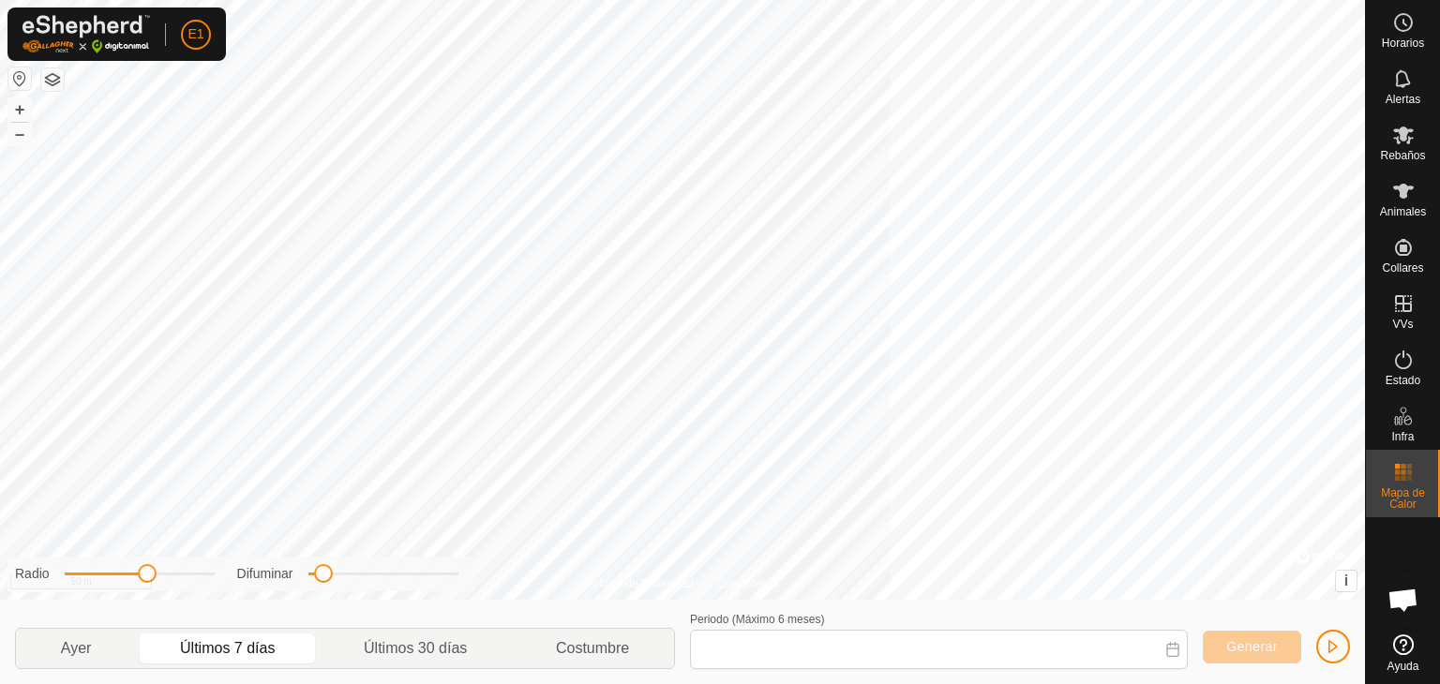
type input "[DATE] - [DATE]"
click at [1402, 196] on icon at bounding box center [1403, 191] width 21 height 15
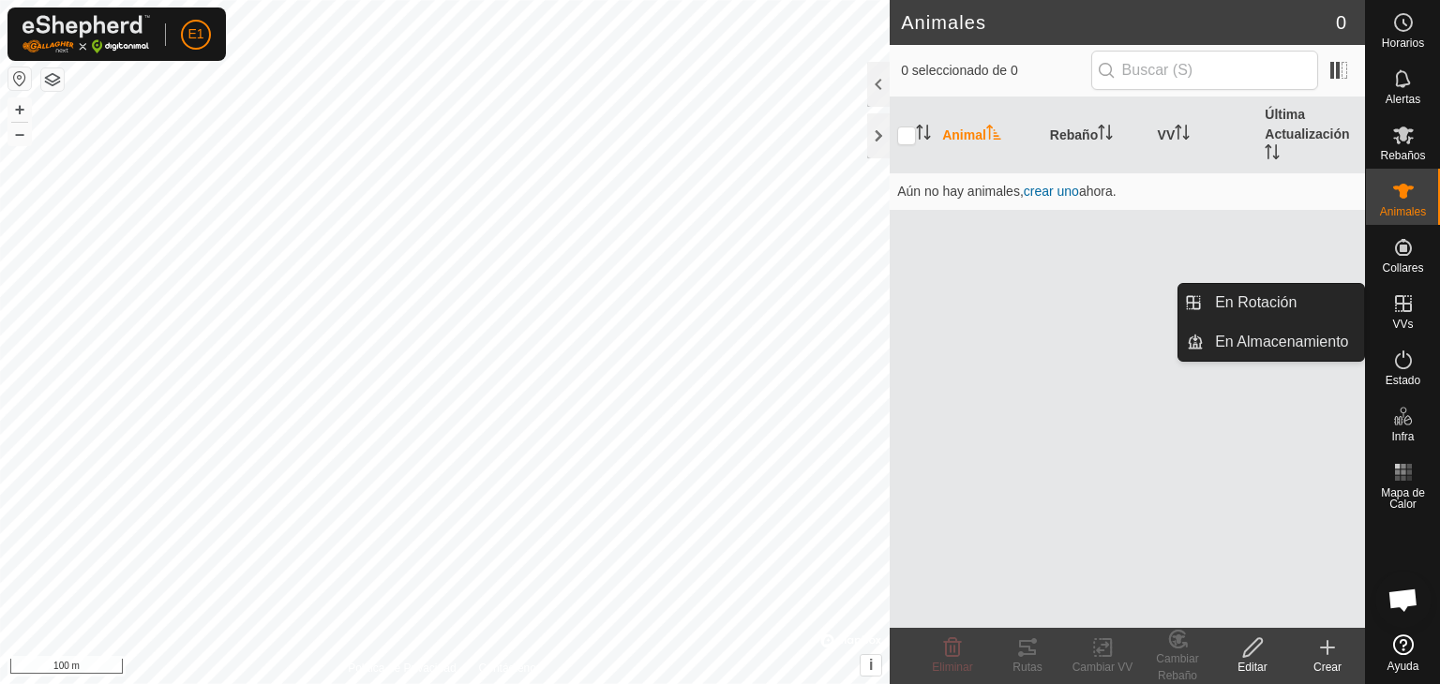
click at [1406, 305] on icon at bounding box center [1403, 303] width 17 height 17
click at [1392, 304] on icon at bounding box center [1403, 304] width 23 height 23
click at [1253, 345] on link "En Almacenamiento" at bounding box center [1284, 342] width 160 height 38
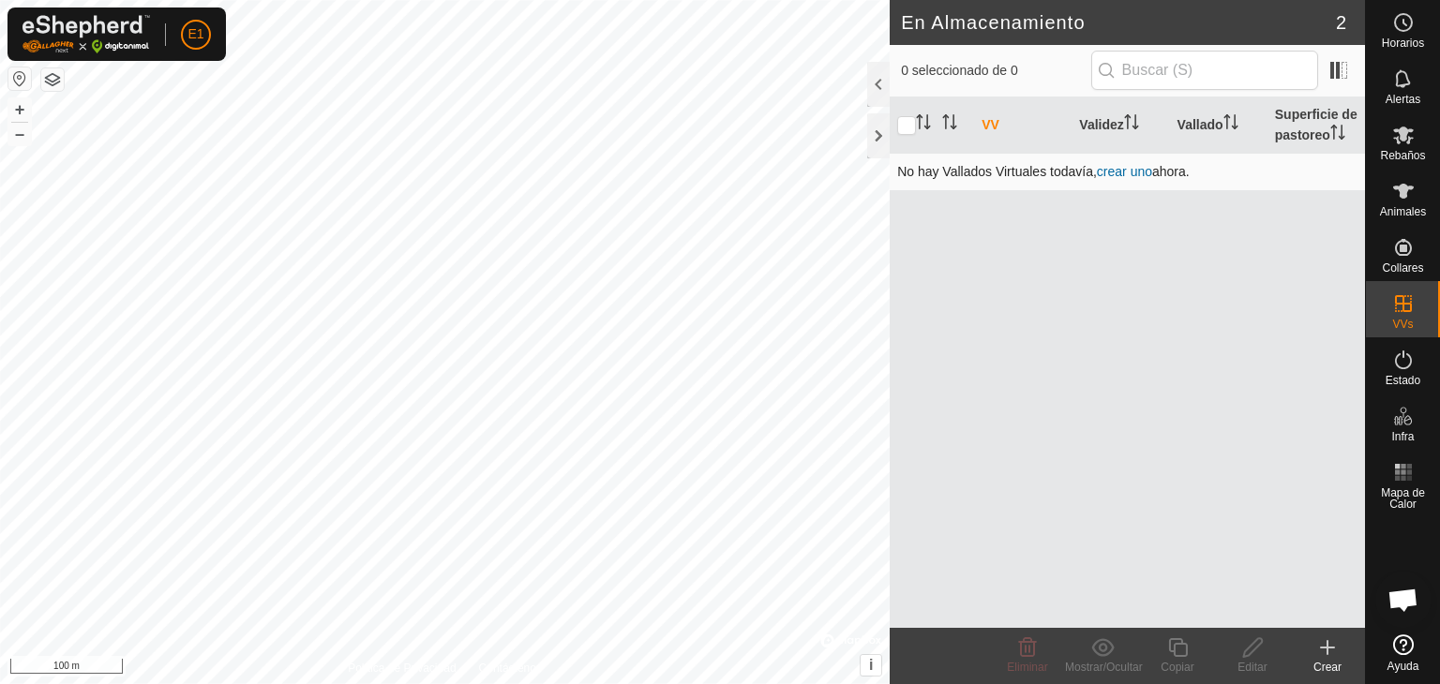
click at [1114, 171] on link "crear uno" at bounding box center [1124, 171] width 55 height 15
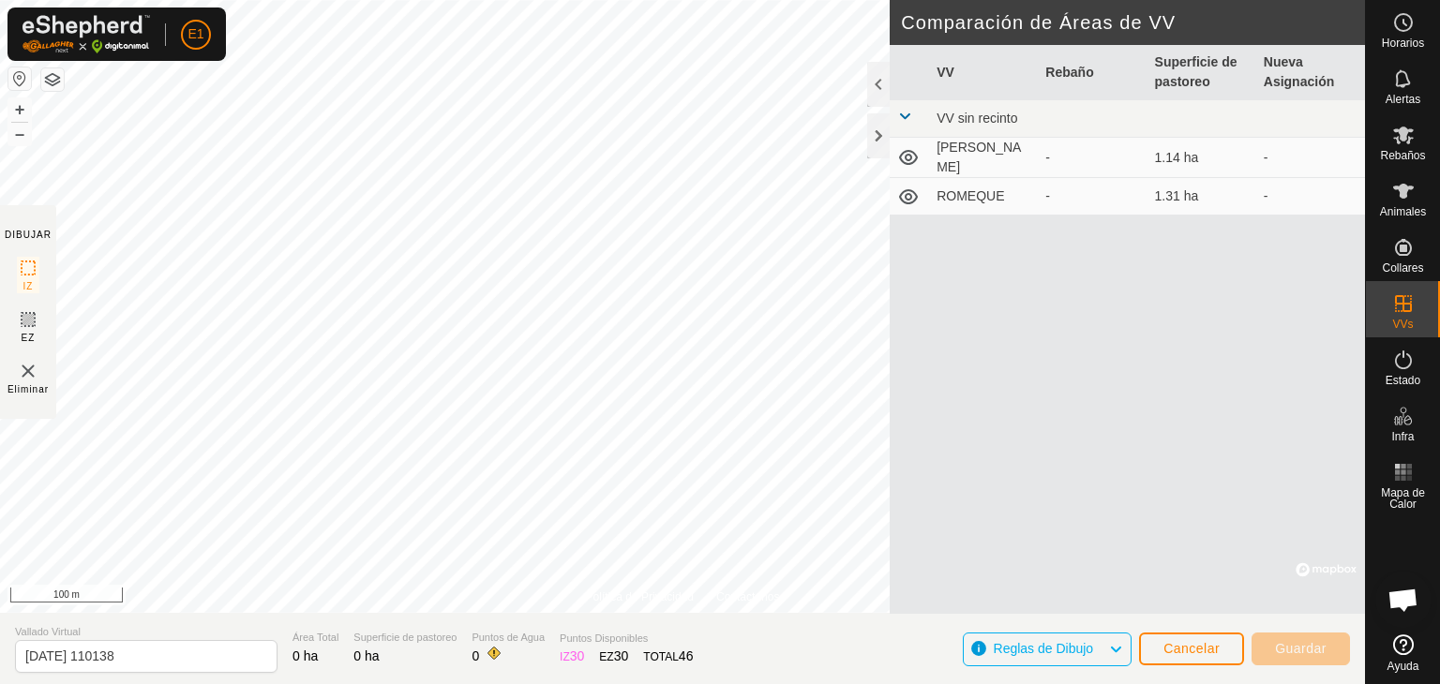
click at [1054, 643] on span "Reglas de Dibujo" at bounding box center [1044, 648] width 100 height 15
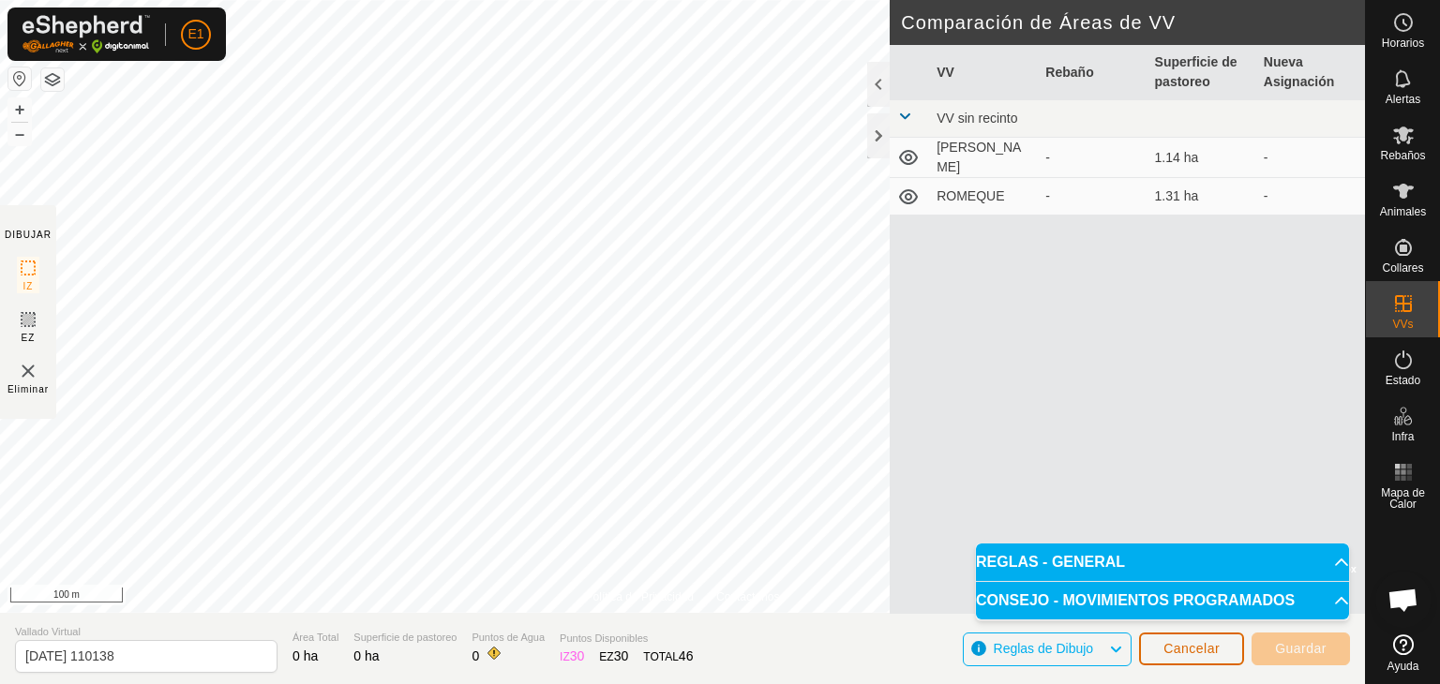
click at [1200, 643] on span "Cancelar" at bounding box center [1192, 648] width 56 height 15
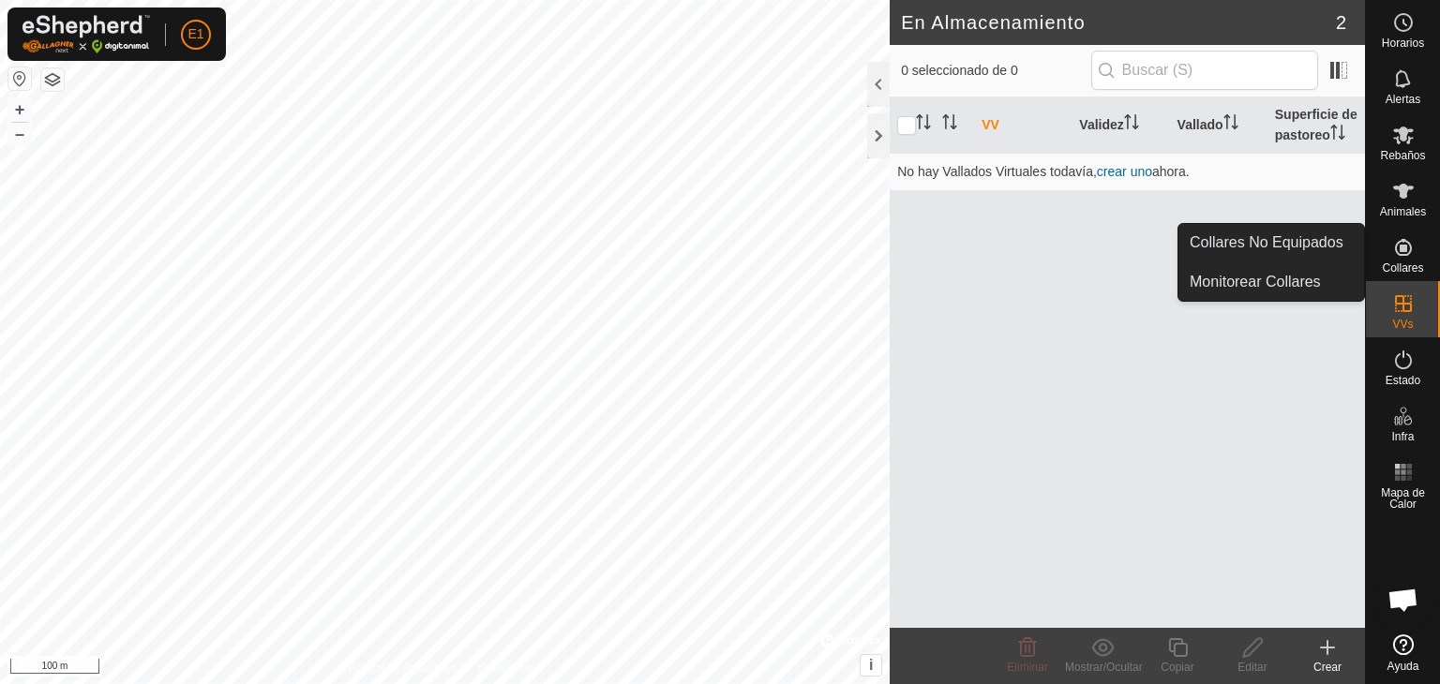
click at [1403, 250] on icon at bounding box center [1403, 247] width 17 height 17
click at [1292, 286] on link "Monitorear Collares" at bounding box center [1272, 282] width 186 height 38
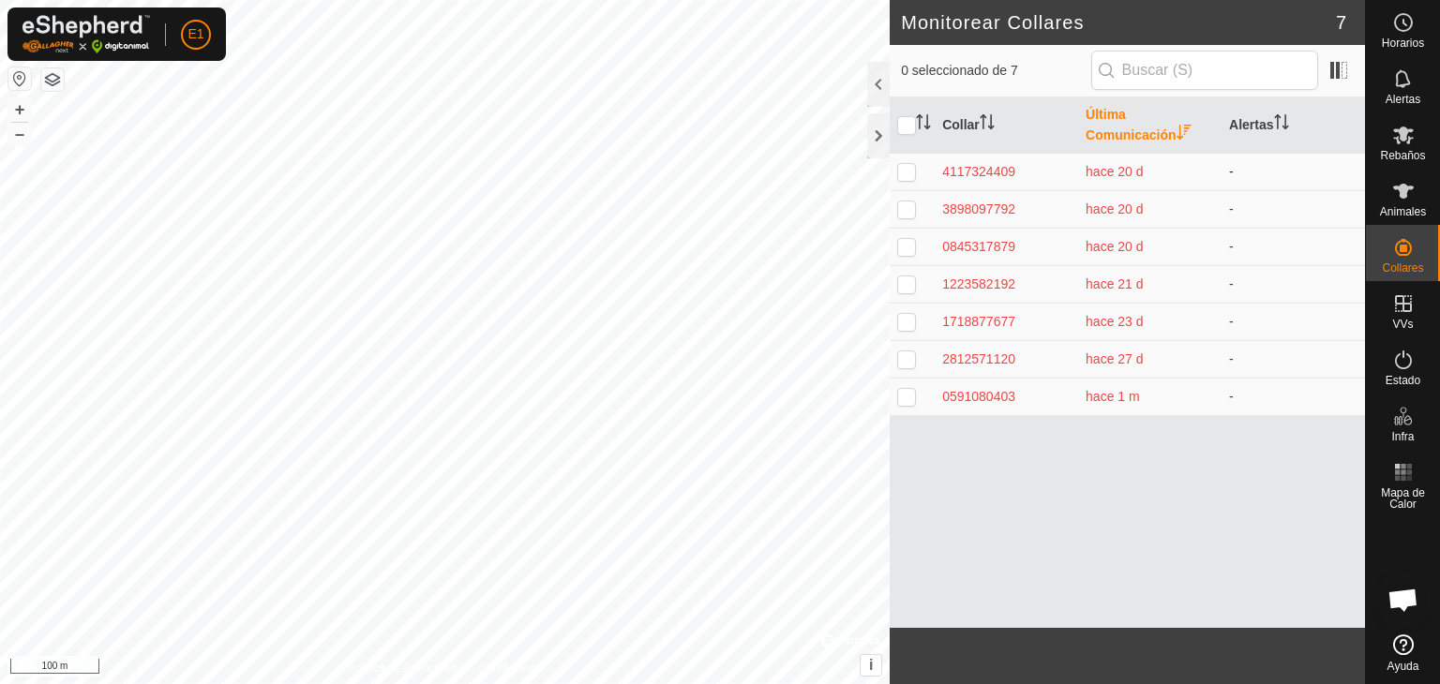
click at [905, 169] on p-checkbox at bounding box center [906, 171] width 19 height 15
click at [904, 168] on p-checkbox at bounding box center [906, 171] width 19 height 15
checkbox input "false"
click at [905, 128] on input "checkbox" at bounding box center [906, 125] width 19 height 19
checkbox input "true"
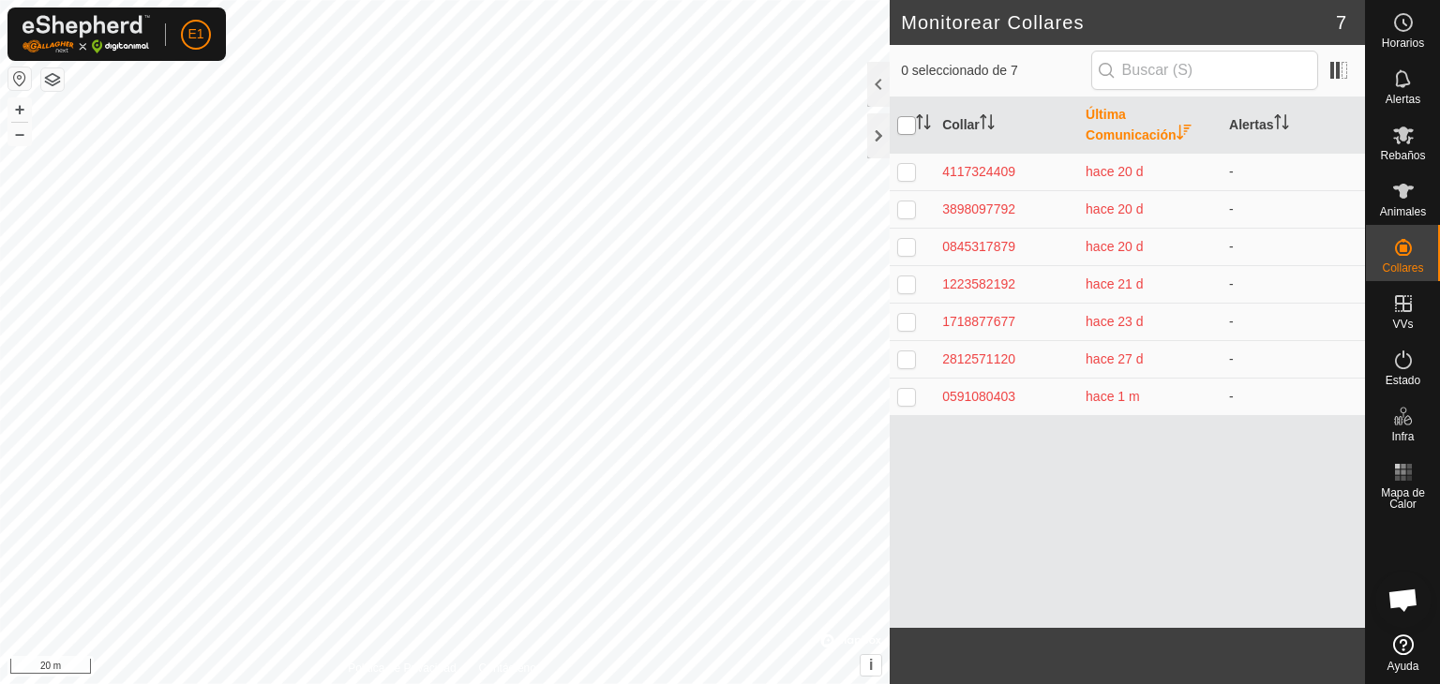
checkbox input "true"
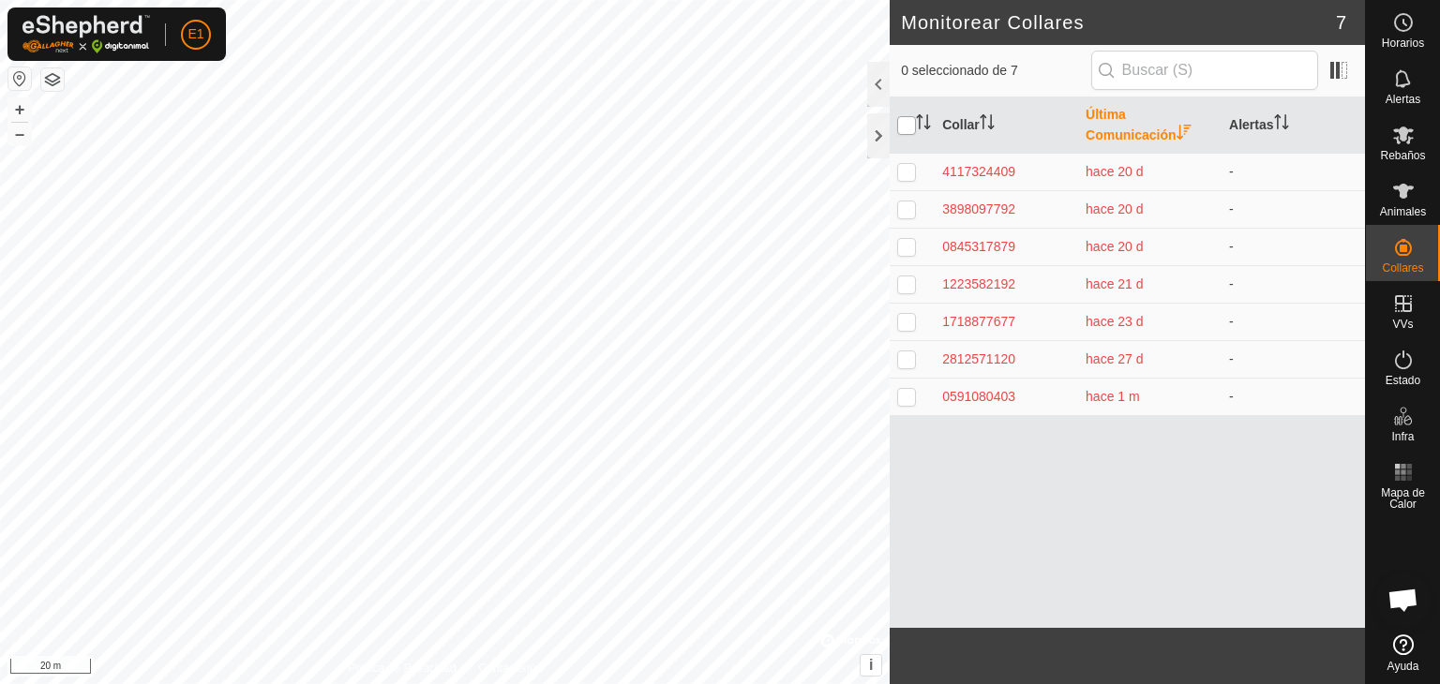
checkbox input "true"
click at [905, 128] on input "checkbox" at bounding box center [906, 125] width 19 height 19
checkbox input "false"
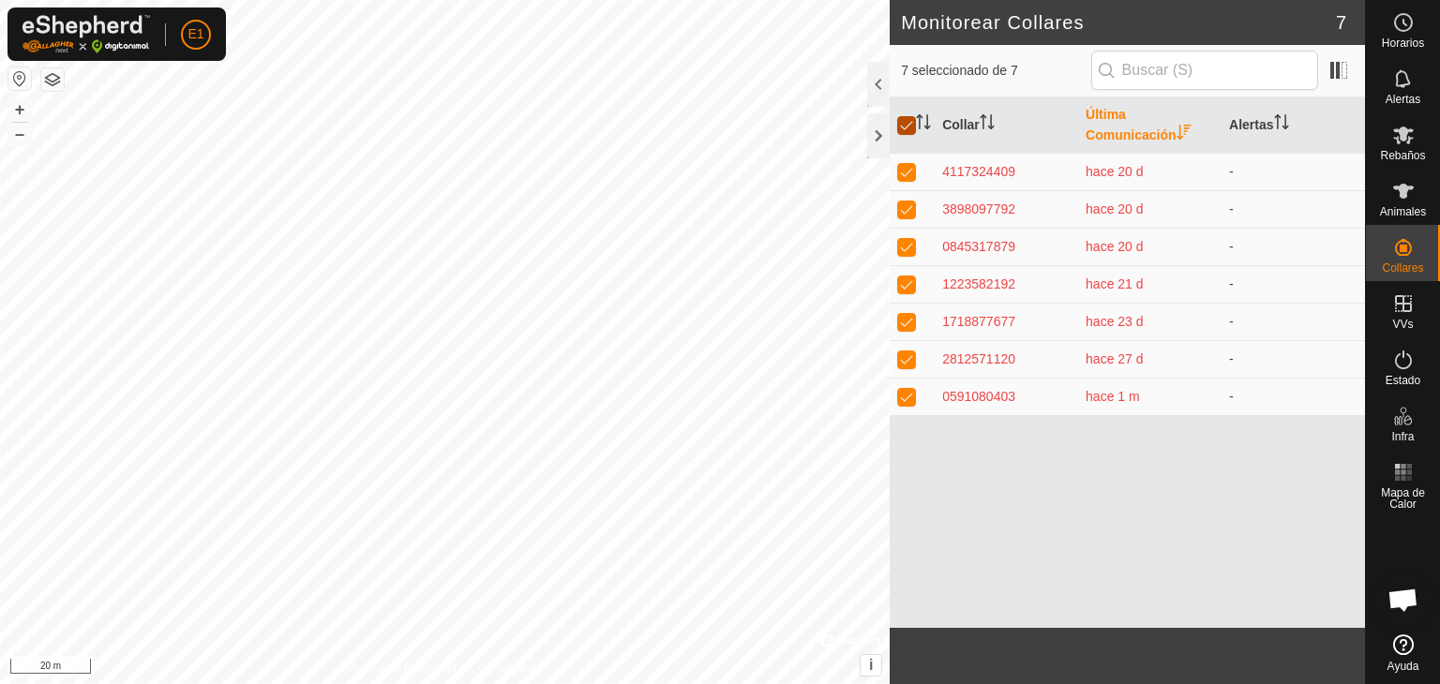
checkbox input "false"
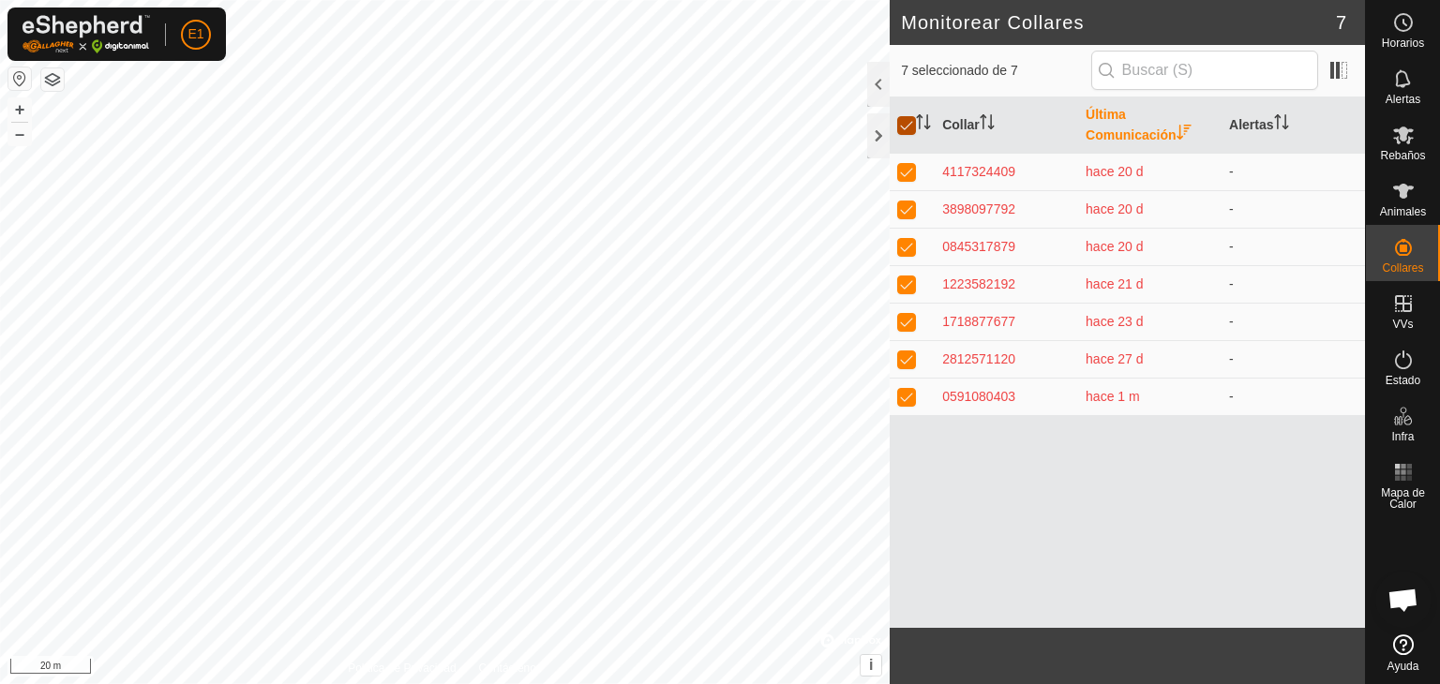
checkbox input "false"
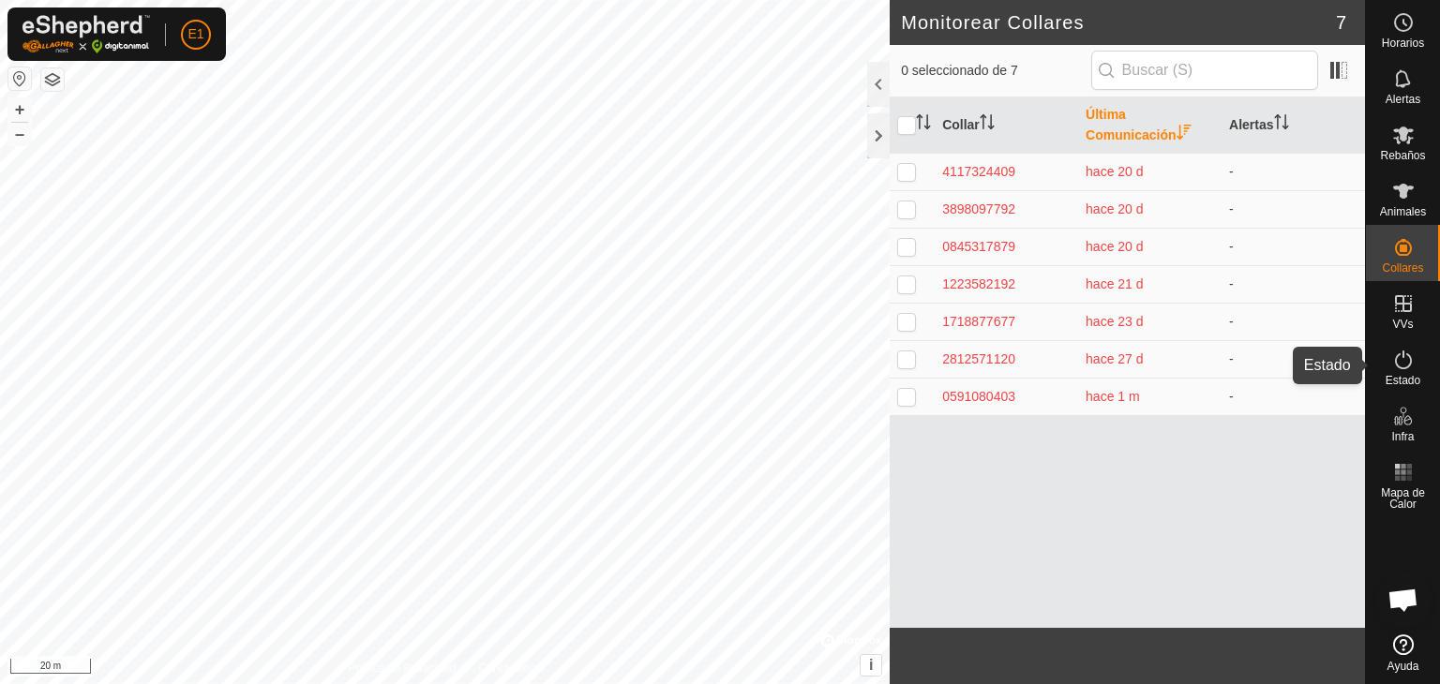
click at [1406, 359] on icon at bounding box center [1403, 360] width 23 height 23
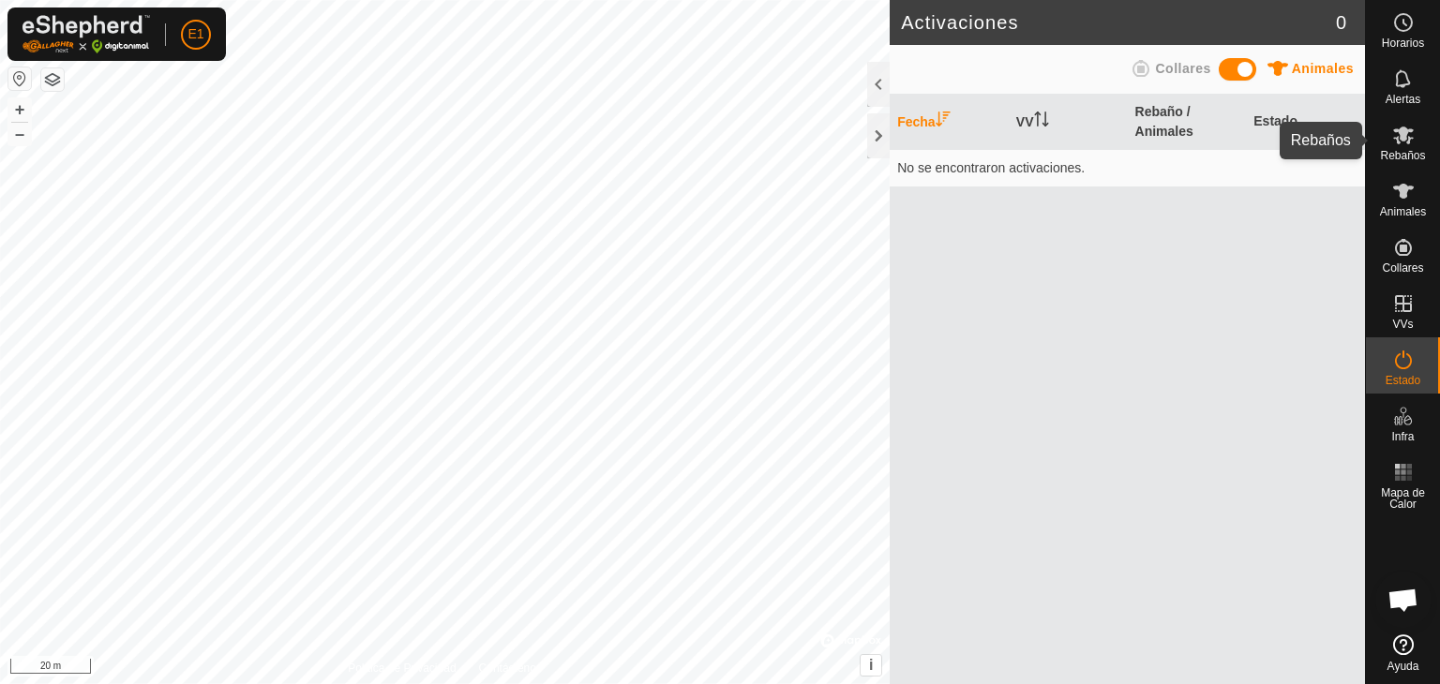
click at [1399, 142] on icon at bounding box center [1403, 136] width 21 height 18
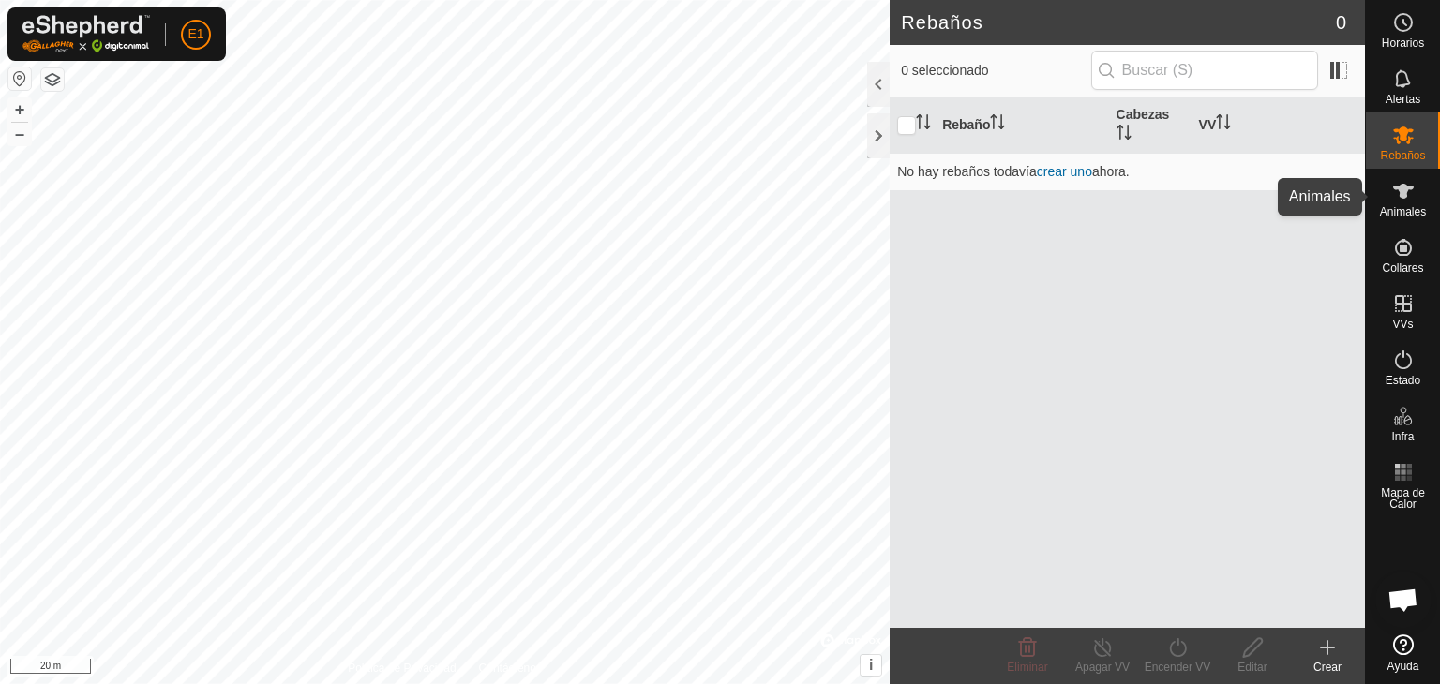
click at [1408, 196] on icon at bounding box center [1403, 191] width 23 height 23
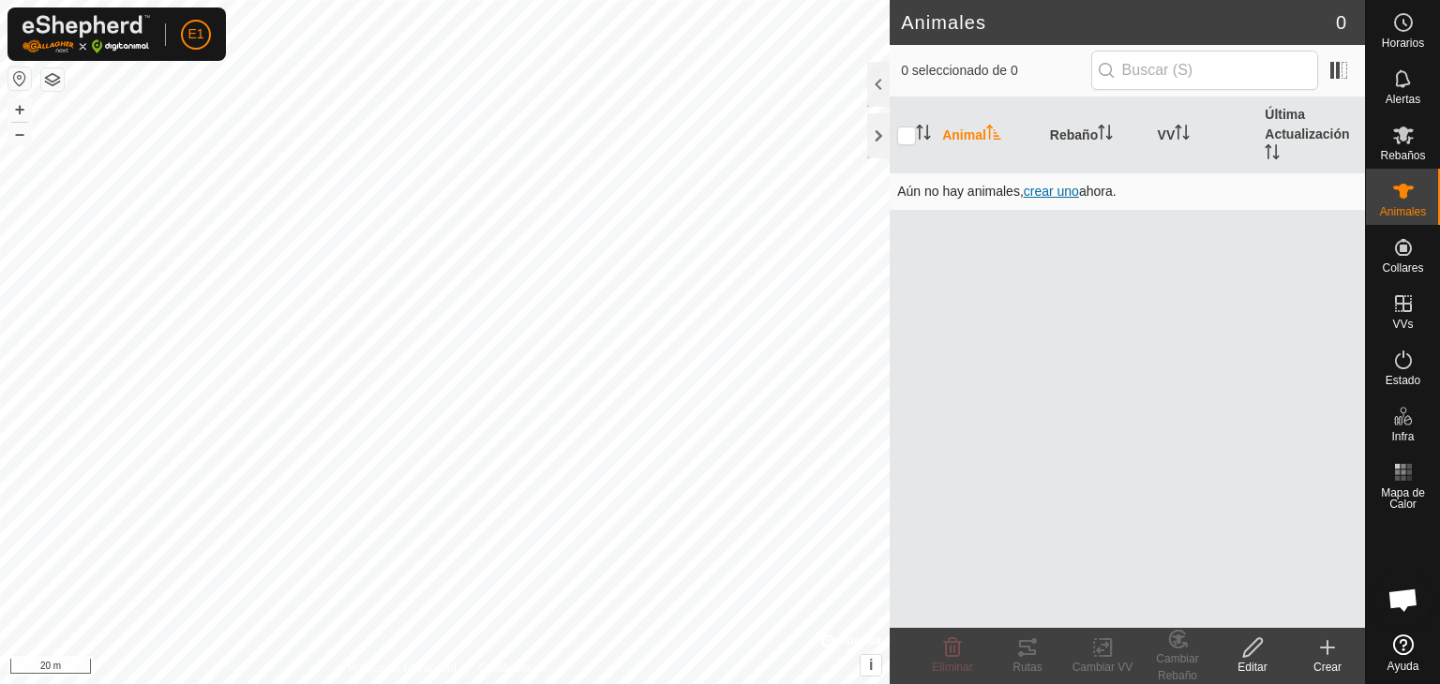
click at [1048, 192] on span "crear uno" at bounding box center [1051, 191] width 55 height 15
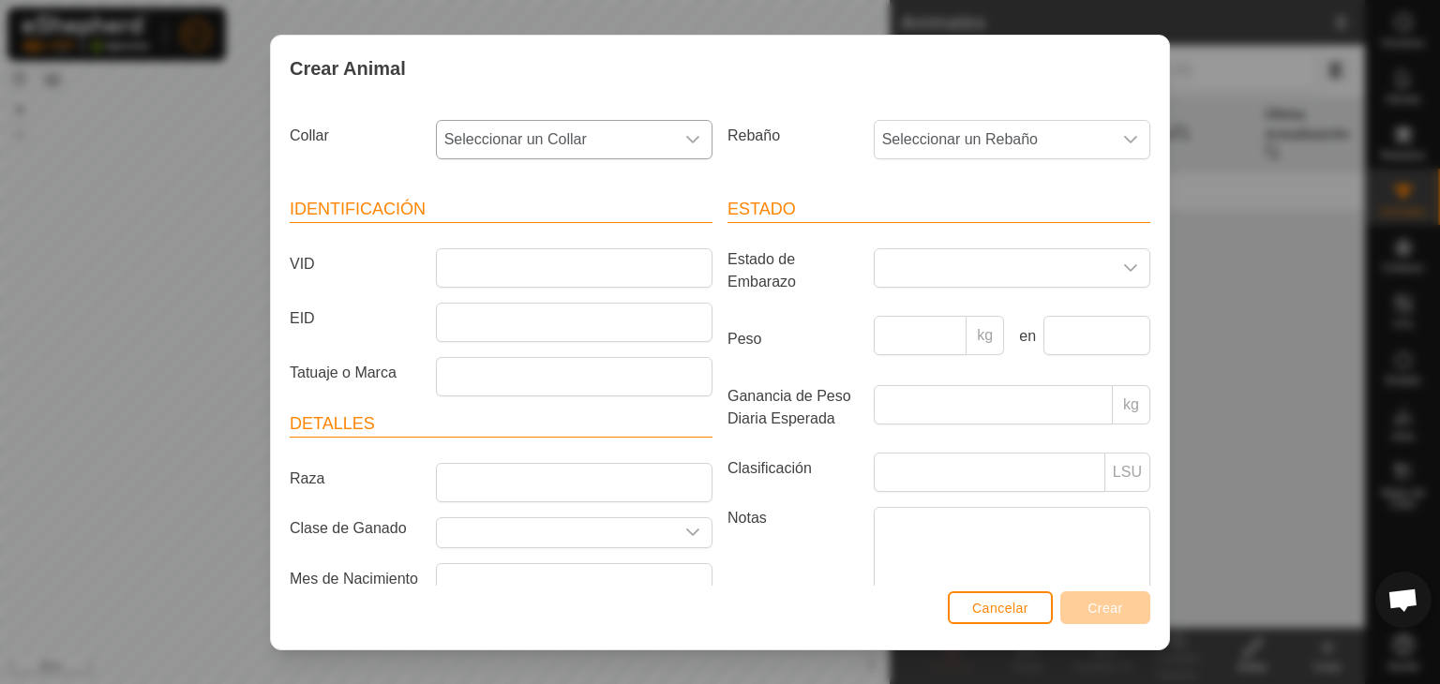
click at [686, 140] on icon "dropdown trigger" at bounding box center [692, 140] width 13 height 8
click at [687, 134] on icon "dropdown trigger" at bounding box center [692, 139] width 15 height 15
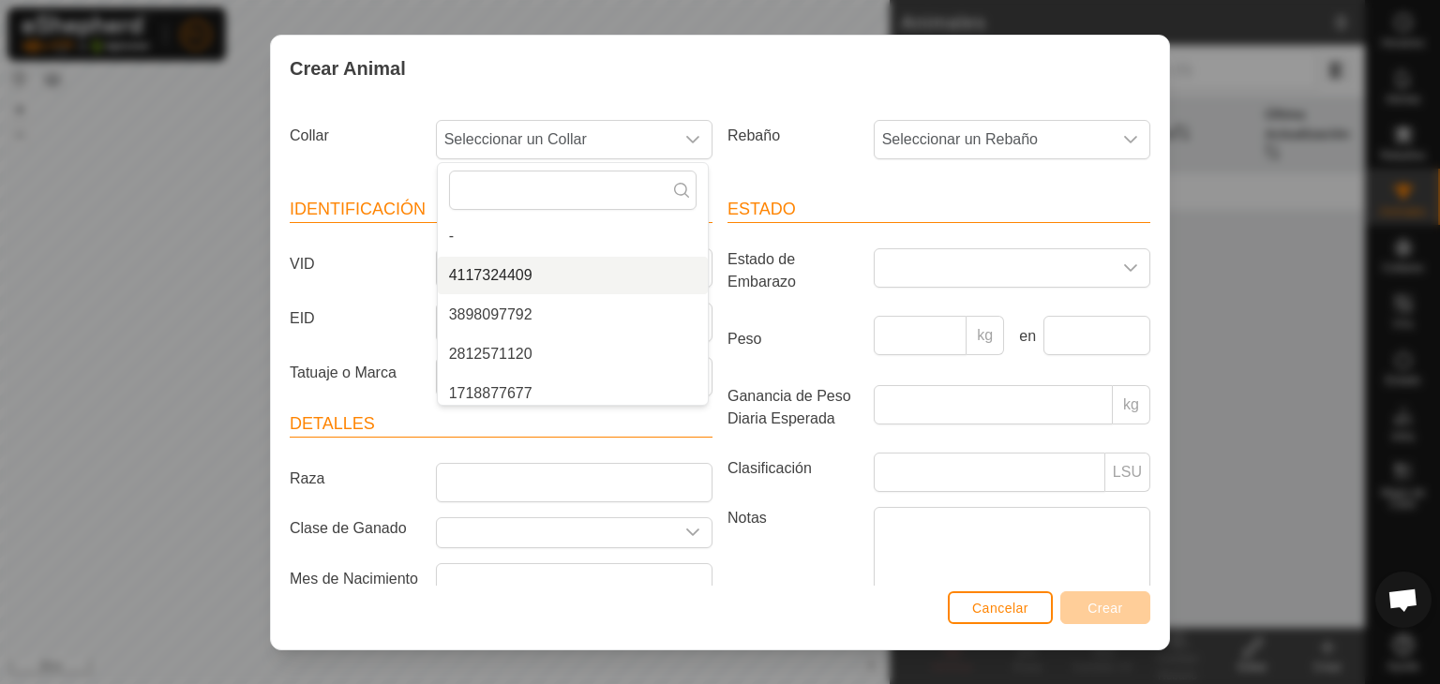
click at [480, 275] on li "4117324409" at bounding box center [573, 276] width 270 height 38
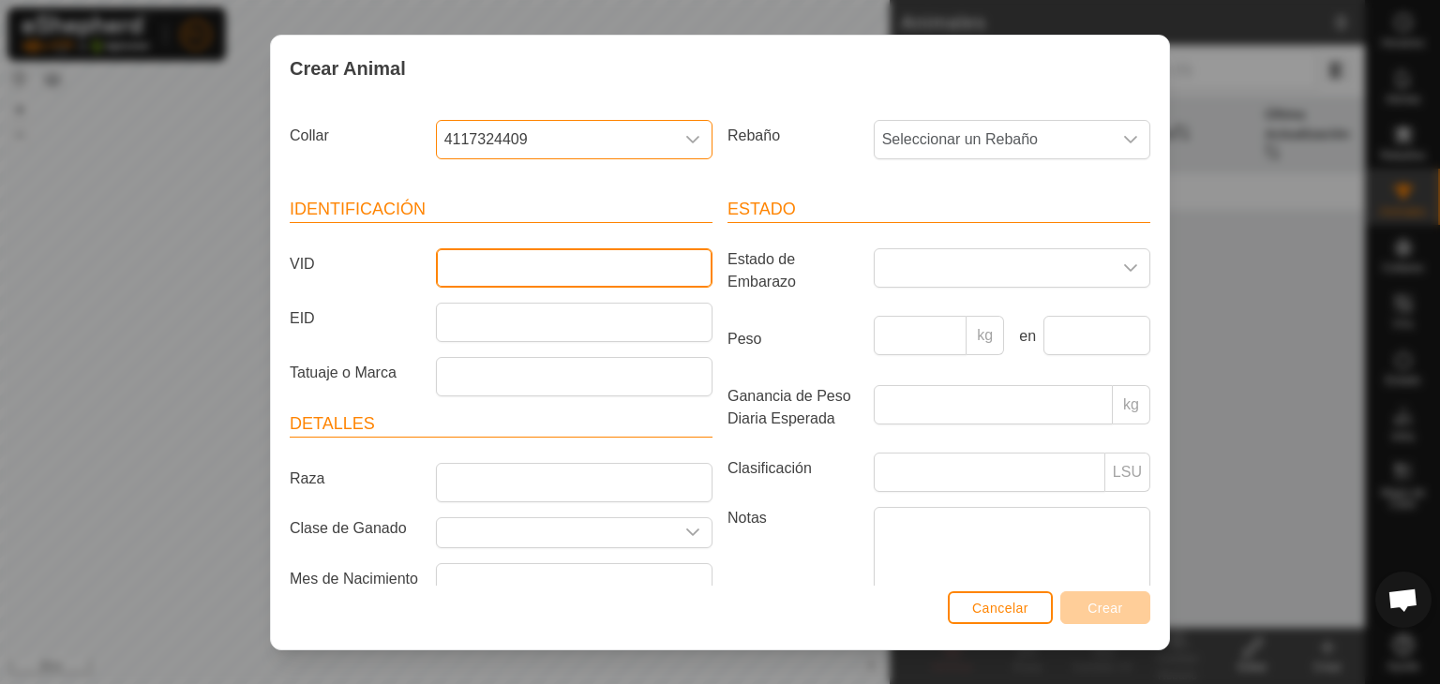
click at [480, 275] on input "VID" at bounding box center [574, 267] width 277 height 39
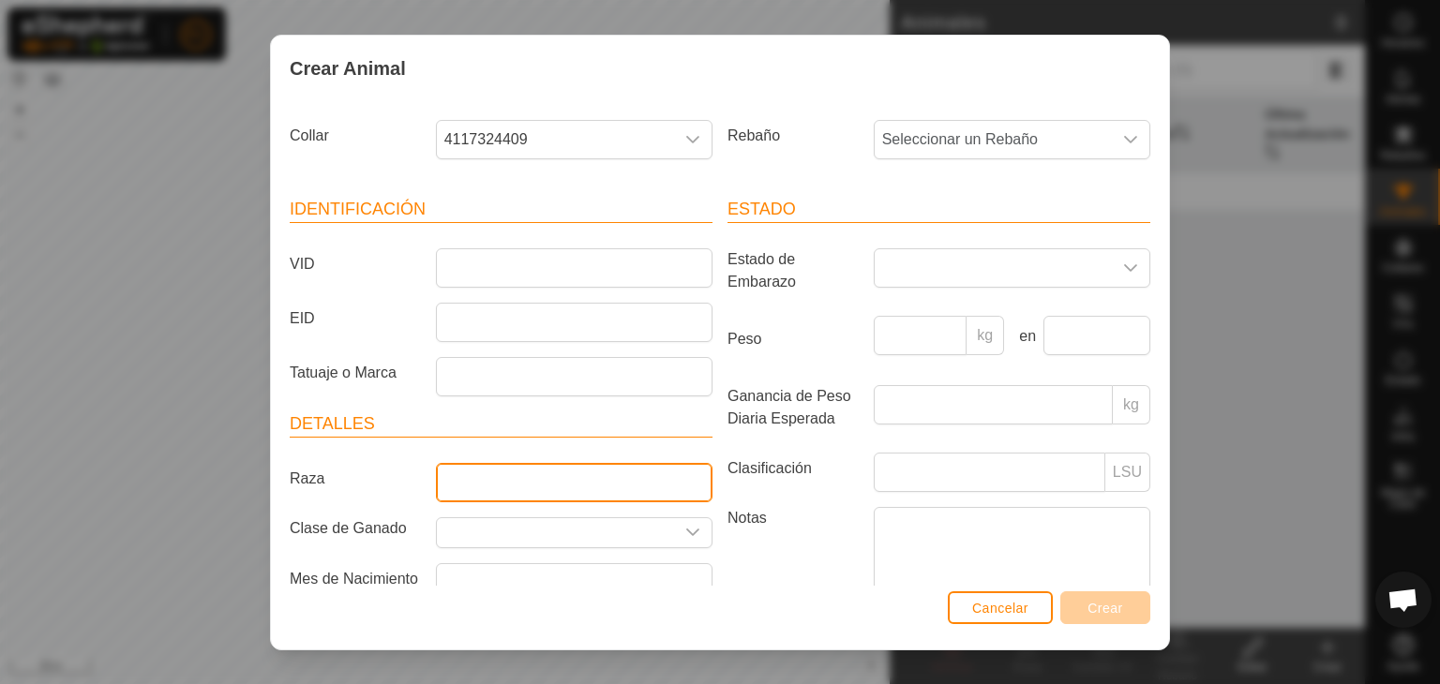
click at [502, 492] on input "Raza" at bounding box center [574, 482] width 277 height 39
click at [691, 532] on icon "dropdown trigger" at bounding box center [692, 532] width 15 height 15
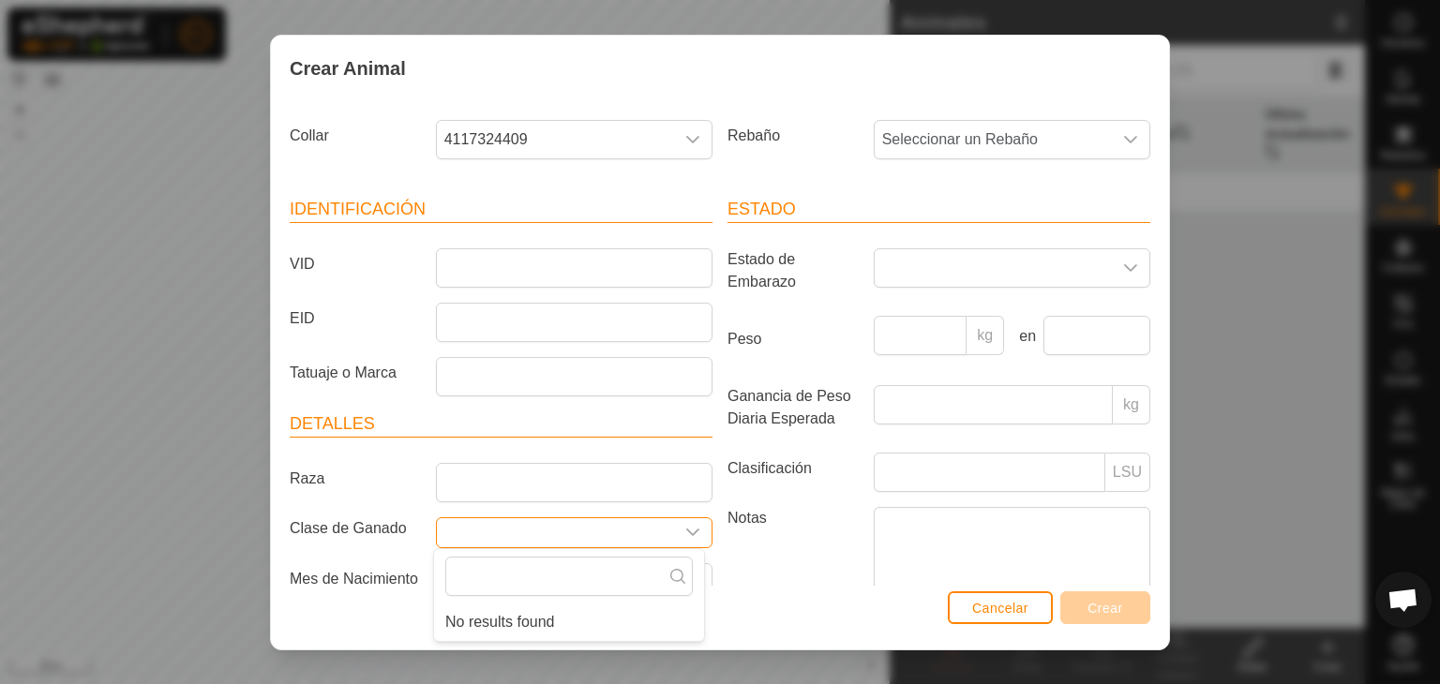
click at [578, 526] on input "Seleccione o ingrese una Clase de Ganado" at bounding box center [555, 532] width 237 height 29
click at [551, 477] on input "Raza" at bounding box center [574, 482] width 277 height 39
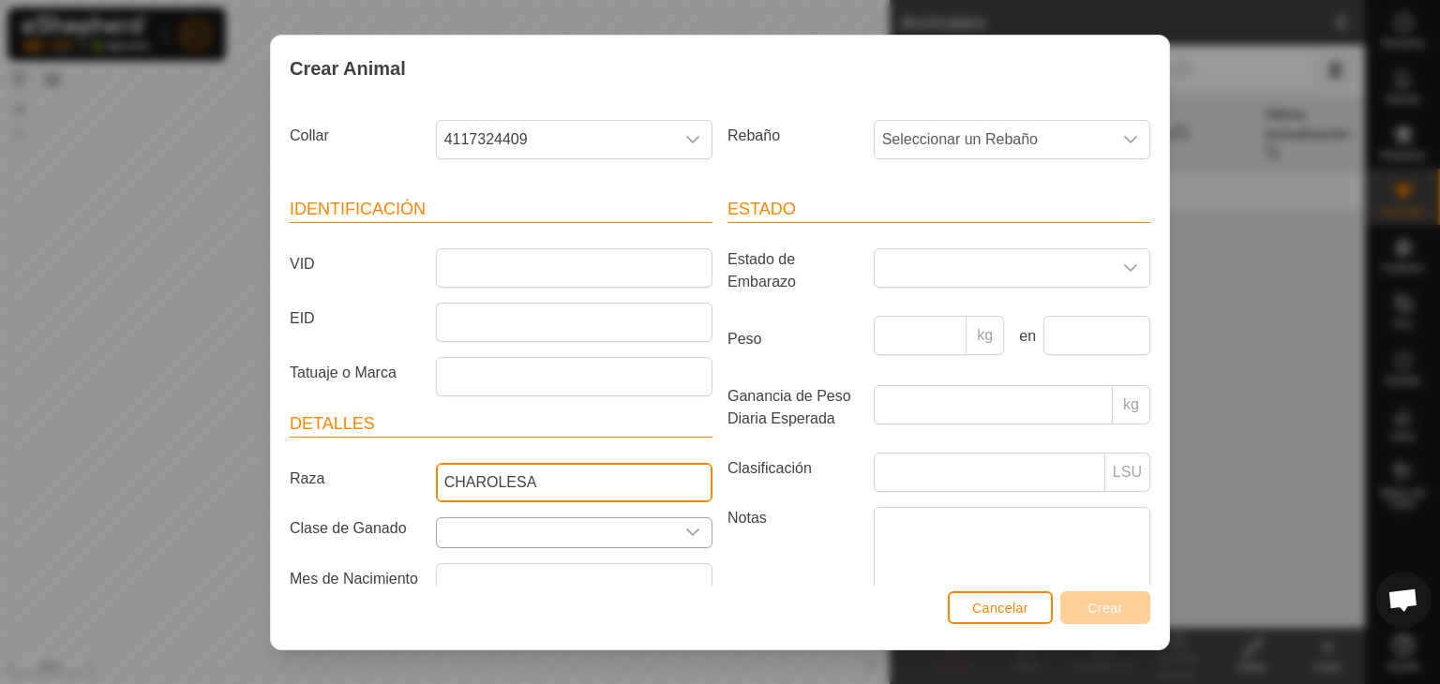
type input "CHAROLESA"
click at [656, 530] on input "Seleccione o ingrese una Clase de Ganado" at bounding box center [555, 532] width 237 height 29
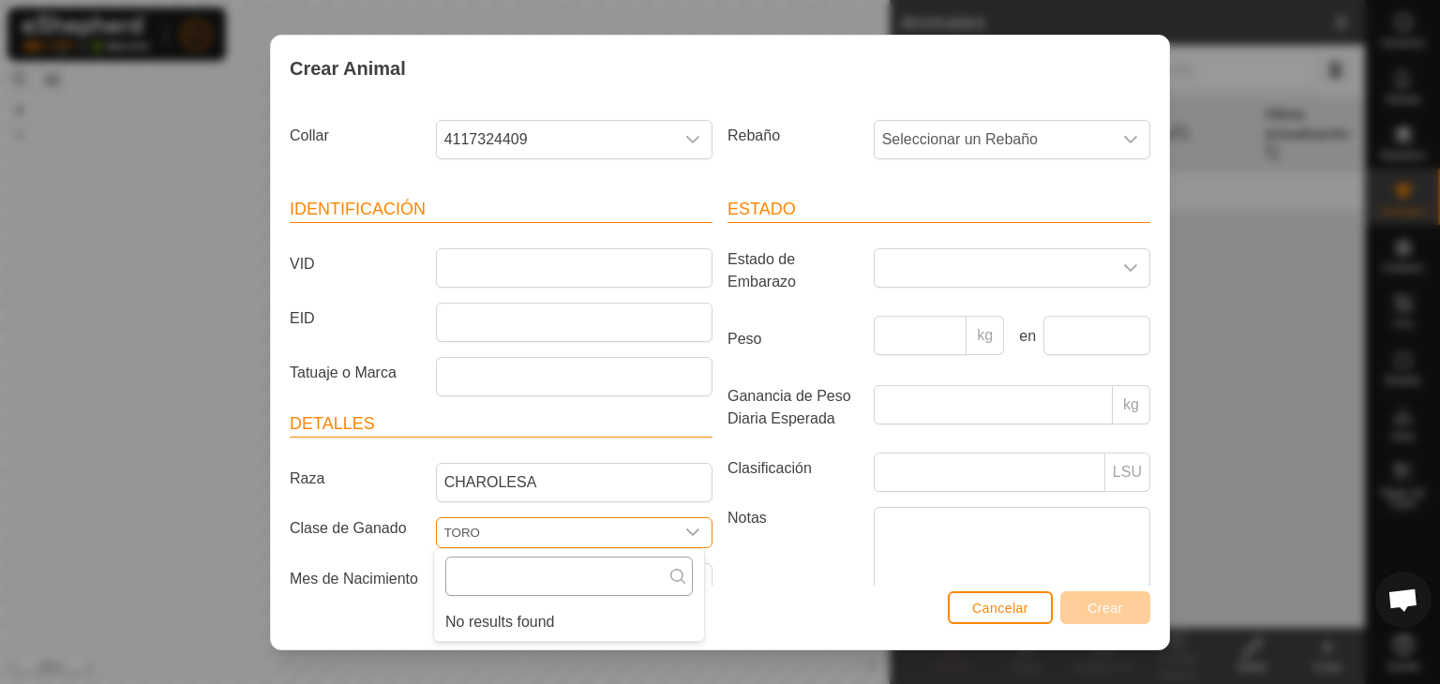
type input "TORO"
click at [641, 575] on input "text" at bounding box center [569, 576] width 248 height 39
click at [1123, 143] on icon "dropdown trigger" at bounding box center [1130, 139] width 15 height 15
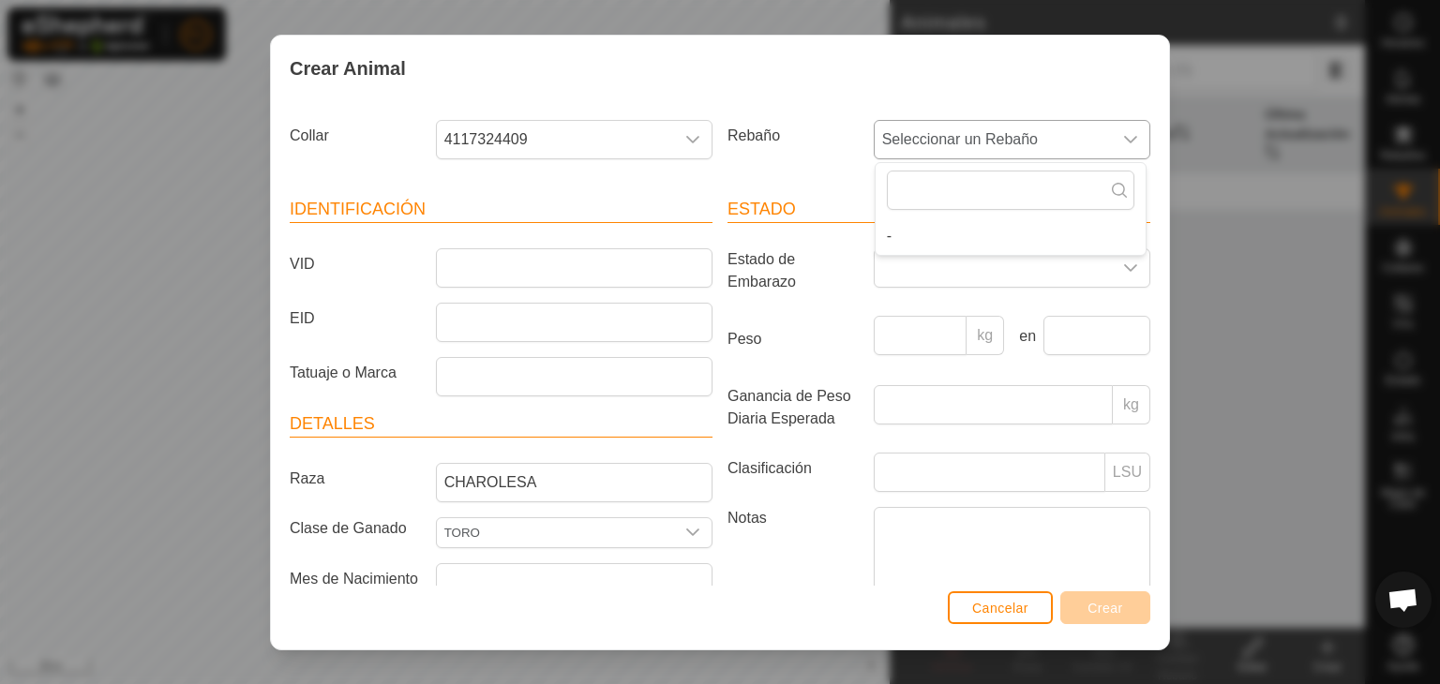
click at [1124, 140] on icon "dropdown trigger" at bounding box center [1130, 140] width 13 height 8
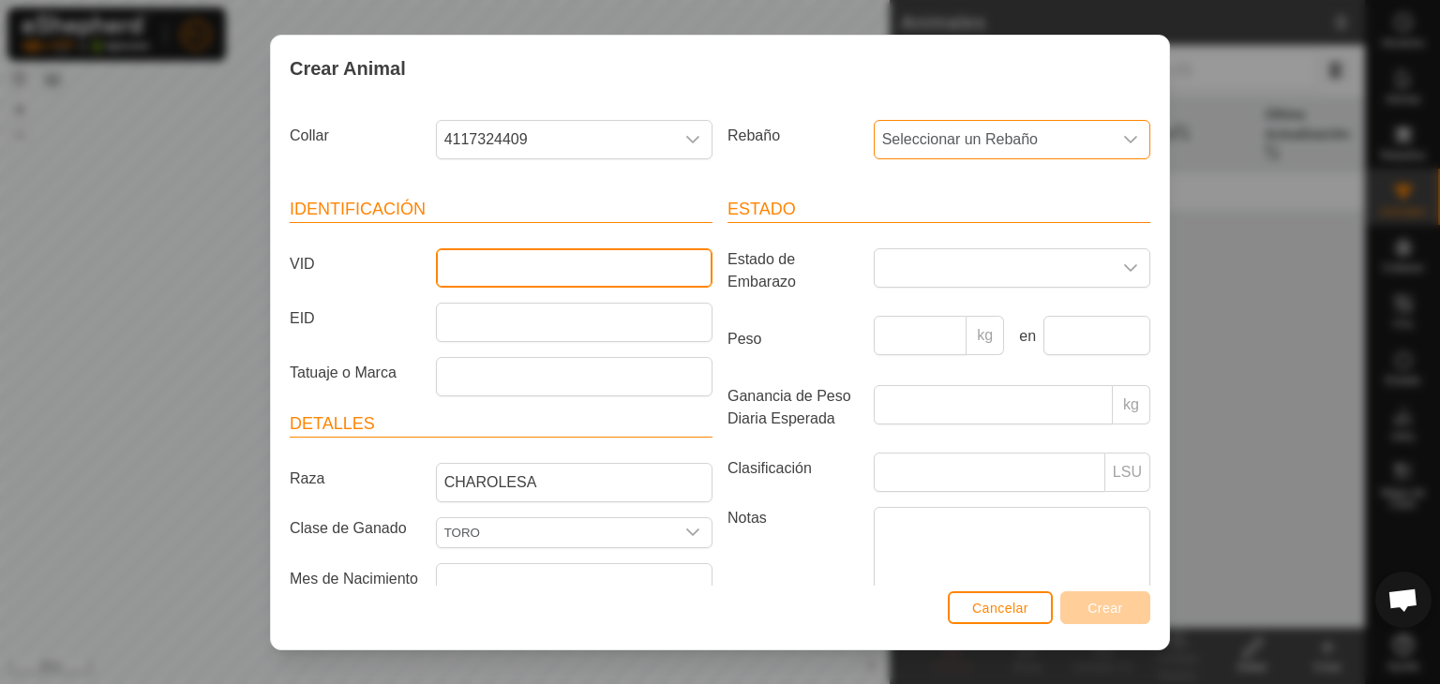
click at [498, 263] on input "VID" at bounding box center [574, 267] width 277 height 39
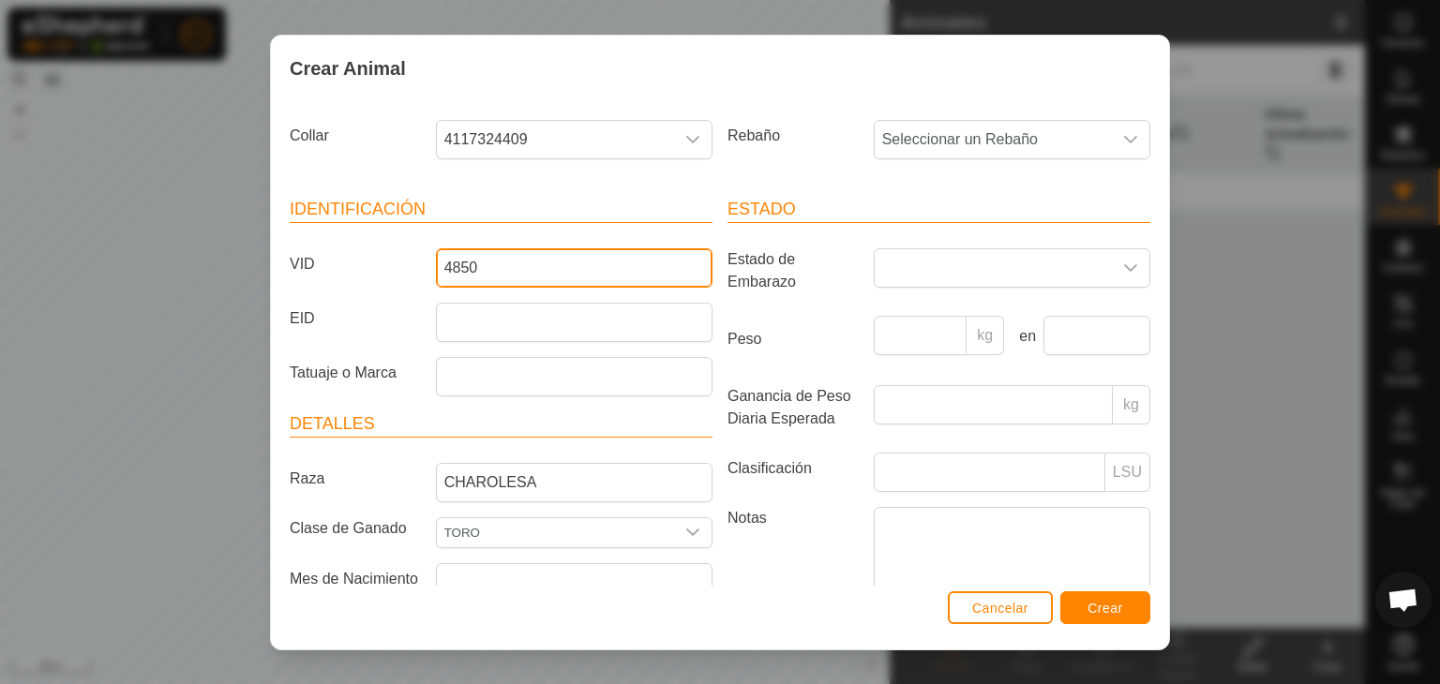
type input "4850"
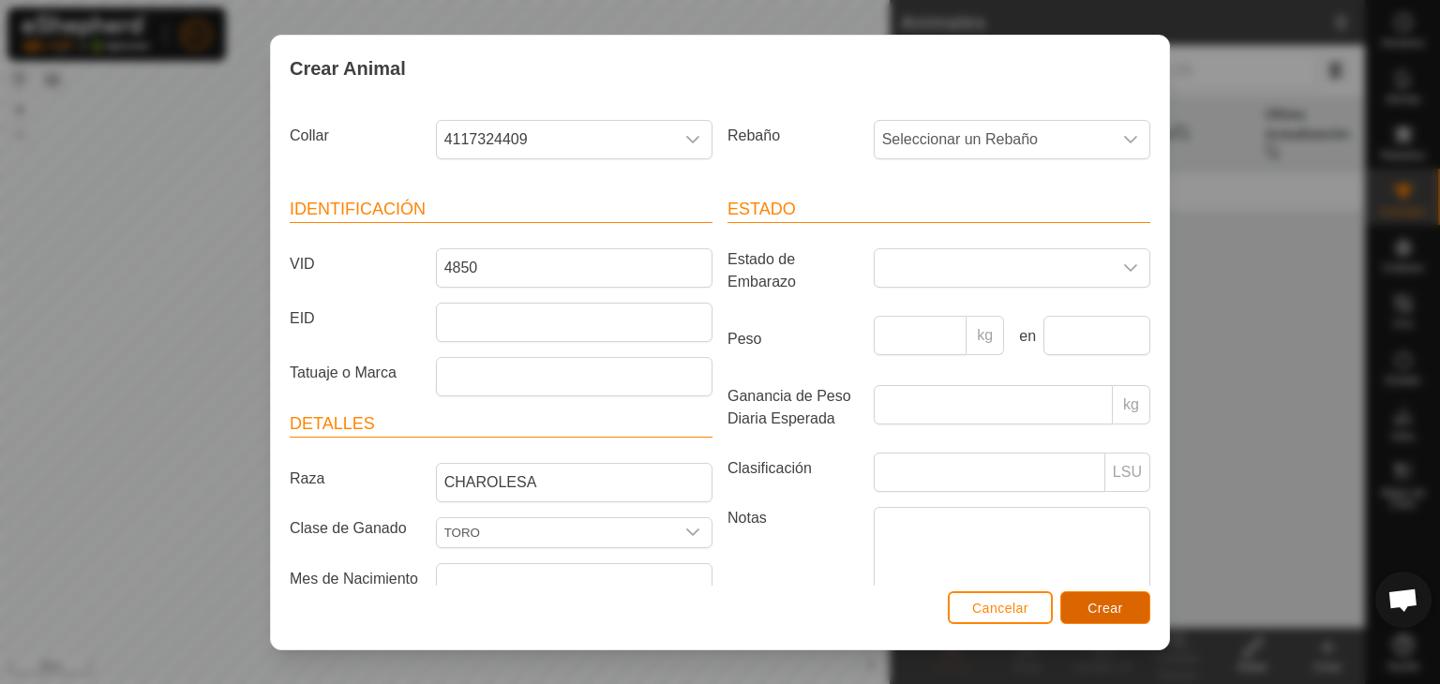
click at [1115, 609] on span "Crear" at bounding box center [1106, 608] width 36 height 15
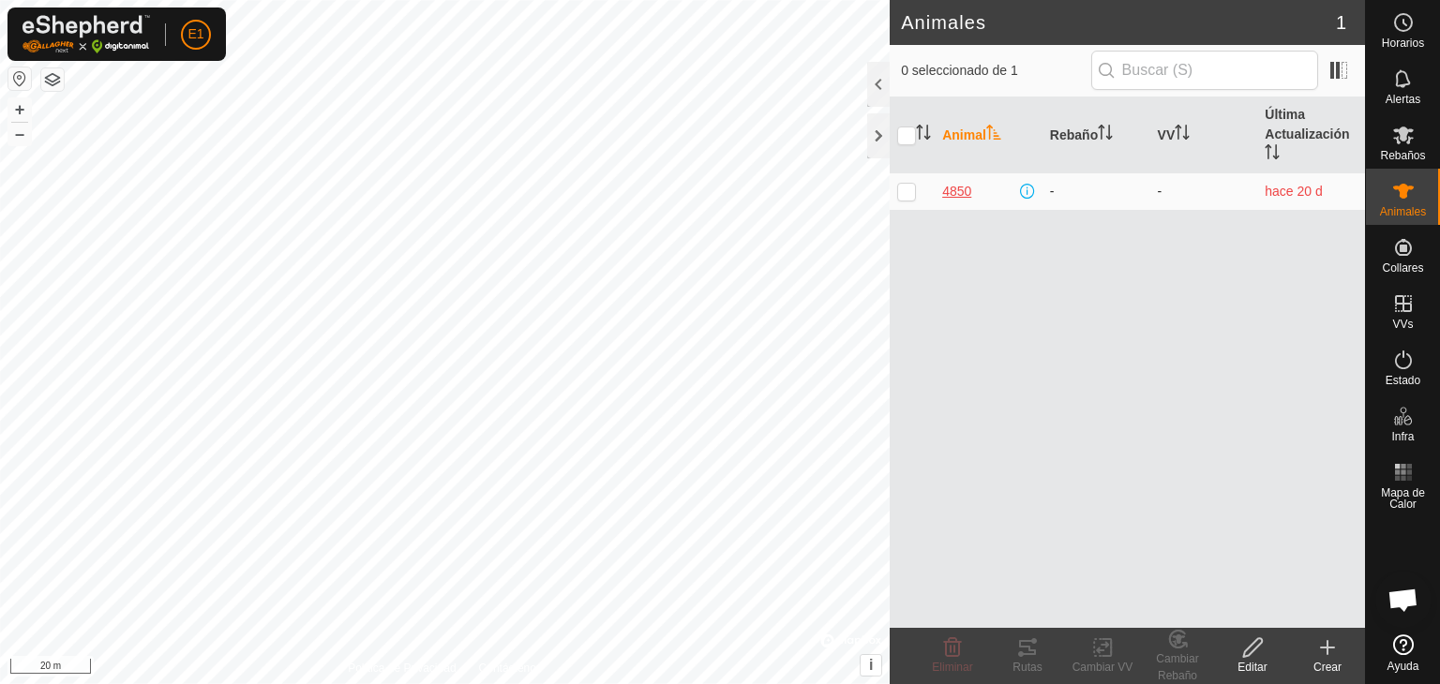
click at [955, 188] on span "4850" at bounding box center [956, 192] width 29 height 20
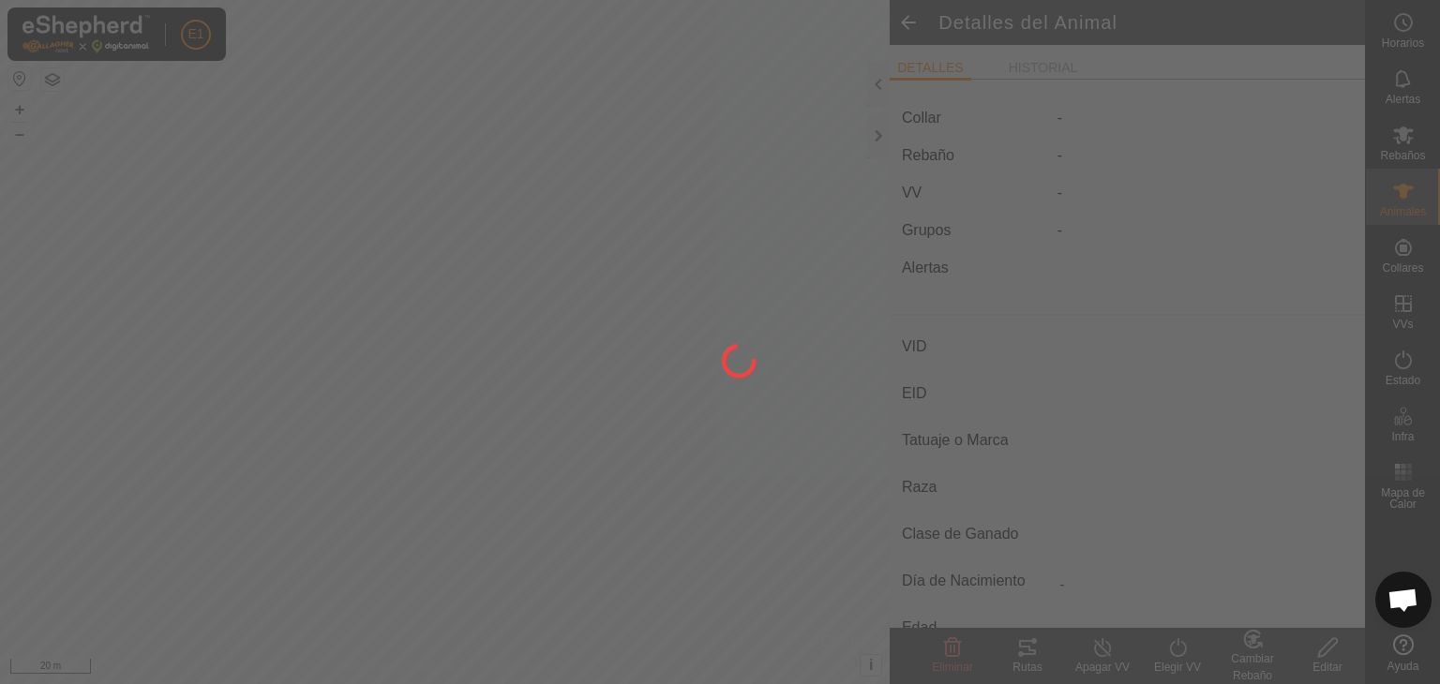
type input "4850"
type input "-"
type input "CHAROLESA"
type input "TORO"
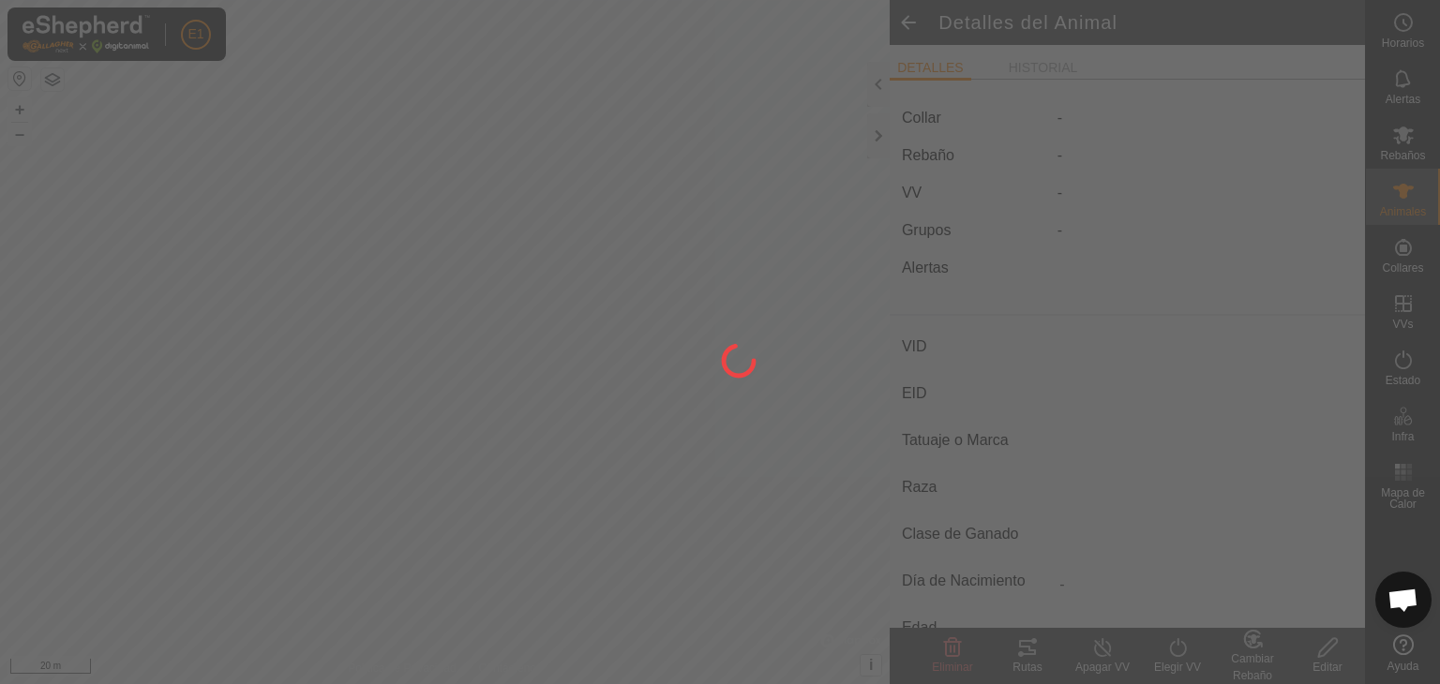
type input "0 kg"
type input "-"
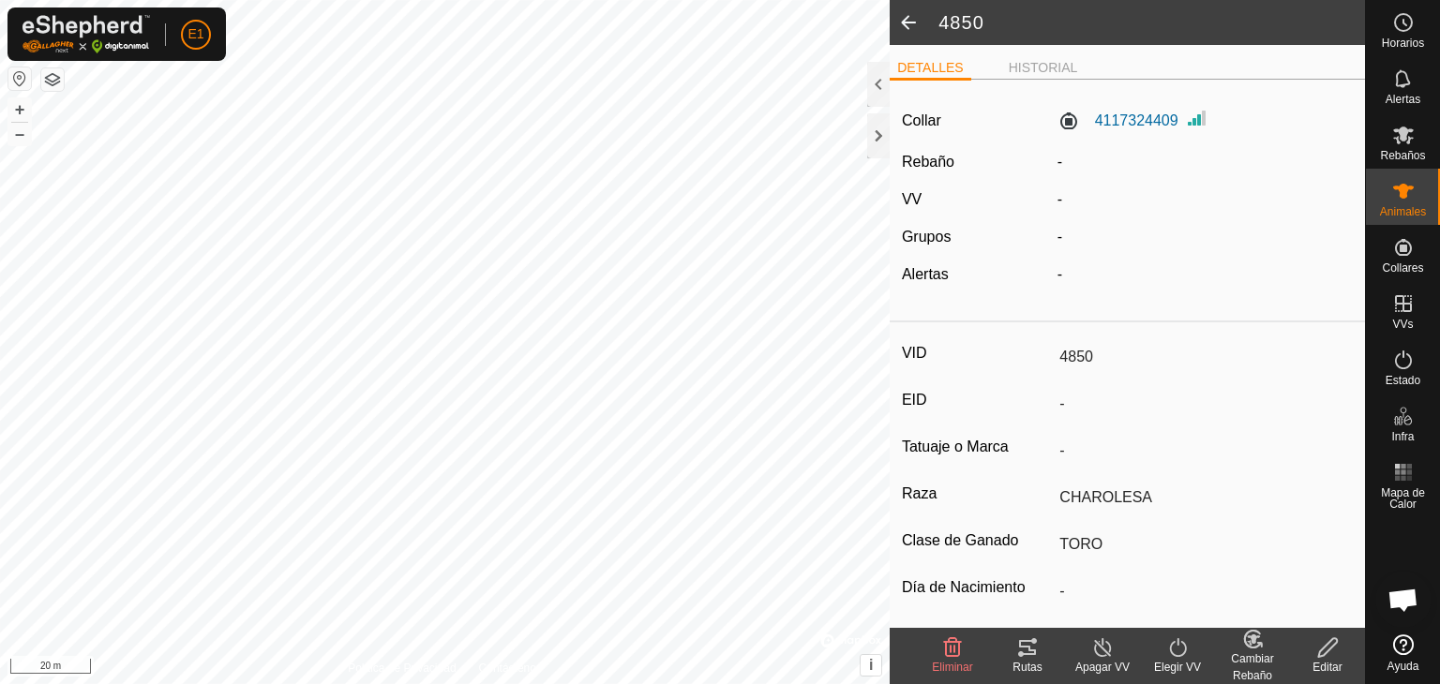
click at [945, 644] on icon at bounding box center [953, 647] width 18 height 19
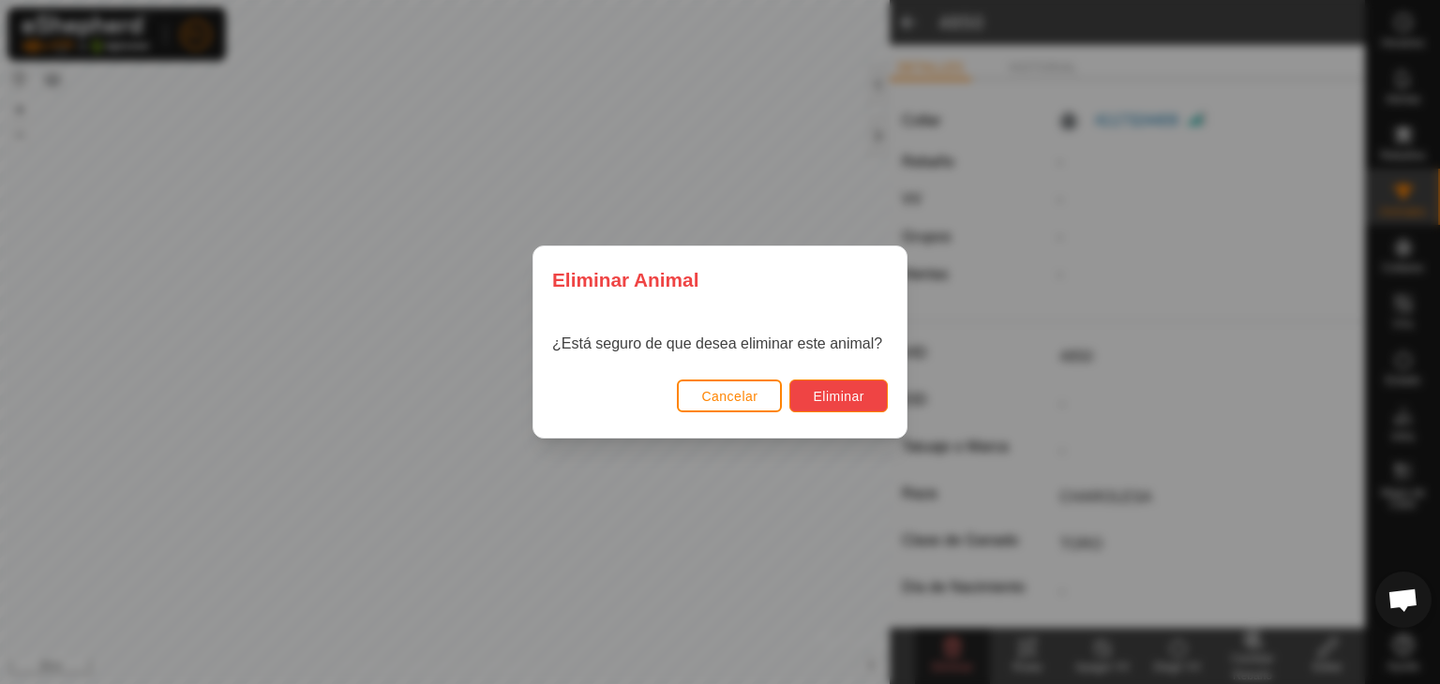
click at [828, 387] on button "Eliminar" at bounding box center [838, 396] width 98 height 33
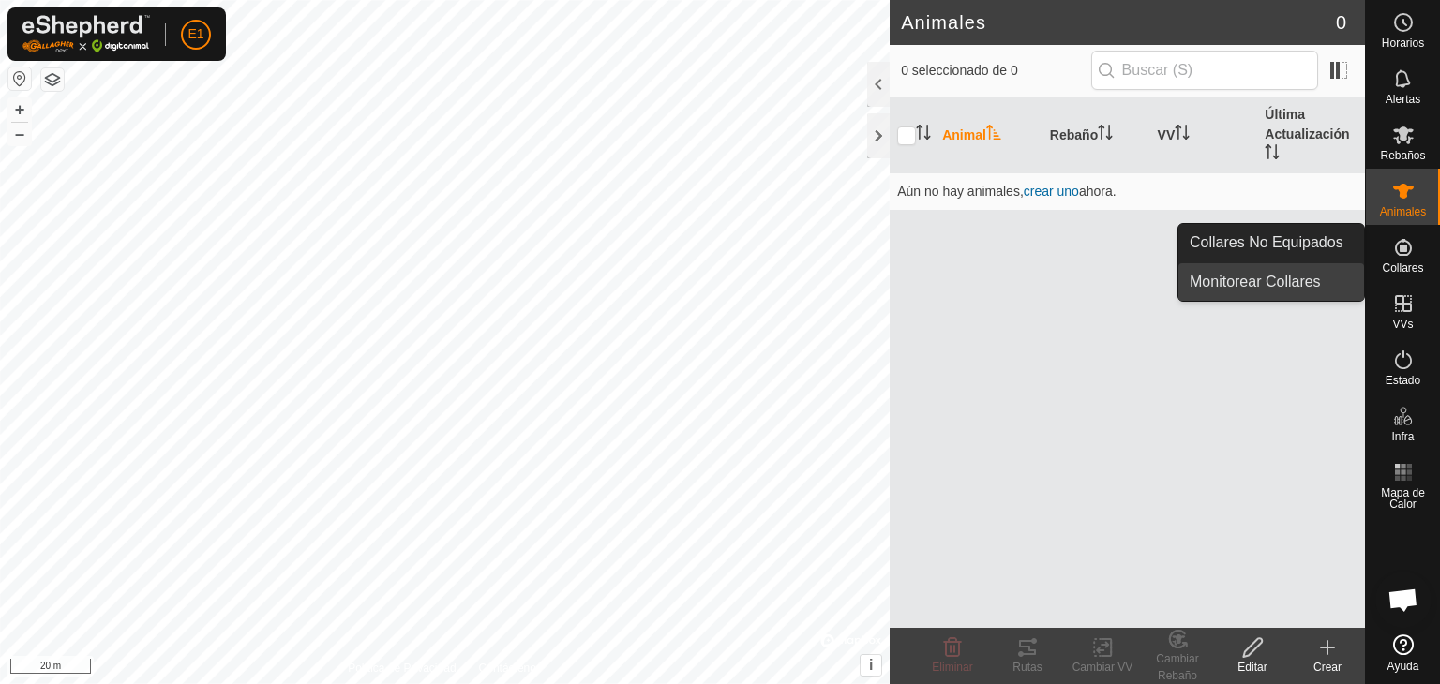
click at [1307, 282] on link "Monitorear Collares" at bounding box center [1272, 282] width 186 height 38
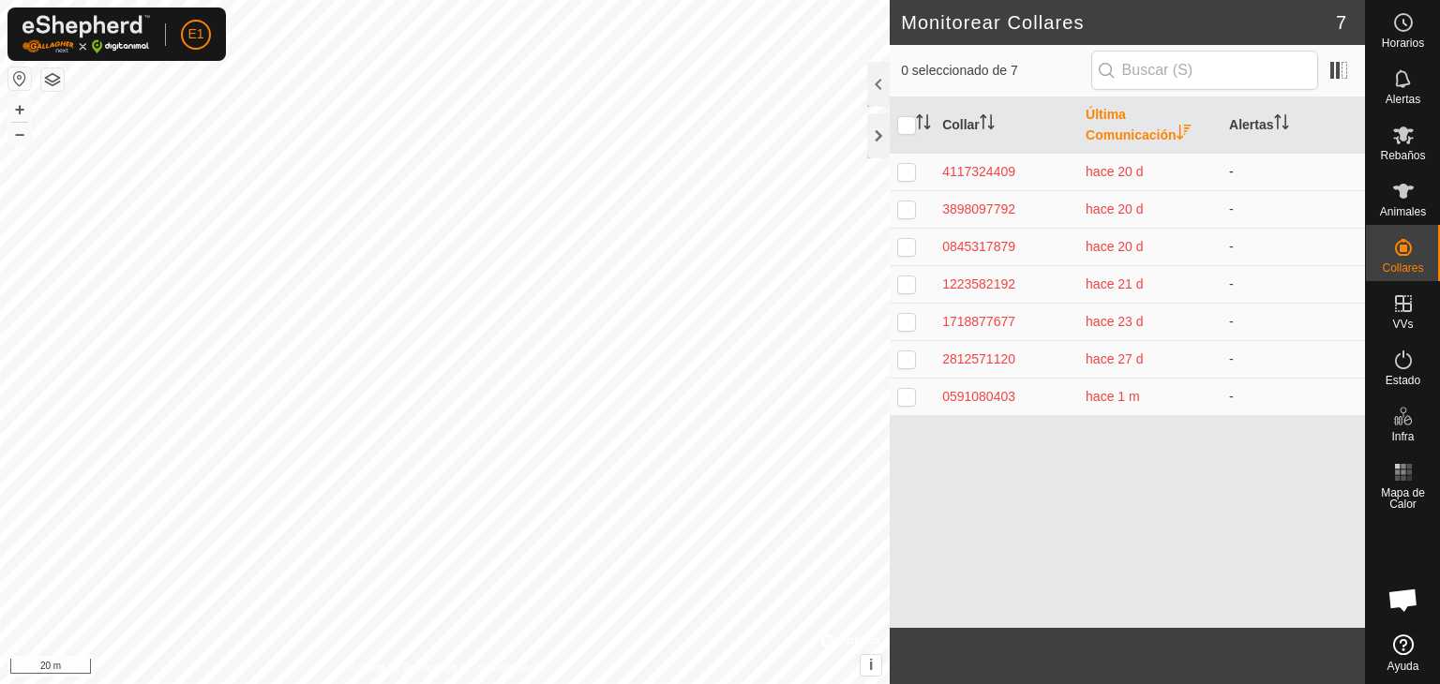
click at [903, 173] on p-checkbox at bounding box center [906, 171] width 19 height 15
drag, startPoint x: 896, startPoint y: 173, endPoint x: 907, endPoint y: 173, distance: 10.3
click at [907, 173] on p-checkbox at bounding box center [906, 171] width 19 height 15
checkbox input "false"
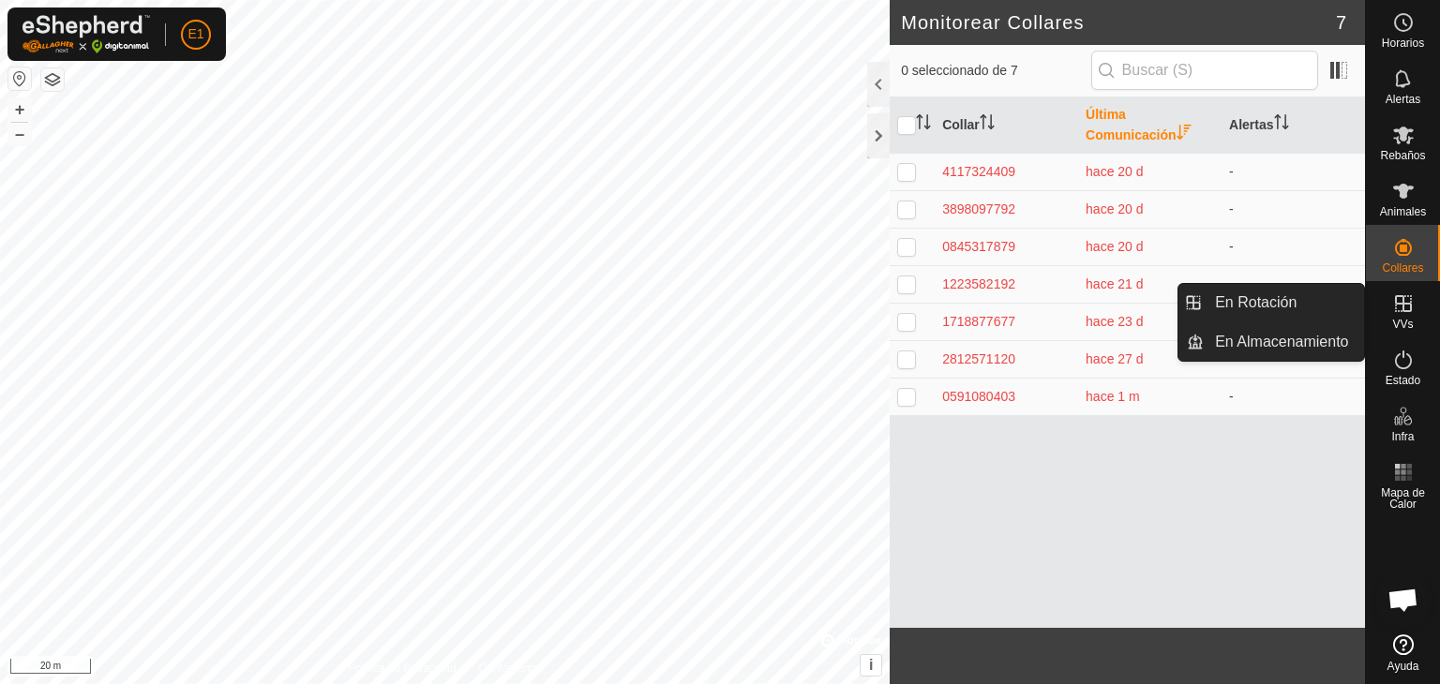
click at [1396, 303] on icon at bounding box center [1403, 303] width 17 height 17
click at [1399, 308] on icon at bounding box center [1403, 304] width 23 height 23
click at [1404, 304] on icon at bounding box center [1403, 303] width 17 height 17
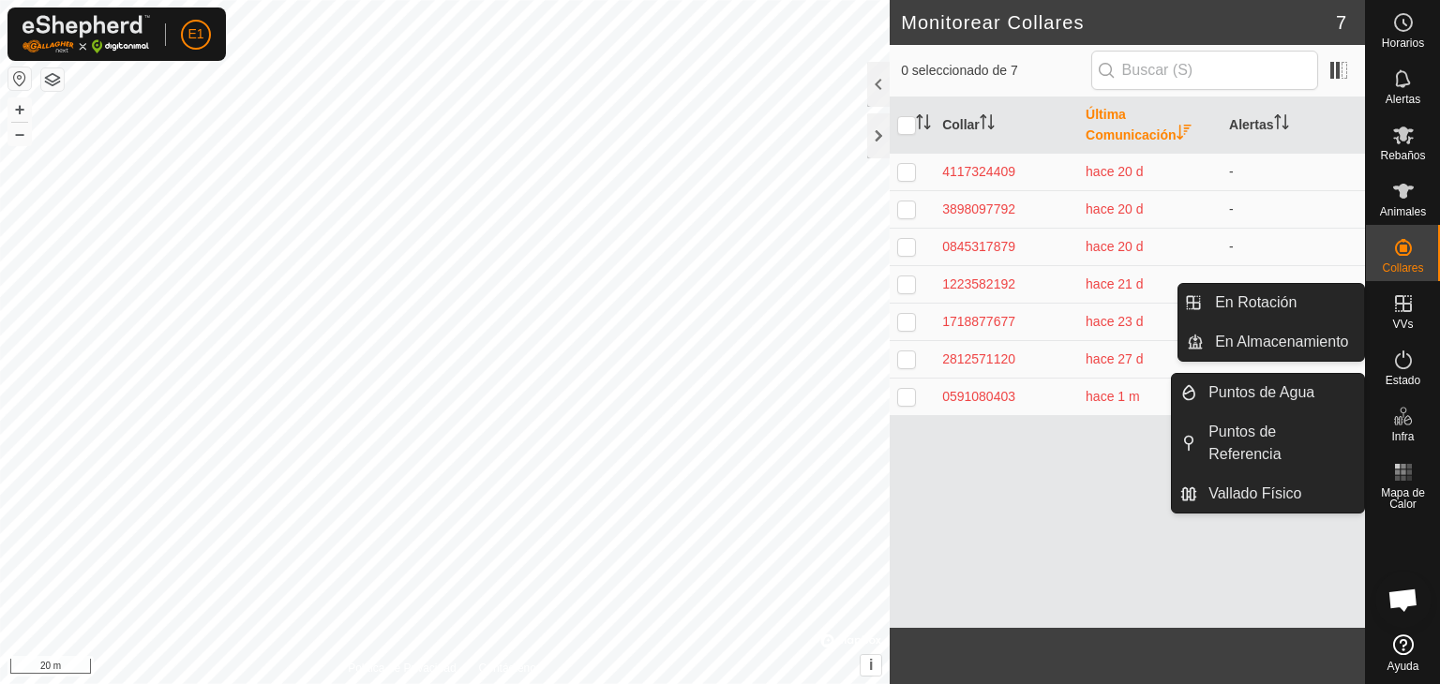
click at [1403, 309] on icon at bounding box center [1403, 303] width 17 height 17
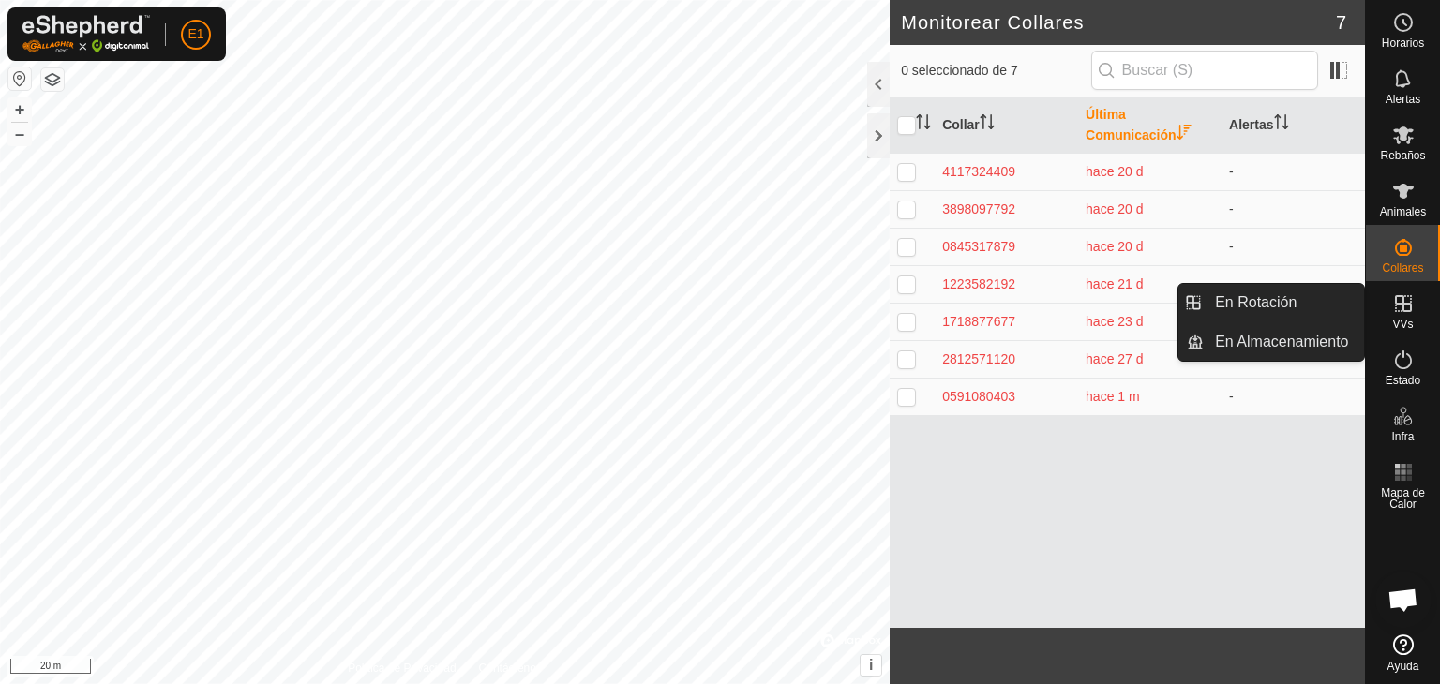
click at [1302, 346] on link "En Almacenamiento" at bounding box center [1284, 342] width 160 height 38
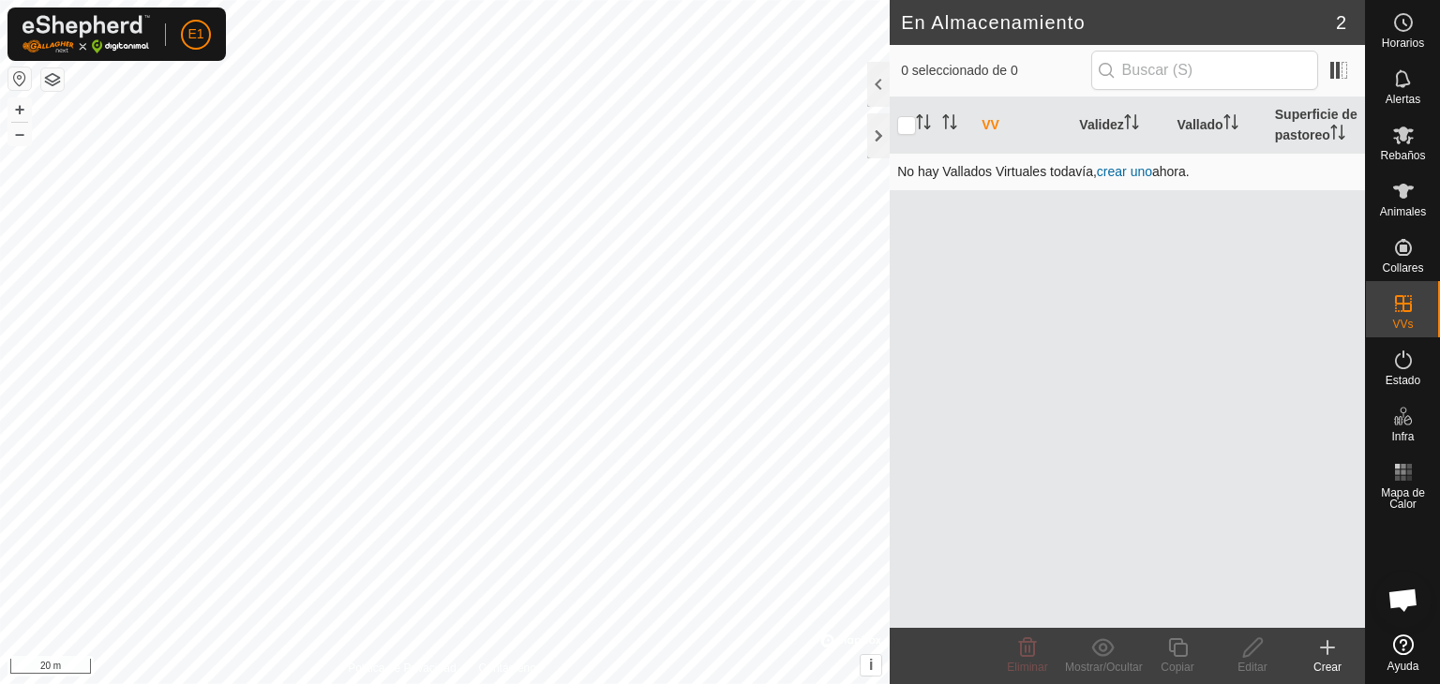
click at [1114, 167] on link "crear uno" at bounding box center [1124, 171] width 55 height 15
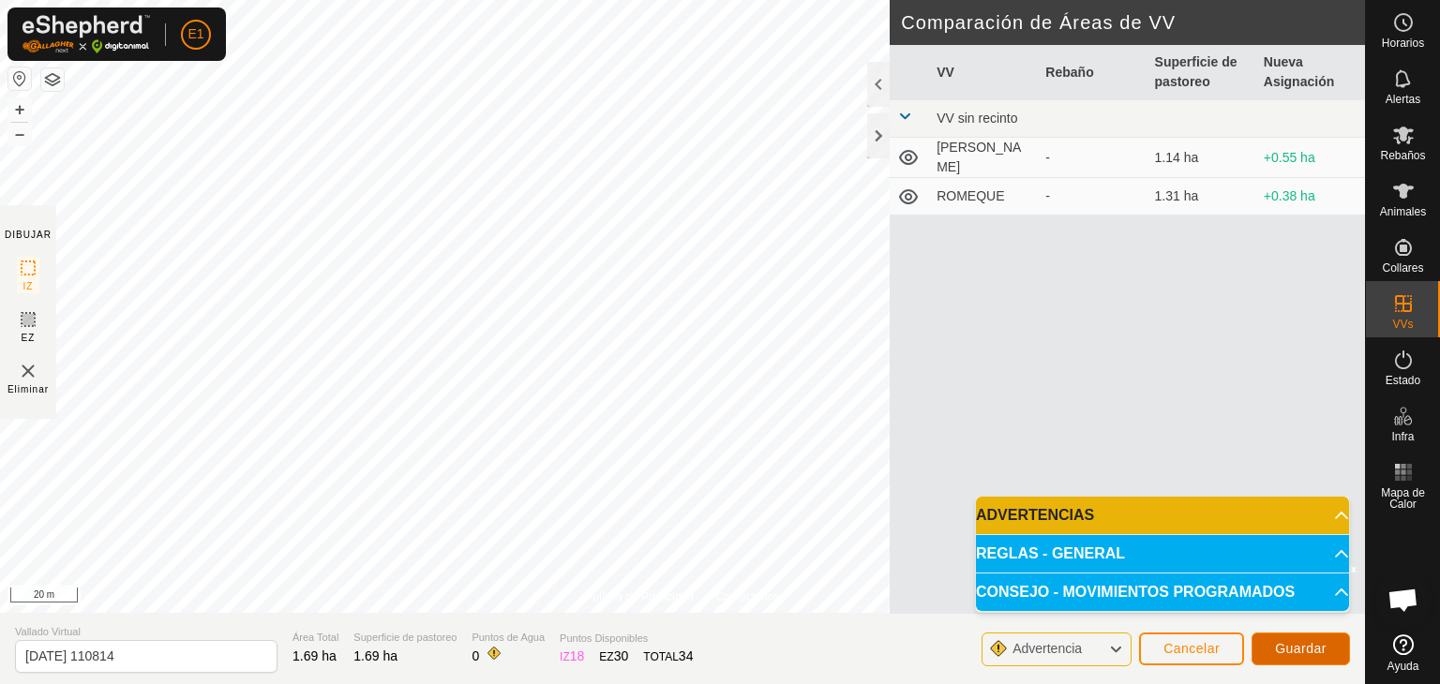
click at [1305, 638] on button "Guardar" at bounding box center [1301, 649] width 98 height 33
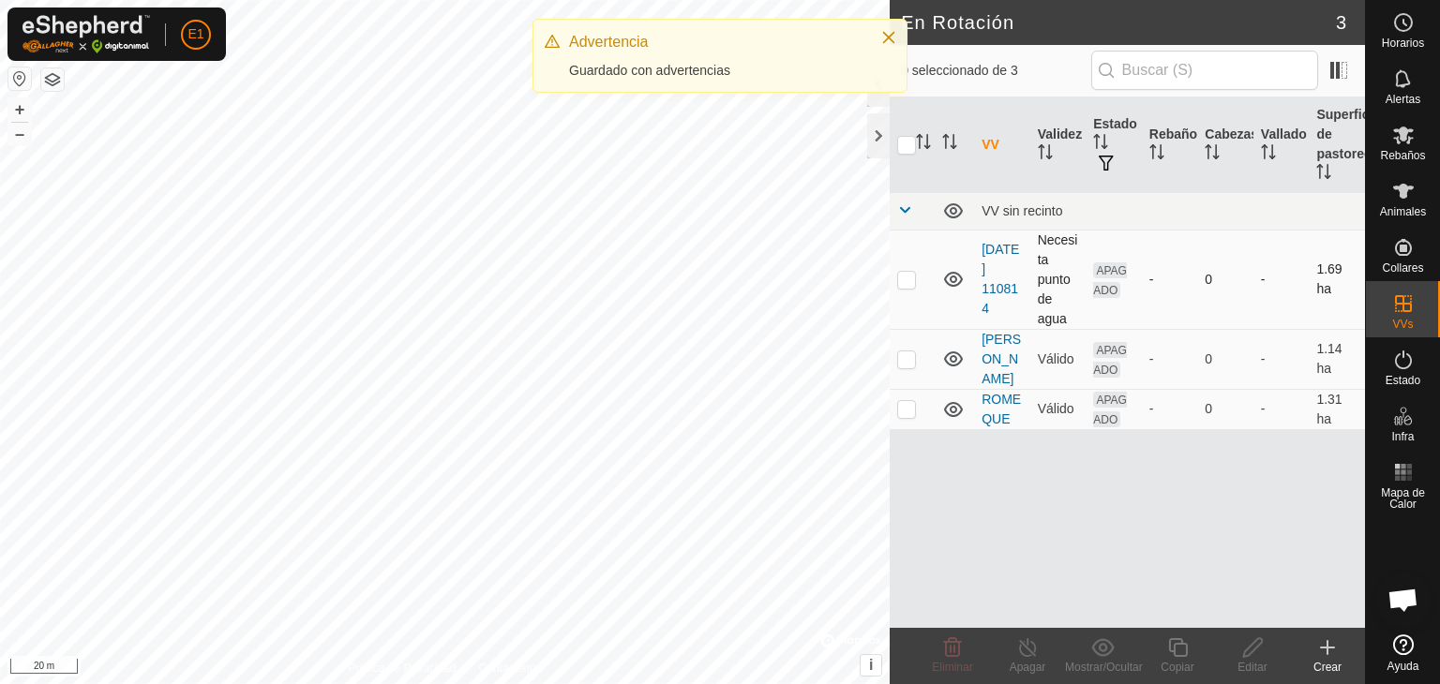
click at [1007, 260] on td "[DATE] 110814" at bounding box center [1002, 279] width 56 height 99
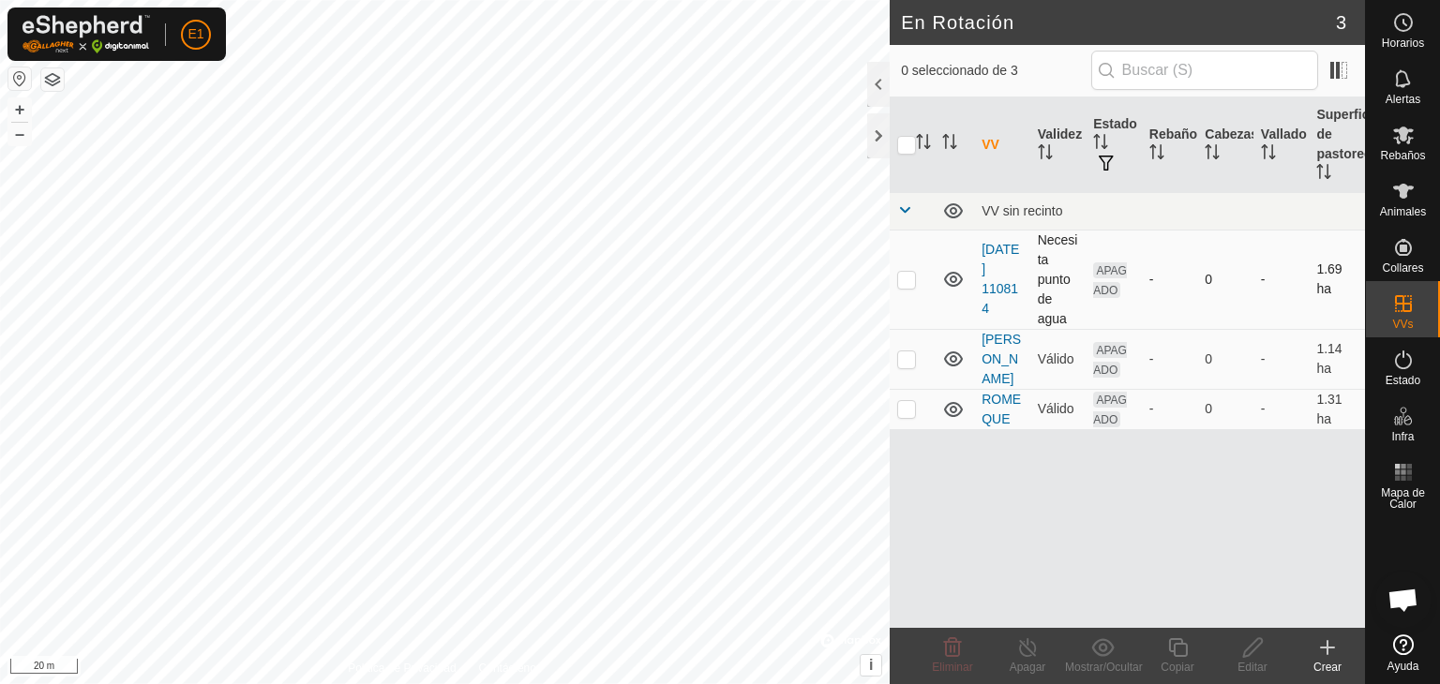
click at [1007, 257] on td "[DATE] 110814" at bounding box center [1002, 279] width 56 height 99
click at [904, 274] on p-checkbox at bounding box center [906, 279] width 19 height 15
checkbox input "true"
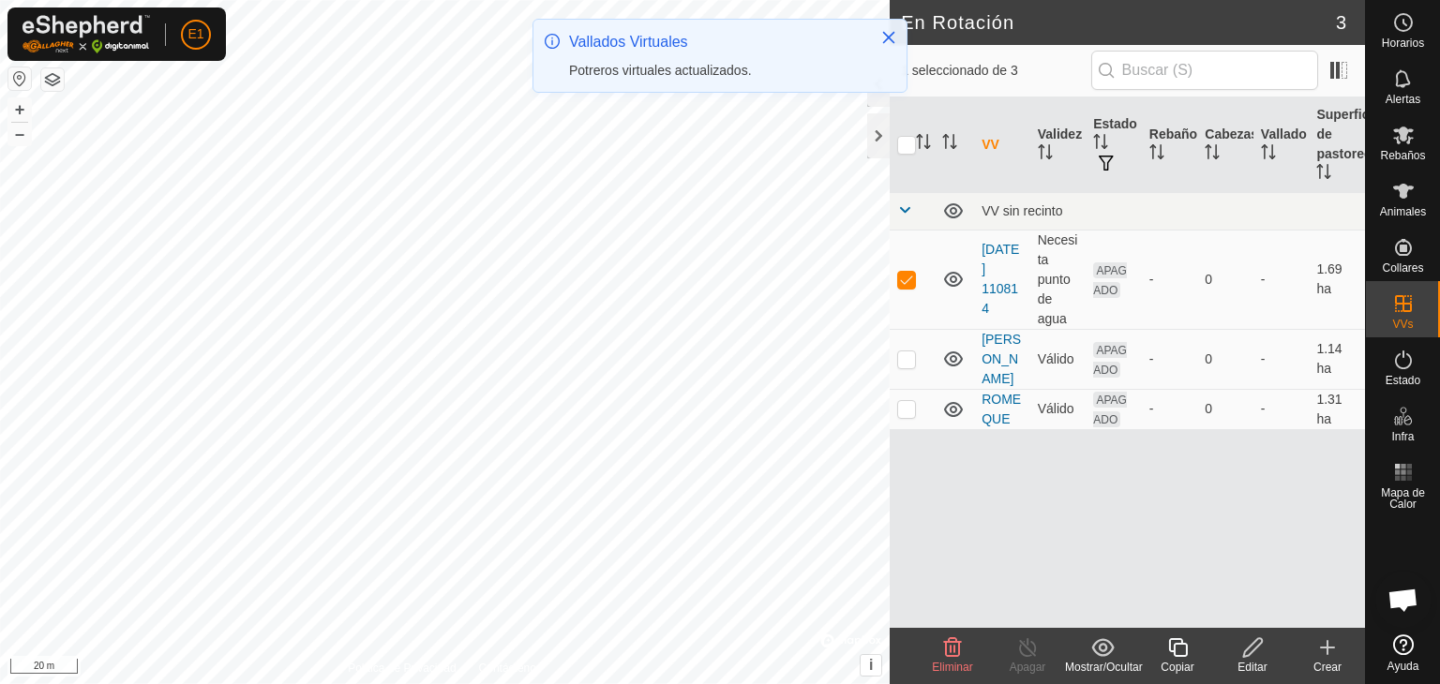
click at [1263, 646] on icon at bounding box center [1252, 648] width 23 height 23
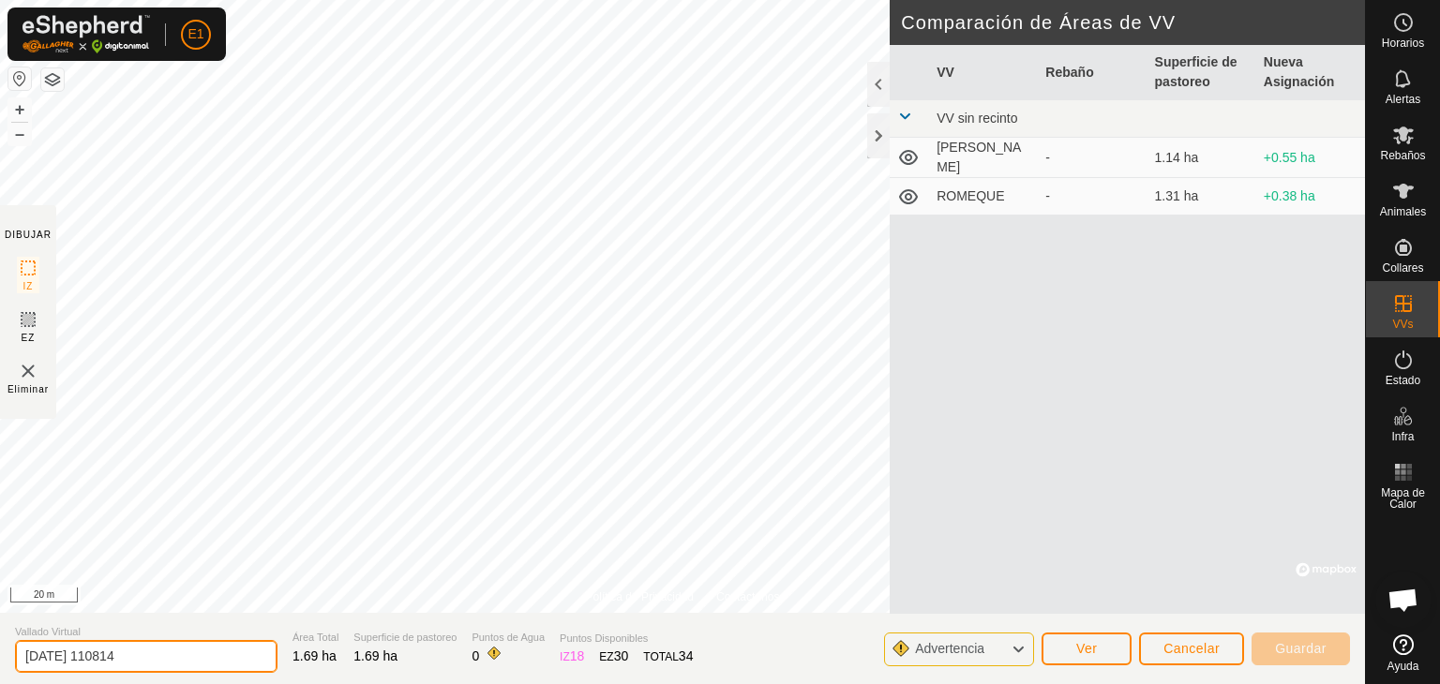
click at [166, 655] on input "[DATE] 110814" at bounding box center [146, 656] width 263 height 33
type input "2"
type input "EMBARCADERO SONDEO"
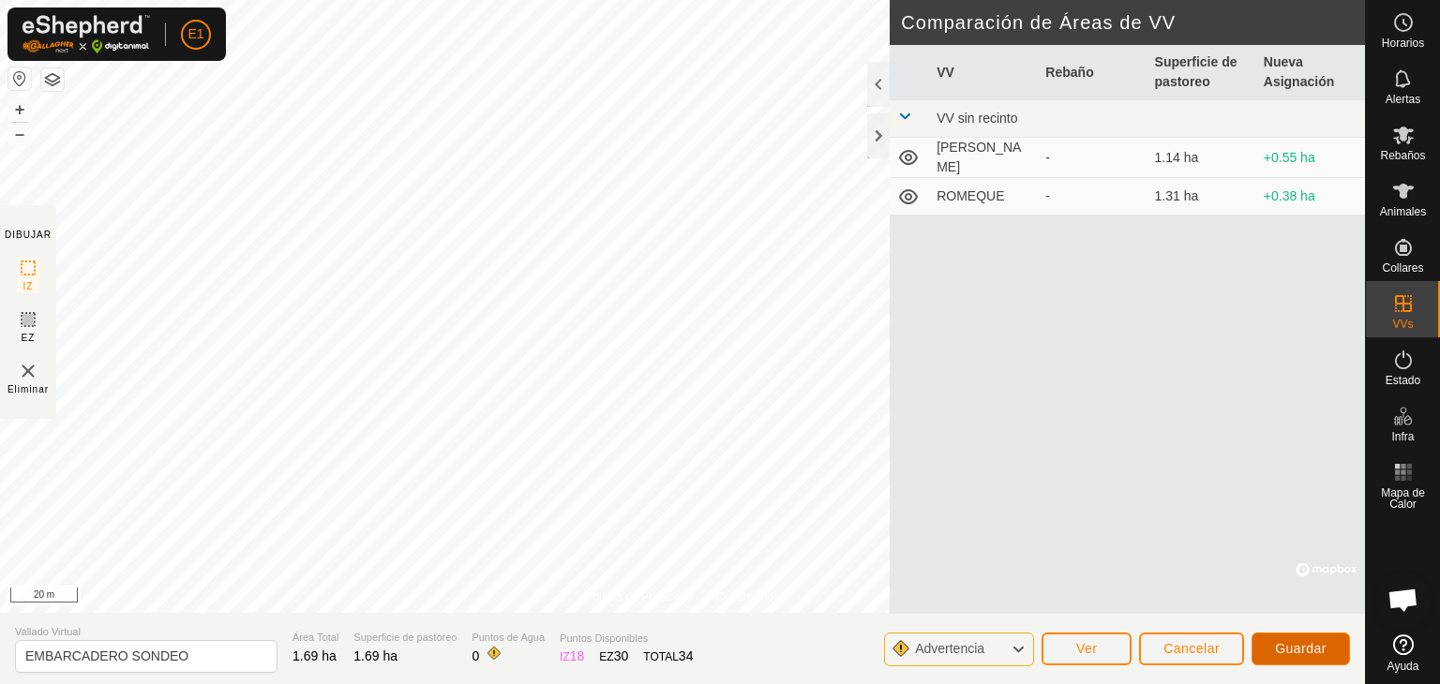
click at [1294, 641] on span "Guardar" at bounding box center [1301, 648] width 52 height 15
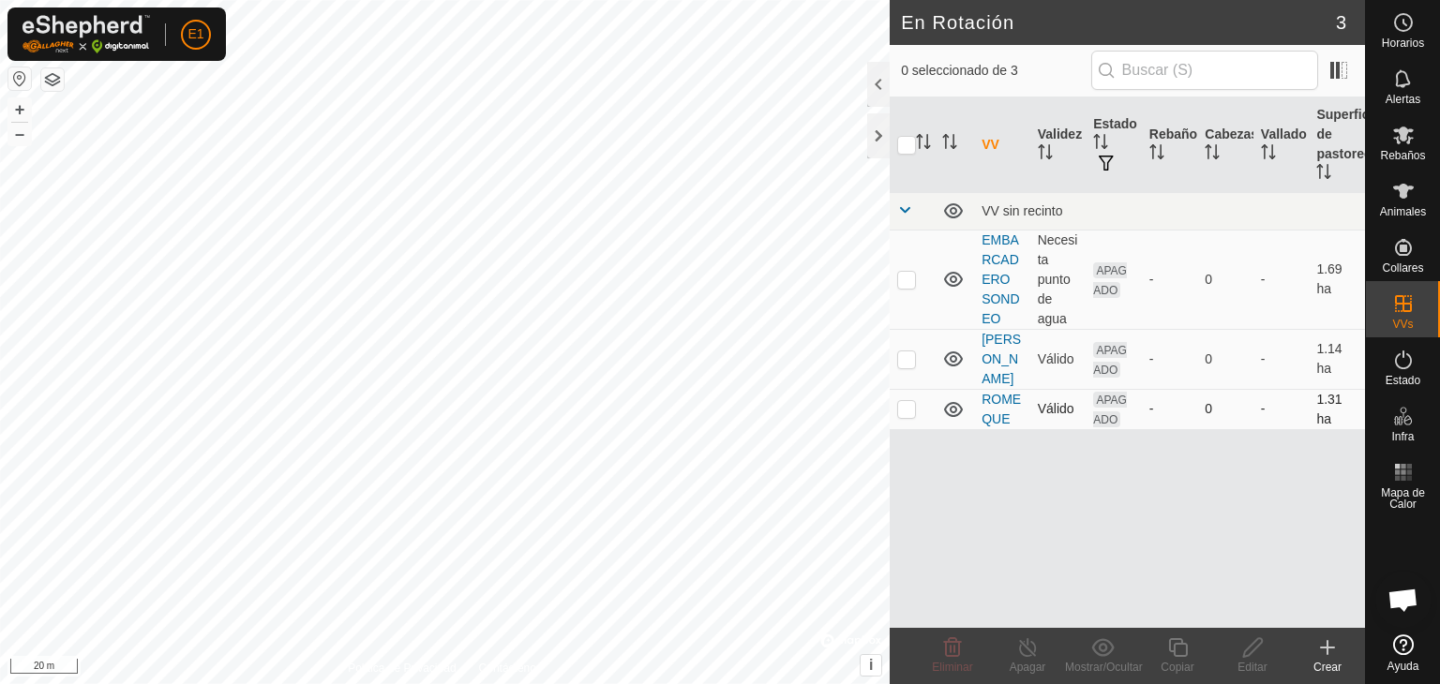
click at [912, 407] on p-checkbox at bounding box center [906, 408] width 19 height 15
checkbox input "true"
click at [919, 278] on td at bounding box center [912, 279] width 45 height 99
checkbox input "true"
click at [906, 411] on p-checkbox at bounding box center [906, 408] width 19 height 15
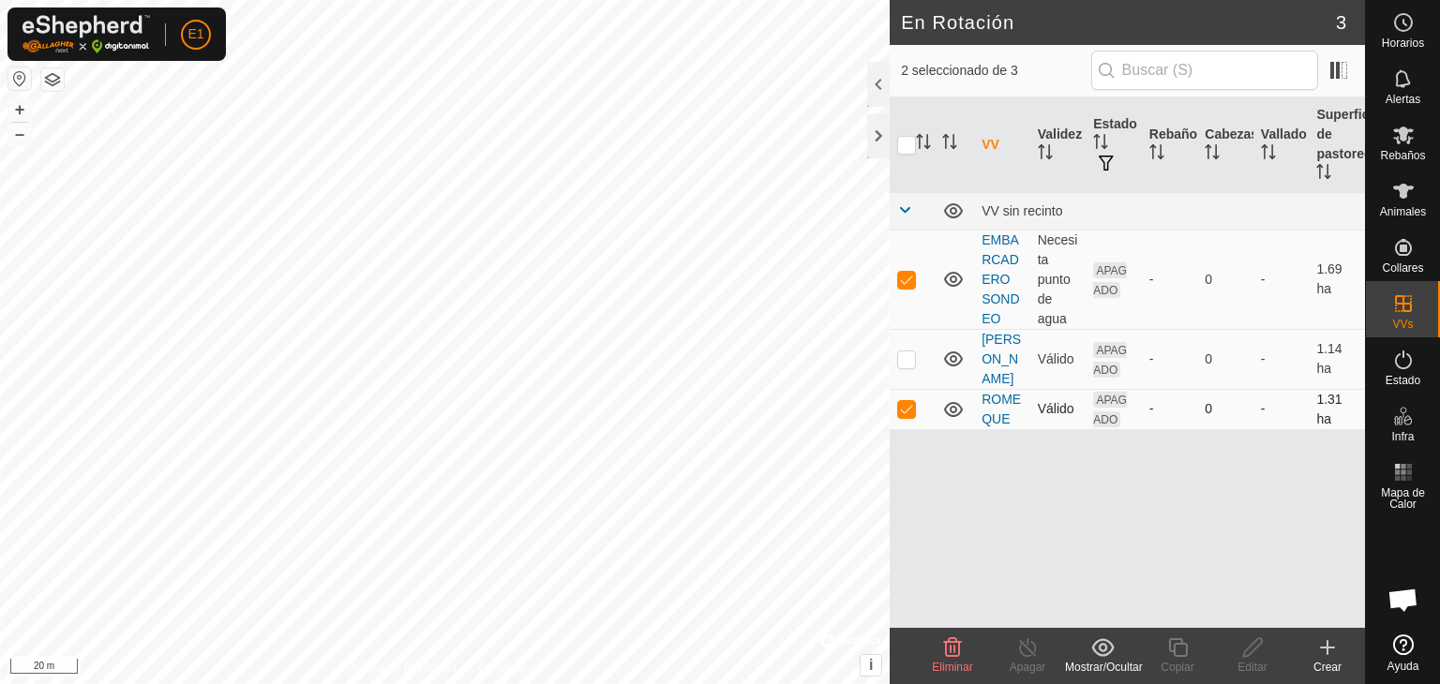
checkbox input "false"
click at [1247, 647] on icon at bounding box center [1252, 648] width 23 height 23
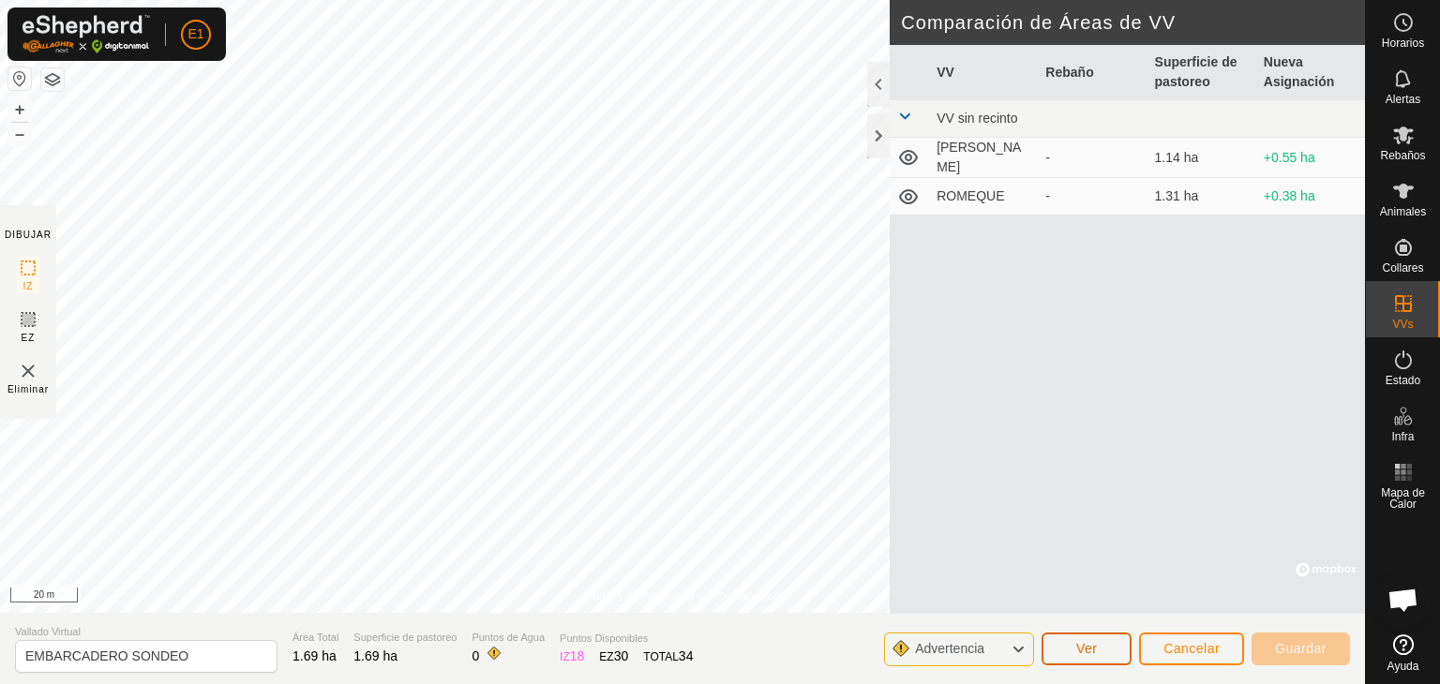
click at [1084, 650] on span "Ver" at bounding box center [1087, 648] width 22 height 15
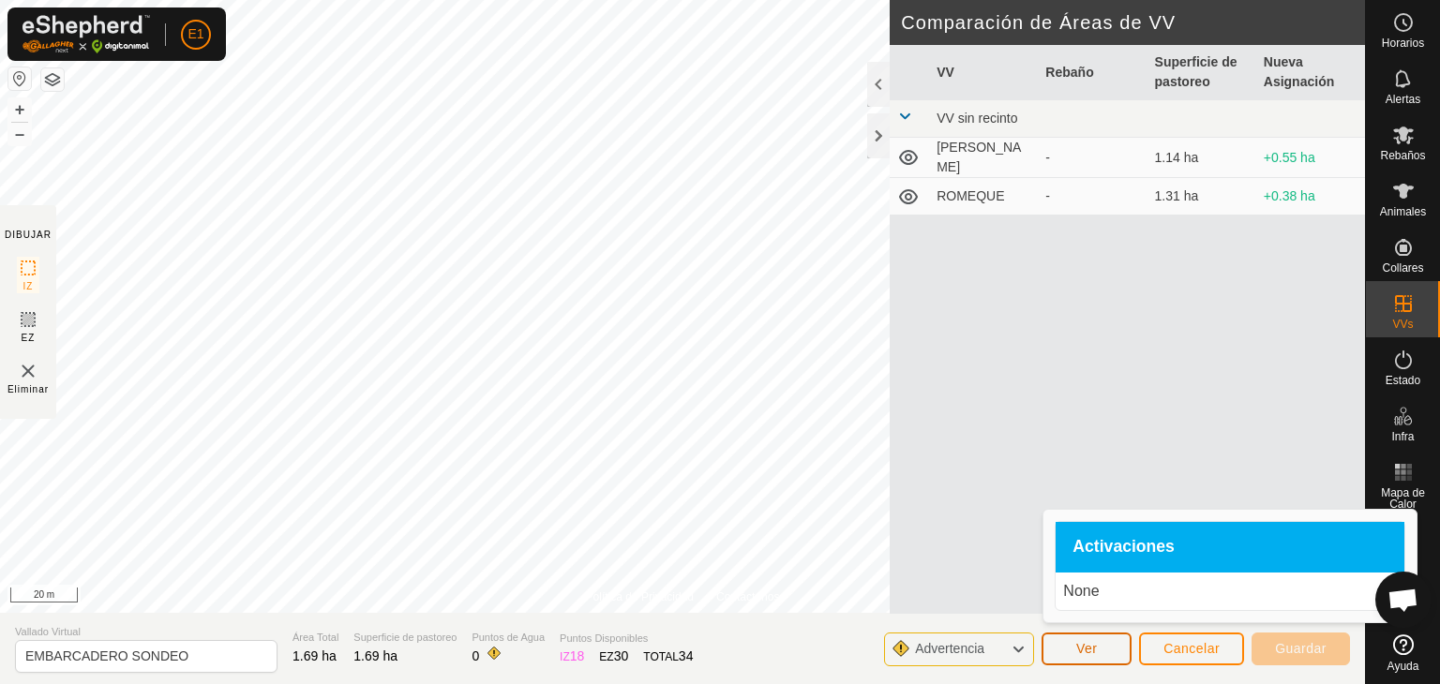
click at [1084, 650] on span "Ver" at bounding box center [1087, 648] width 22 height 15
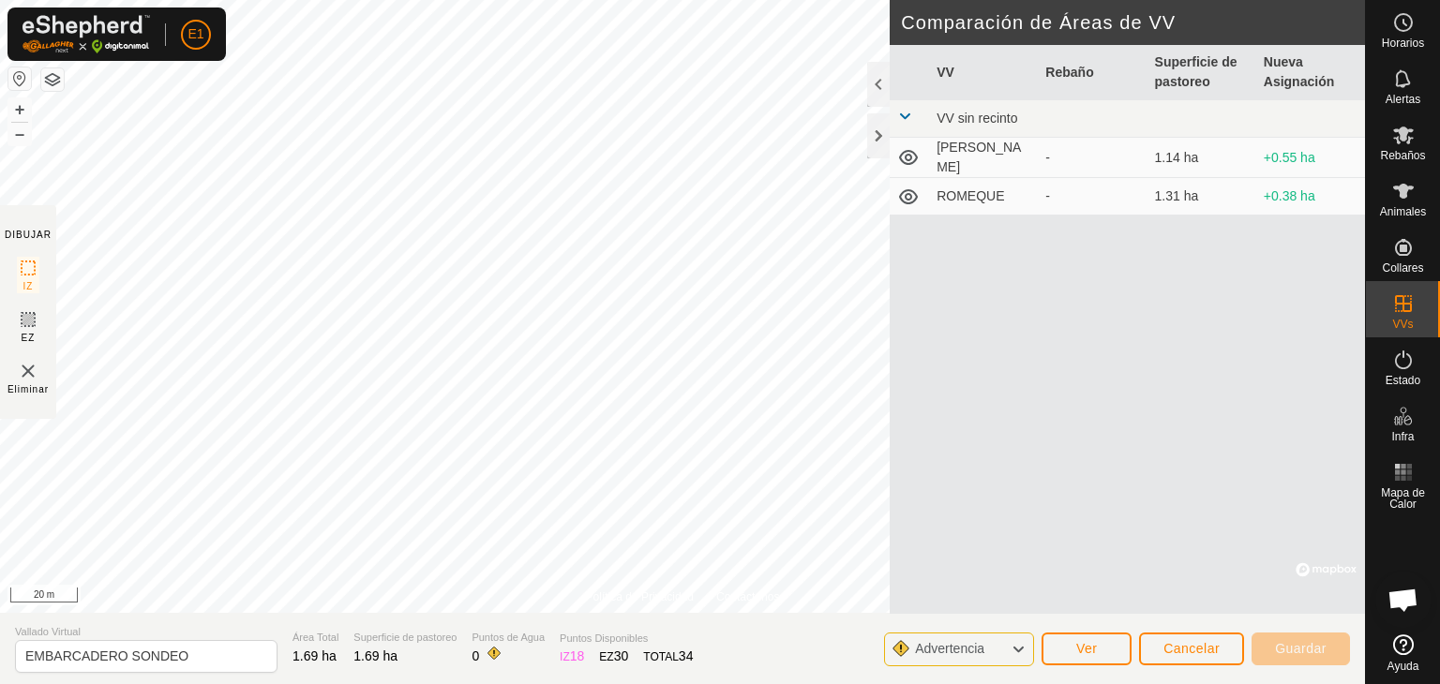
click at [1132, 370] on div "VV Rebaño Superficie de pastoreo Nueva Asignación VV sin recinto [PERSON_NAME] …" at bounding box center [1127, 329] width 475 height 569
click at [1181, 641] on span "Cancelar" at bounding box center [1192, 648] width 56 height 15
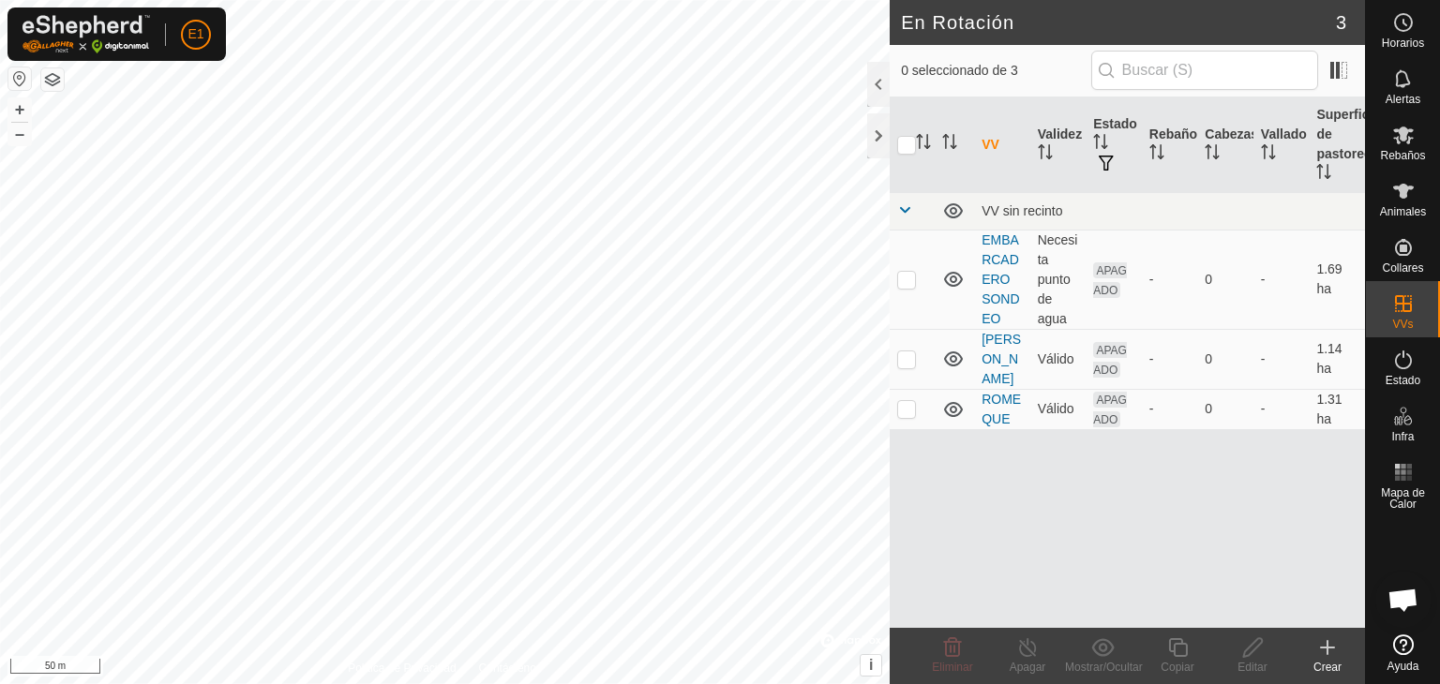
click at [1325, 653] on icon at bounding box center [1327, 648] width 23 height 23
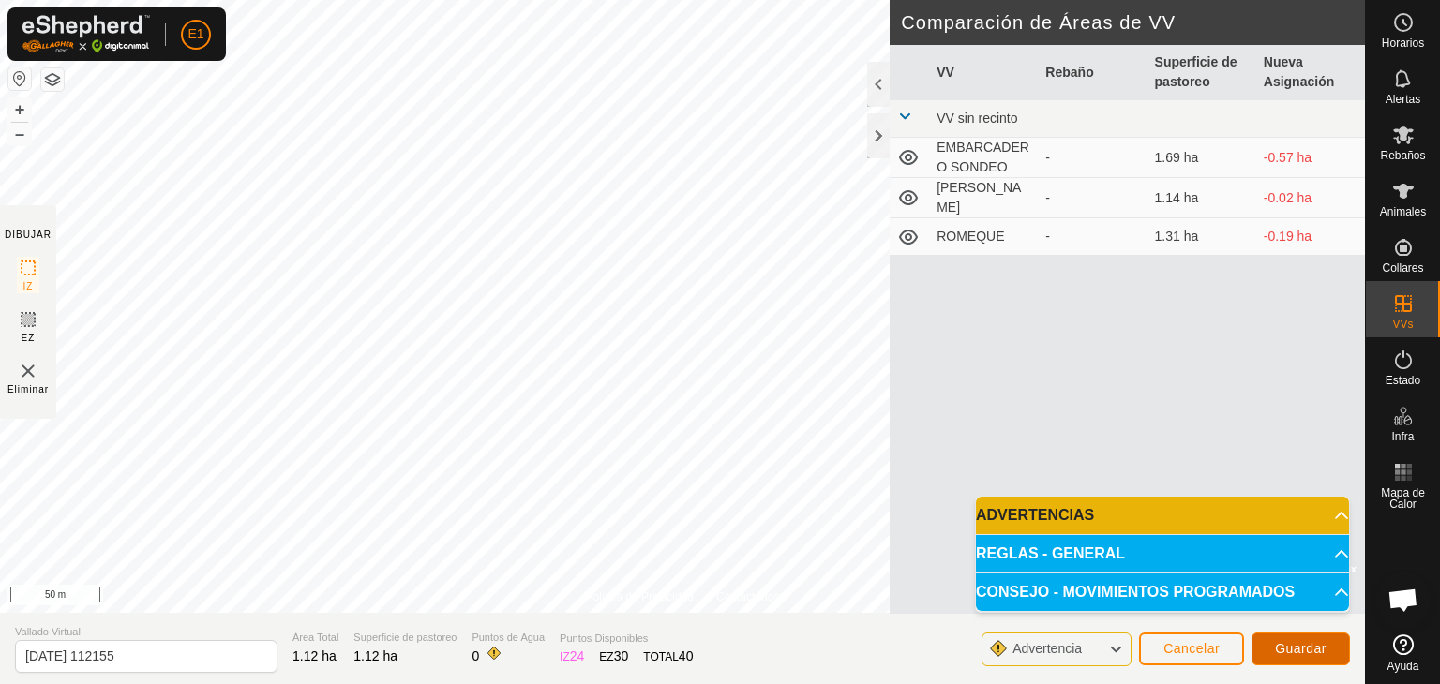
click at [1294, 650] on span "Guardar" at bounding box center [1301, 648] width 52 height 15
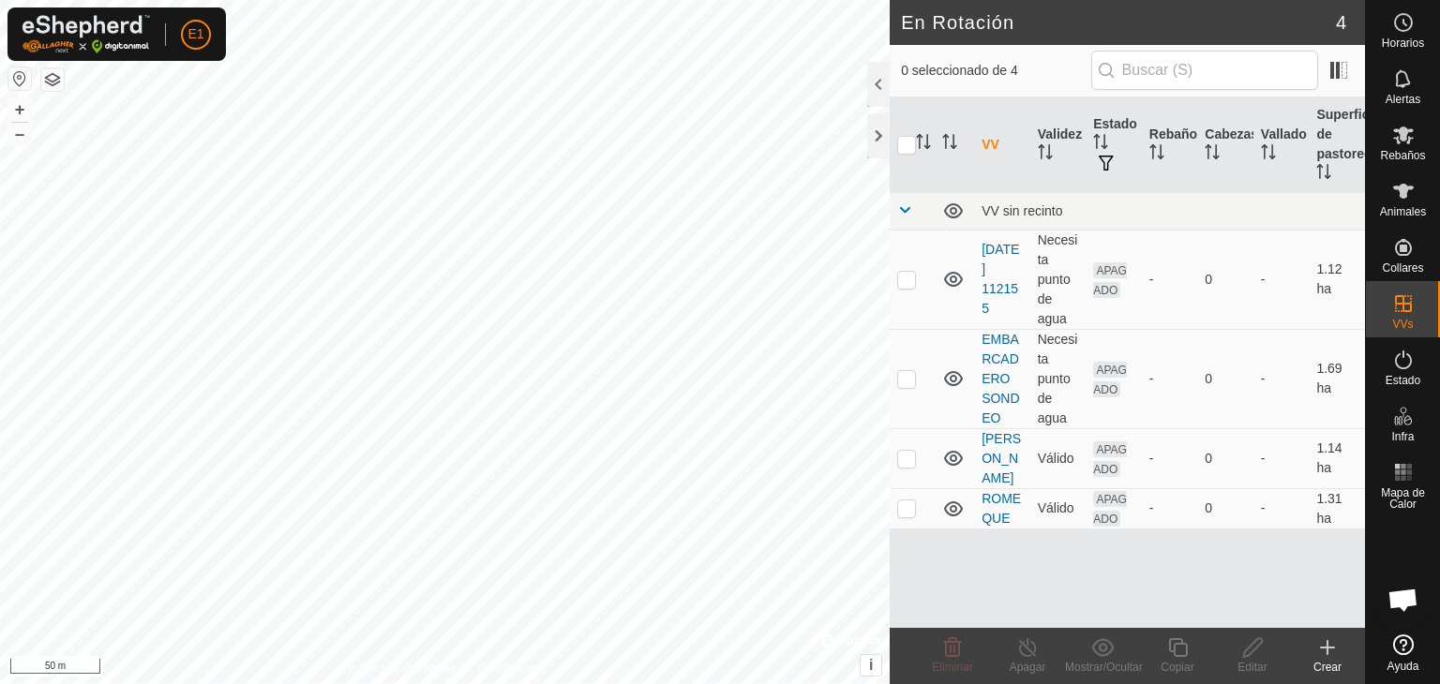
click at [995, 270] on link "[DATE] 112155" at bounding box center [1001, 279] width 38 height 74
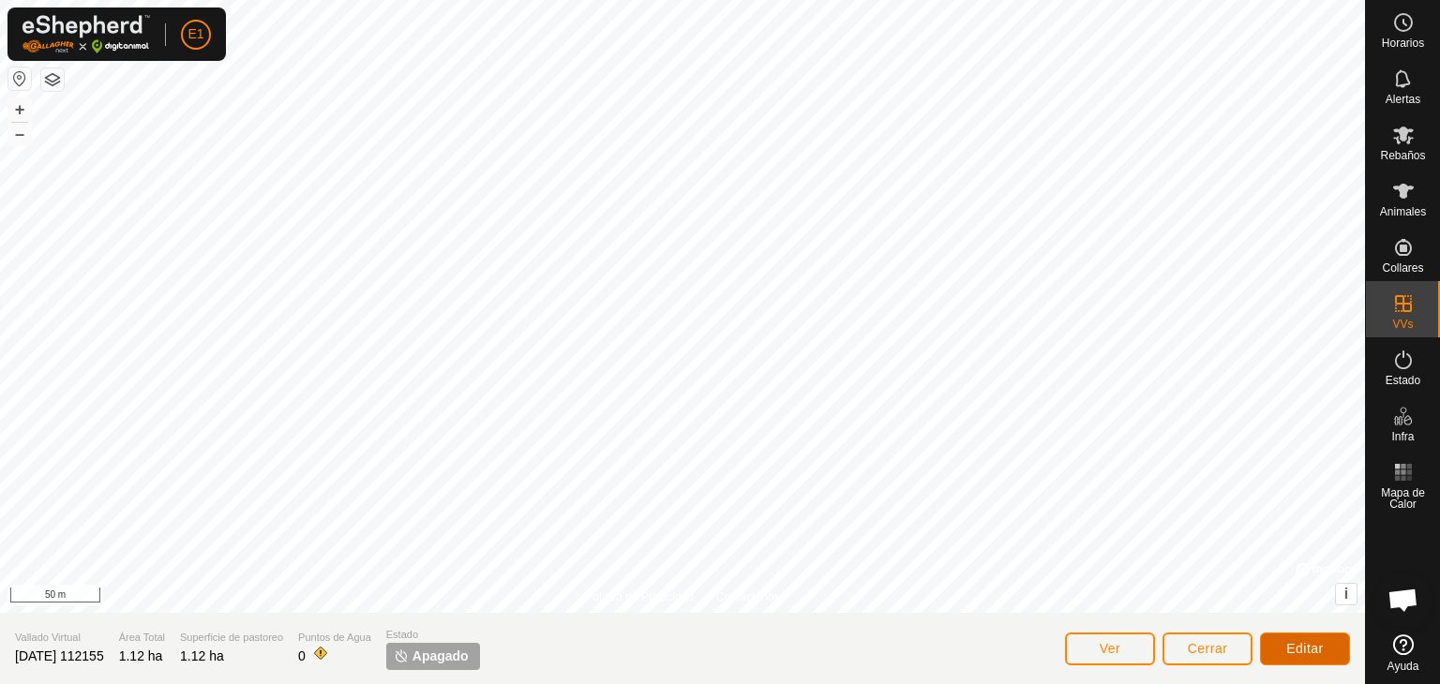
click at [1288, 644] on span "Editar" at bounding box center [1305, 648] width 38 height 15
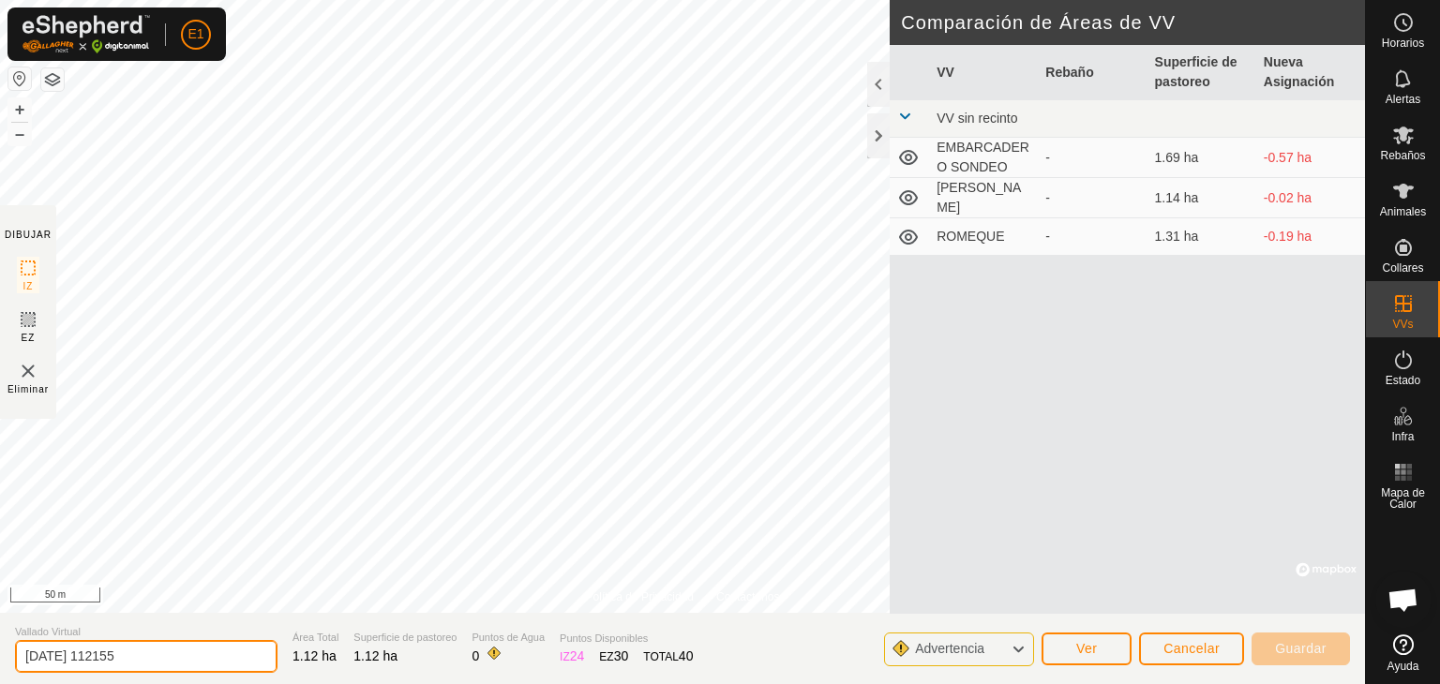
click at [172, 651] on input "[DATE] 112155" at bounding box center [146, 656] width 263 height 33
type input "2"
type input "[PERSON_NAME]"
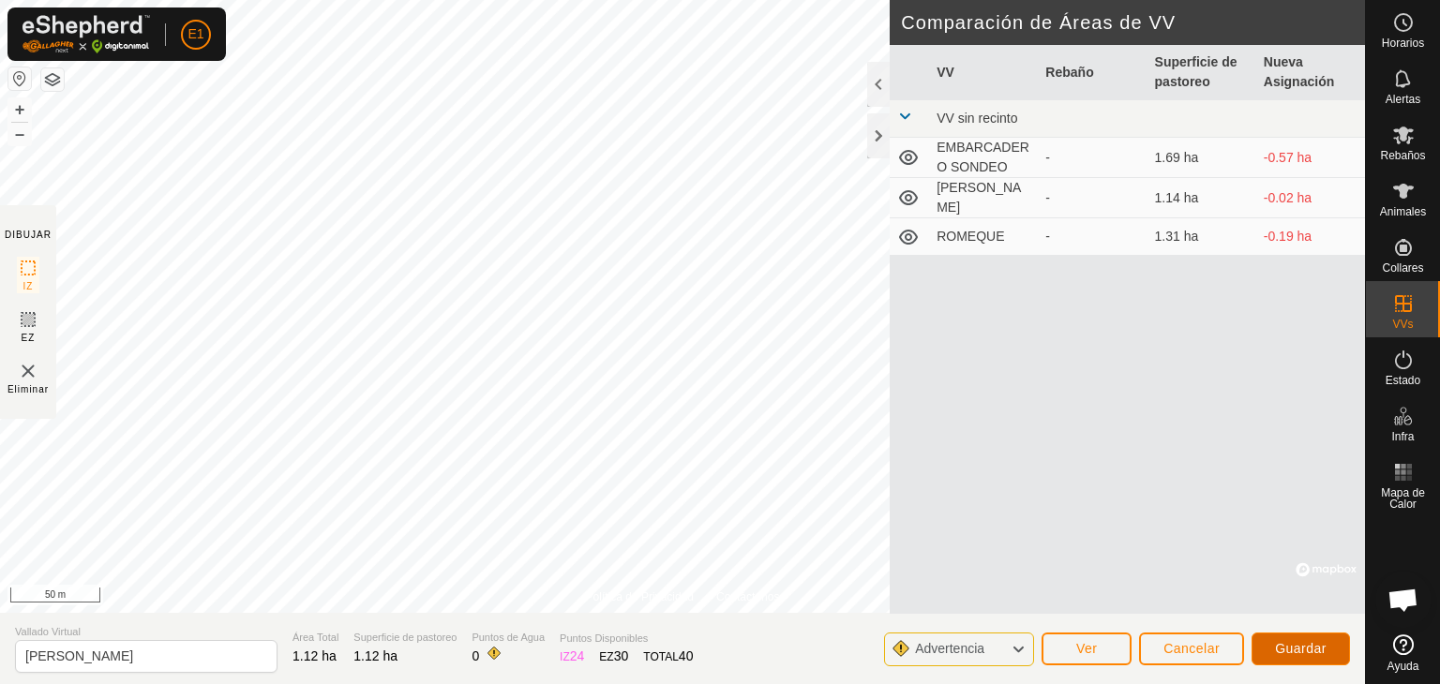
click at [1286, 646] on span "Guardar" at bounding box center [1301, 648] width 52 height 15
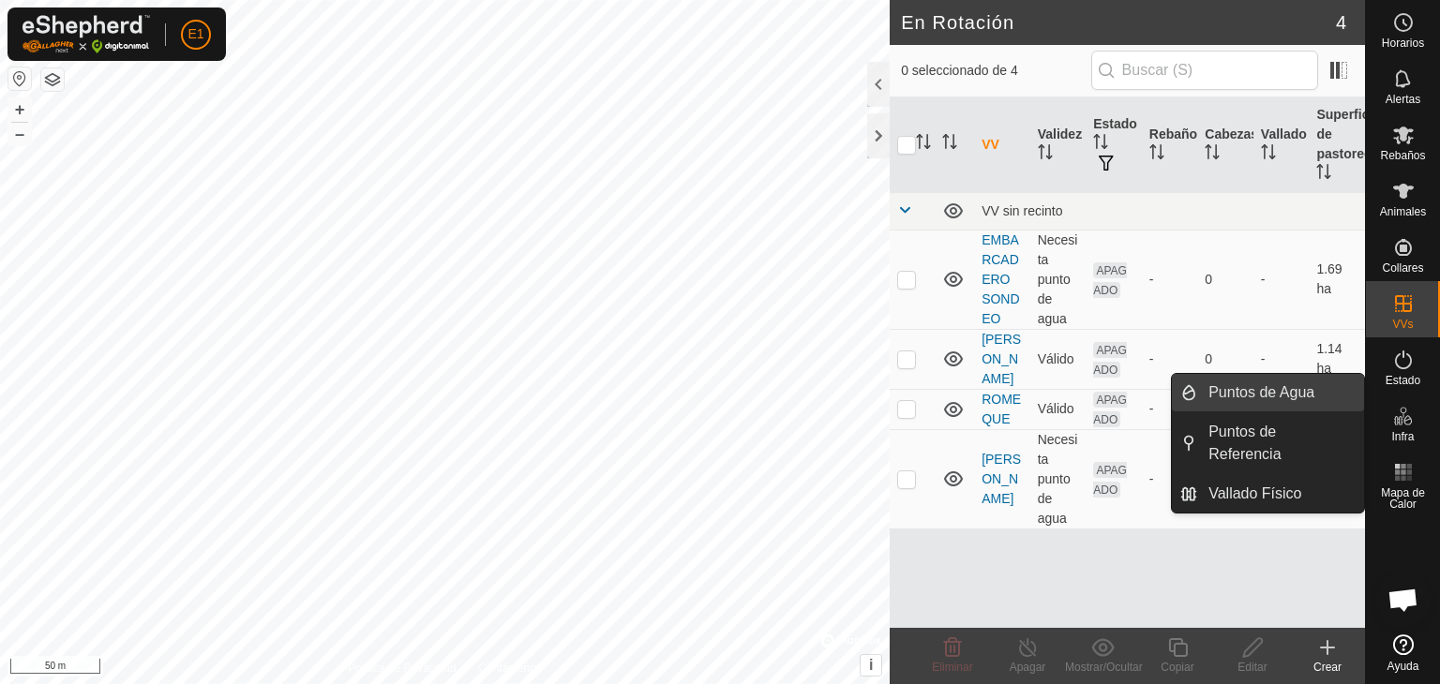
click at [1284, 388] on link "Puntos de Agua" at bounding box center [1280, 393] width 167 height 38
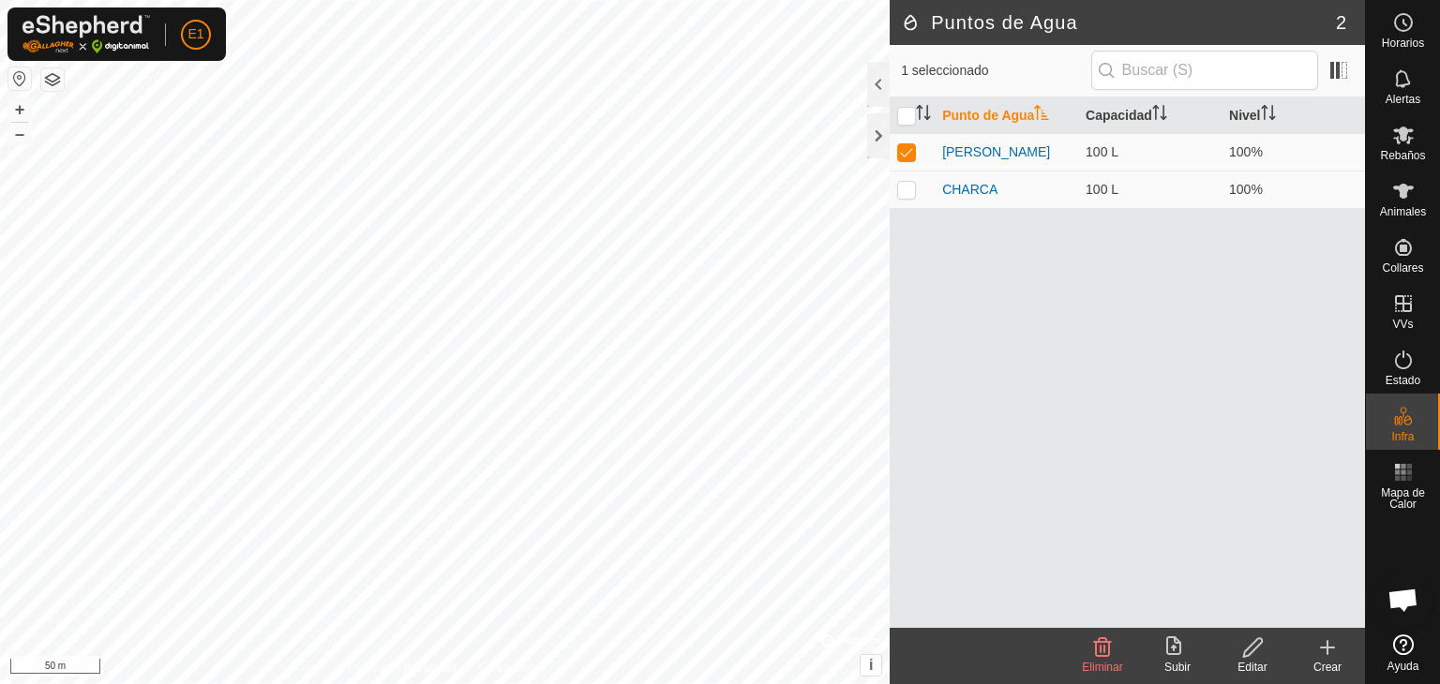
click at [1323, 639] on icon at bounding box center [1327, 648] width 23 height 23
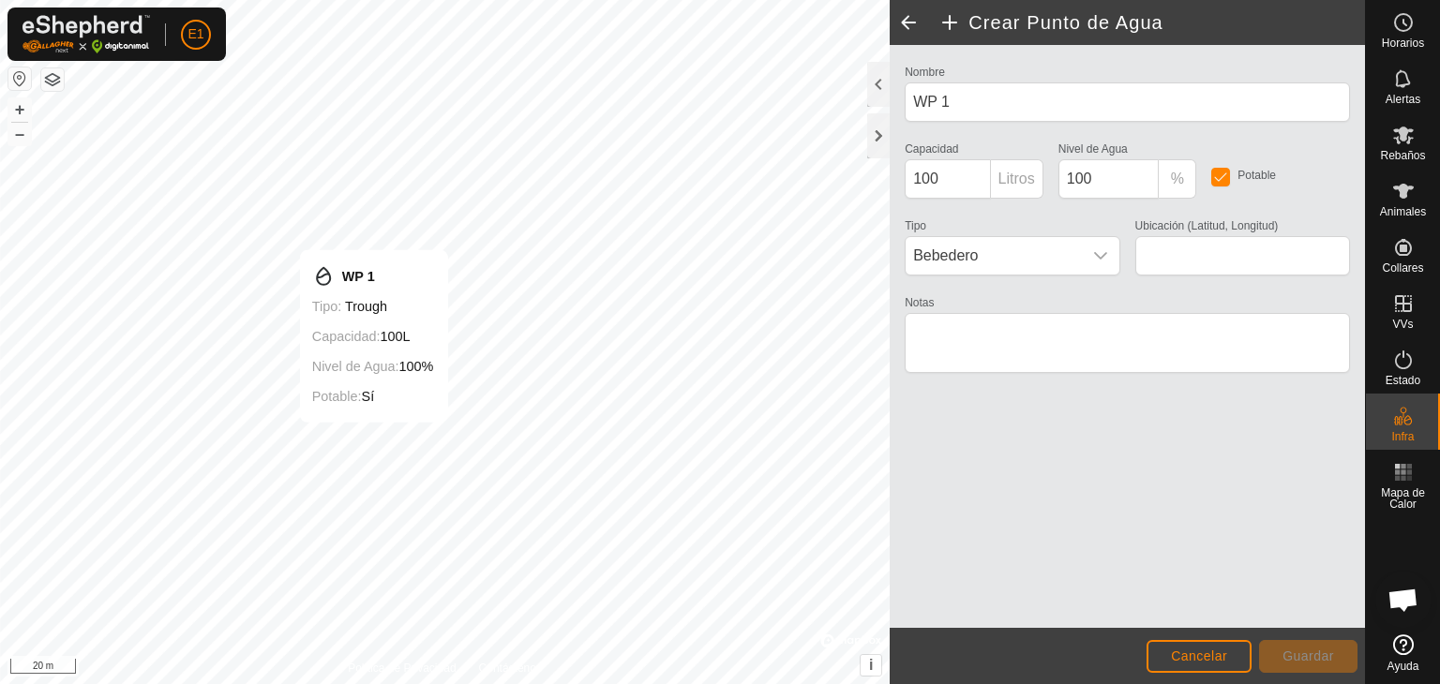
type input "40.808395, -6.054600"
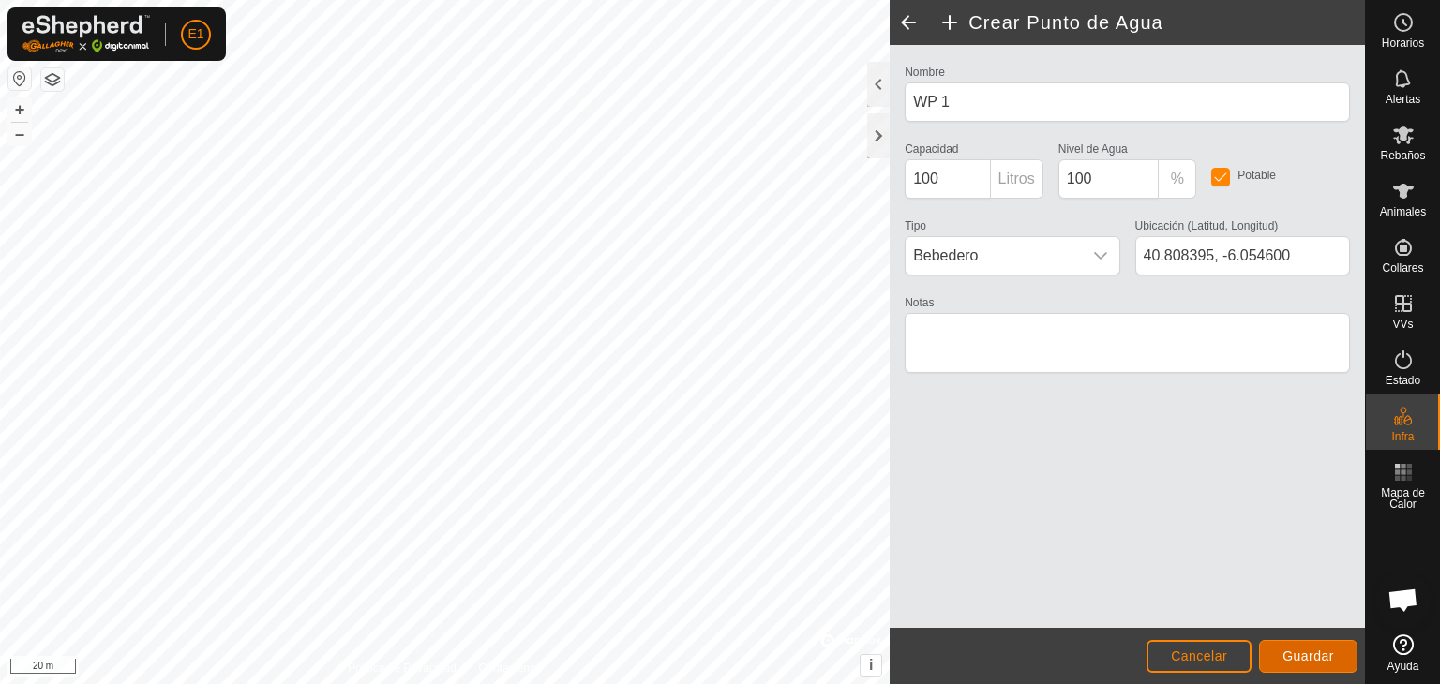
click at [1317, 649] on span "Guardar" at bounding box center [1309, 656] width 52 height 15
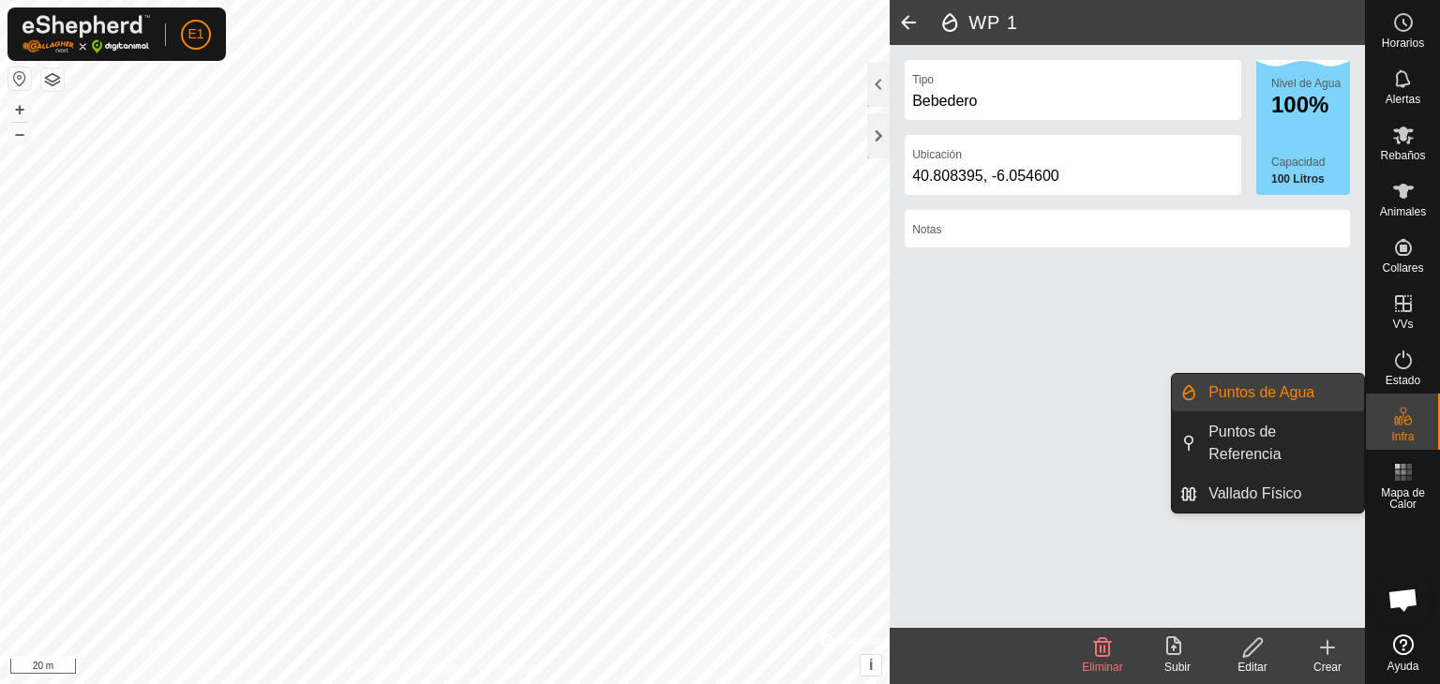
click at [1302, 395] on link "Puntos de Agua" at bounding box center [1280, 393] width 167 height 38
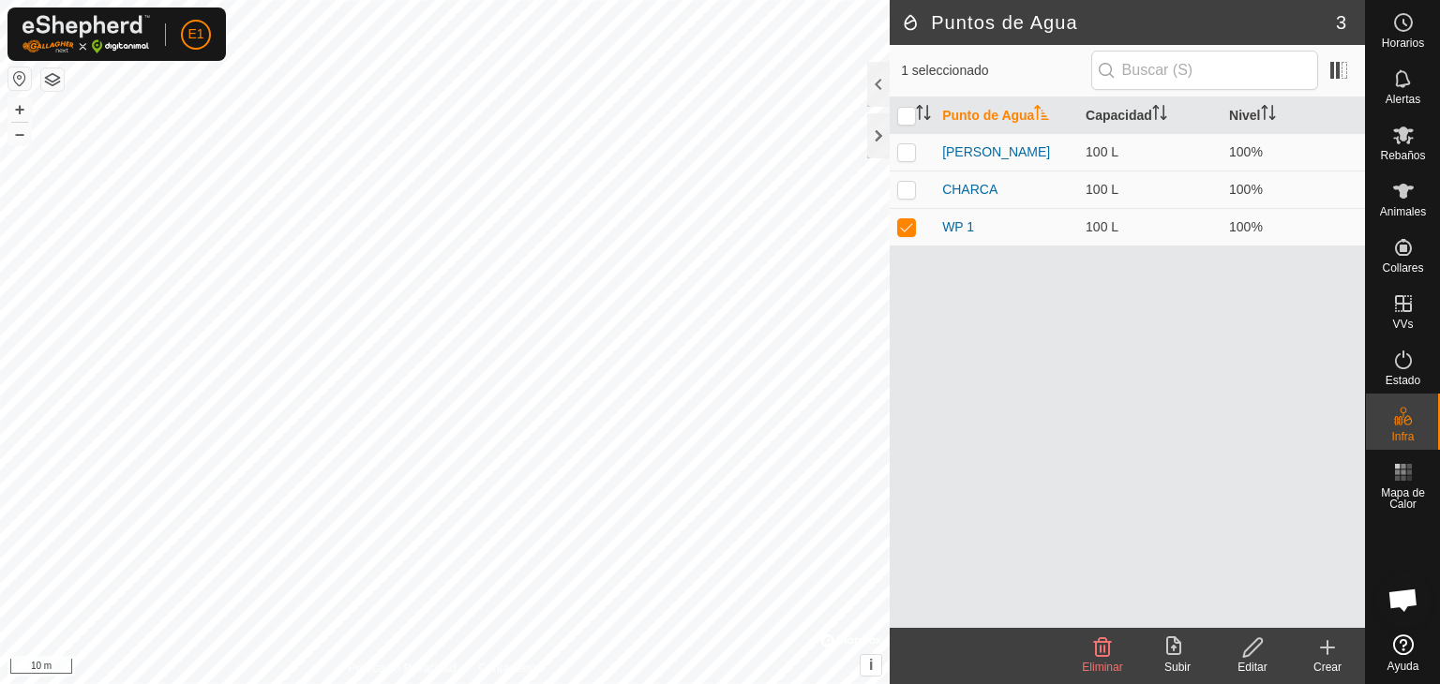
click at [665, 683] on html "E1 Horarios Alertas Rebaños Animales Collares VVs Estado Infra Mapa de Calor Ay…" at bounding box center [720, 342] width 1440 height 684
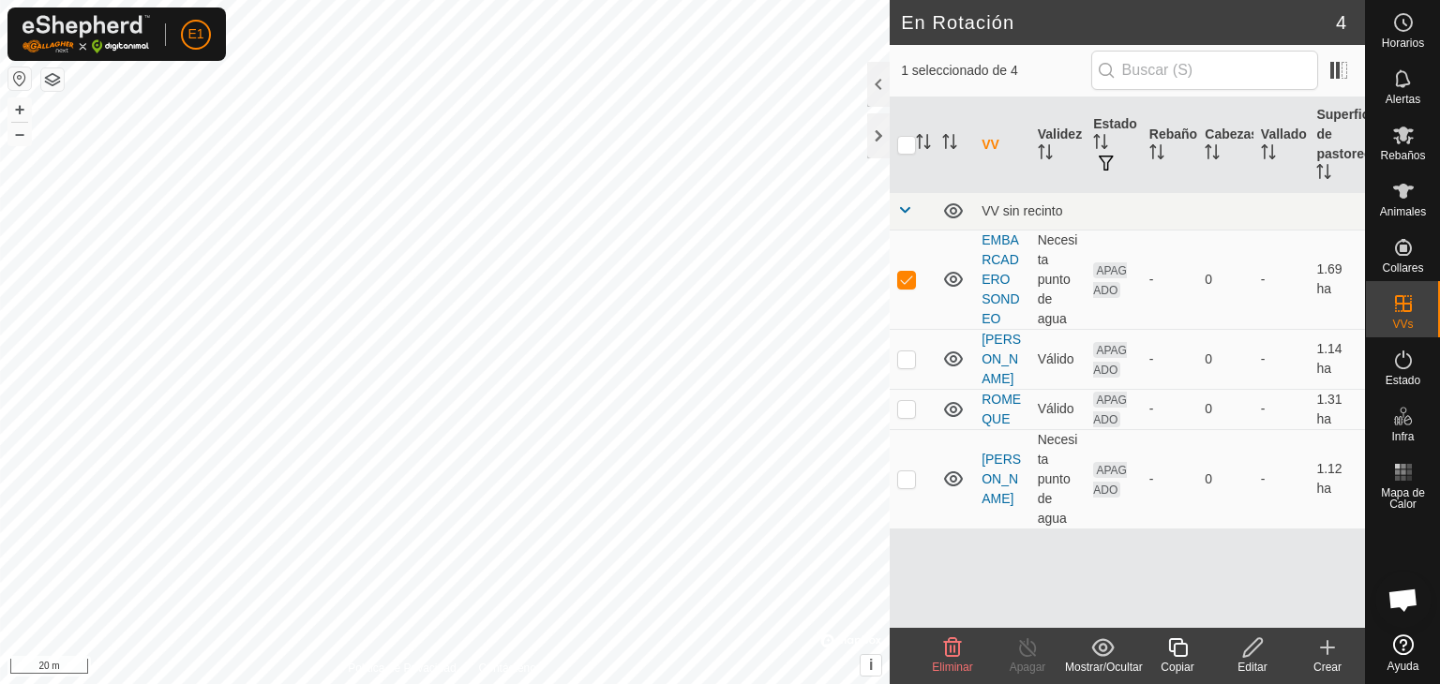
checkbox input "false"
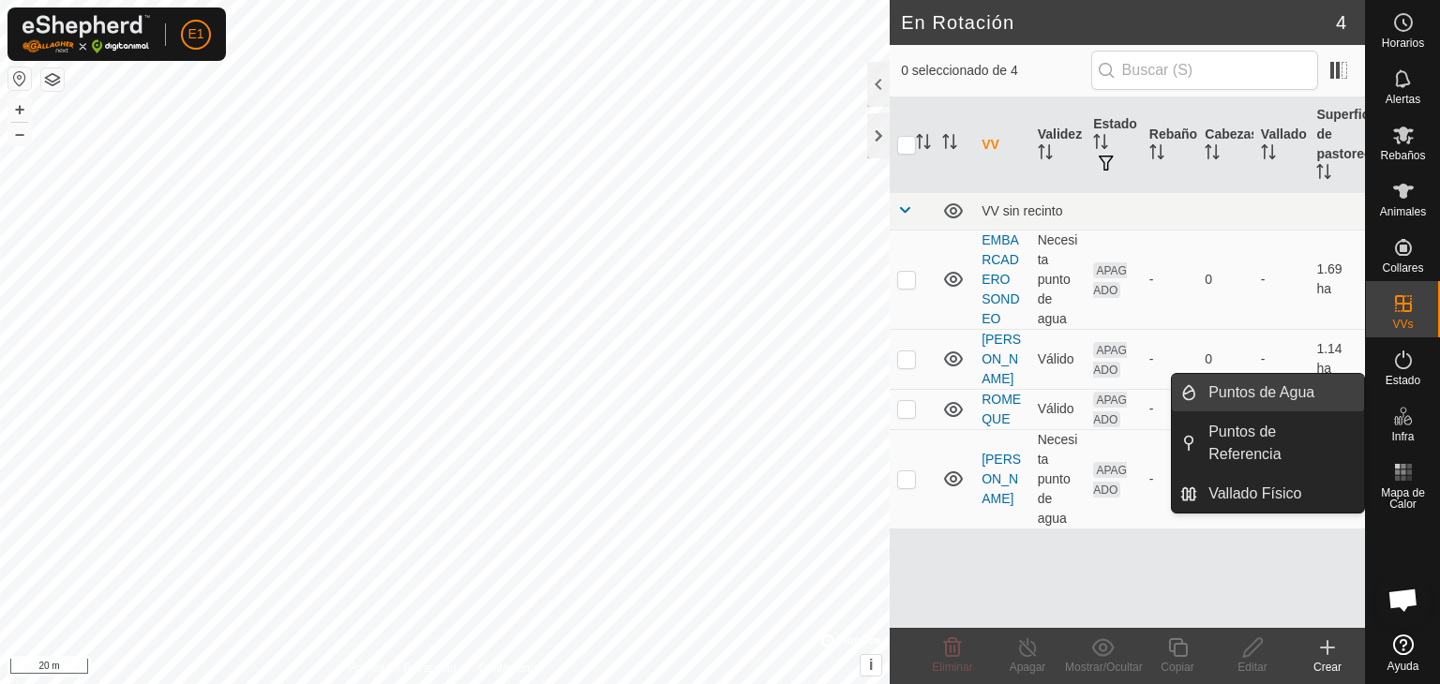
click at [1282, 395] on link "Puntos de Agua" at bounding box center [1280, 393] width 167 height 38
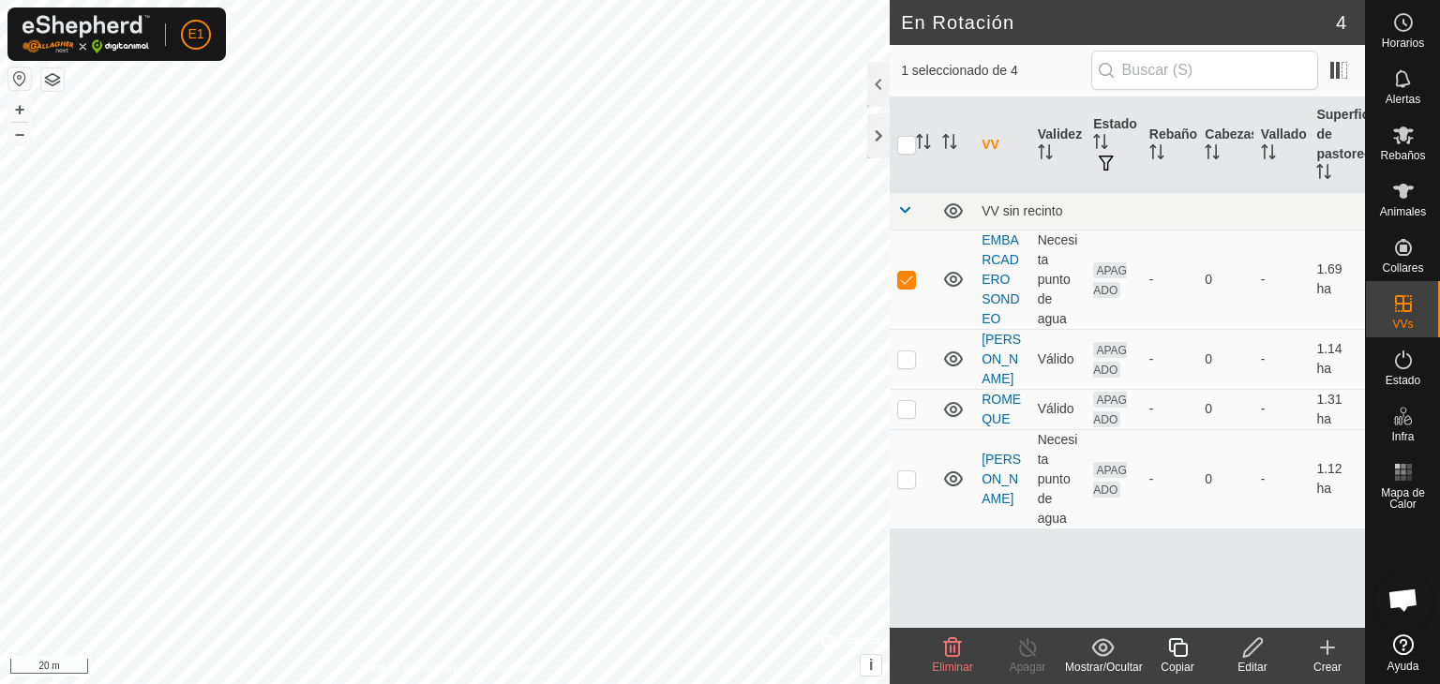
checkbox input "false"
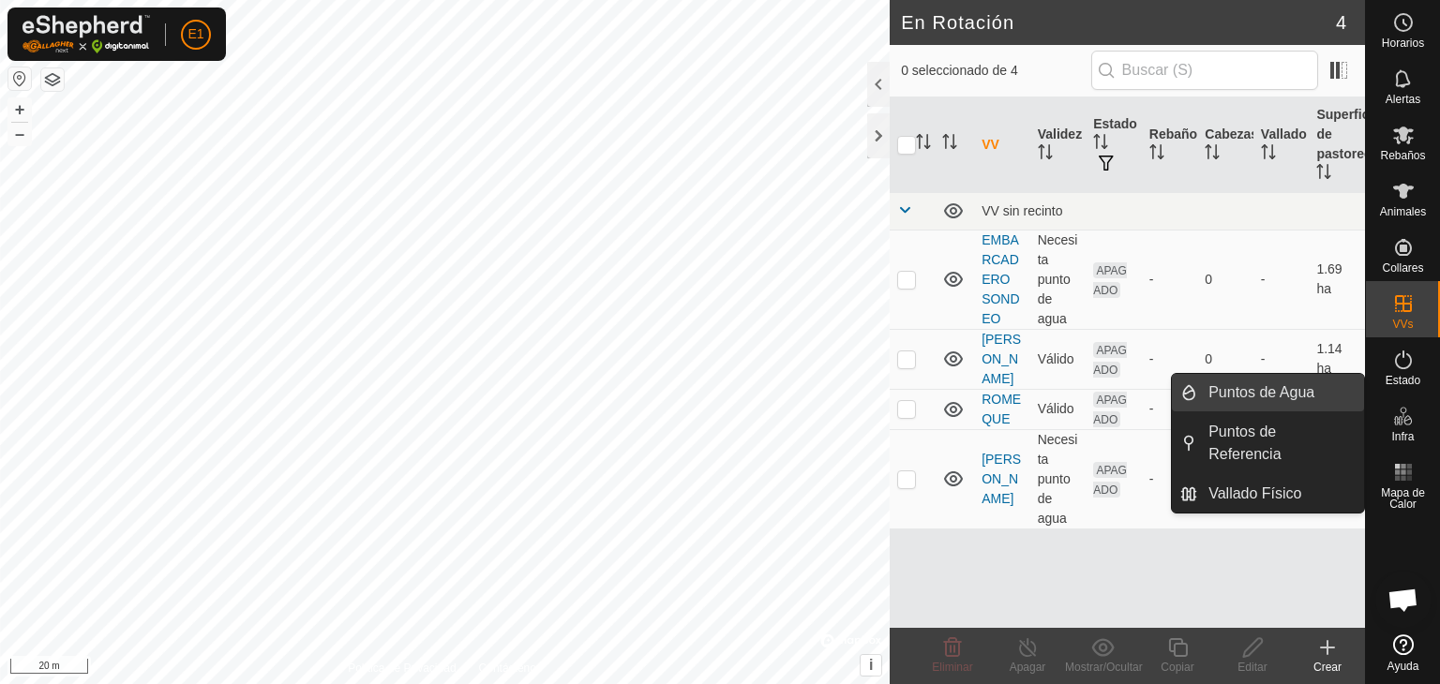
click at [1273, 390] on link "Puntos de Agua" at bounding box center [1280, 393] width 167 height 38
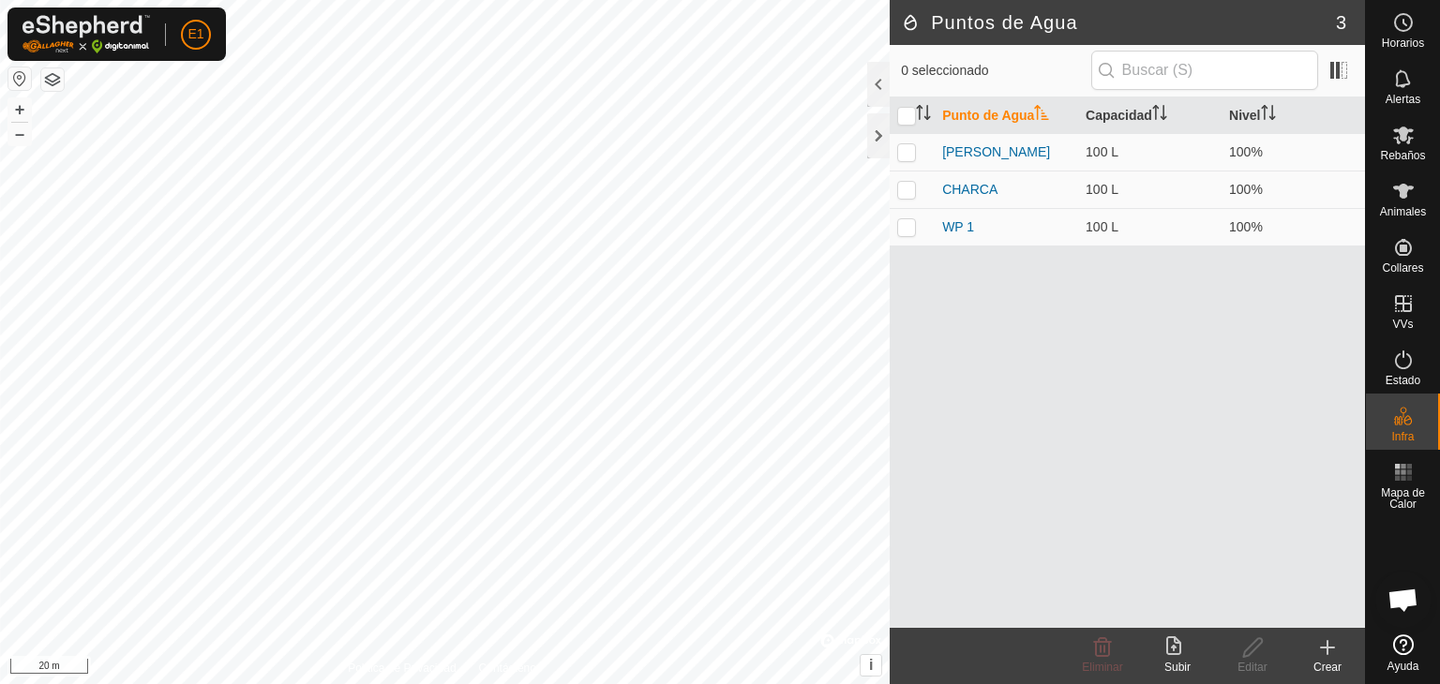
click at [1332, 653] on icon at bounding box center [1327, 648] width 23 height 23
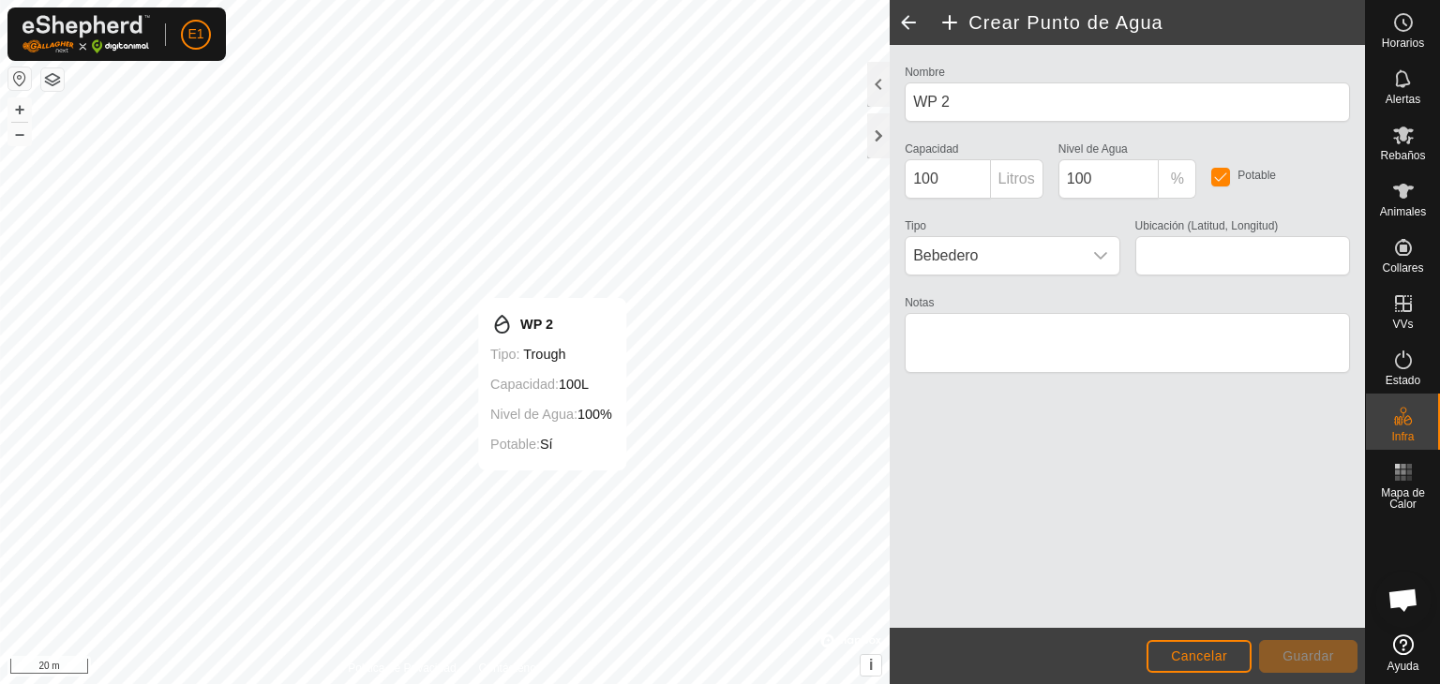
type input "40.820681, -6.056221"
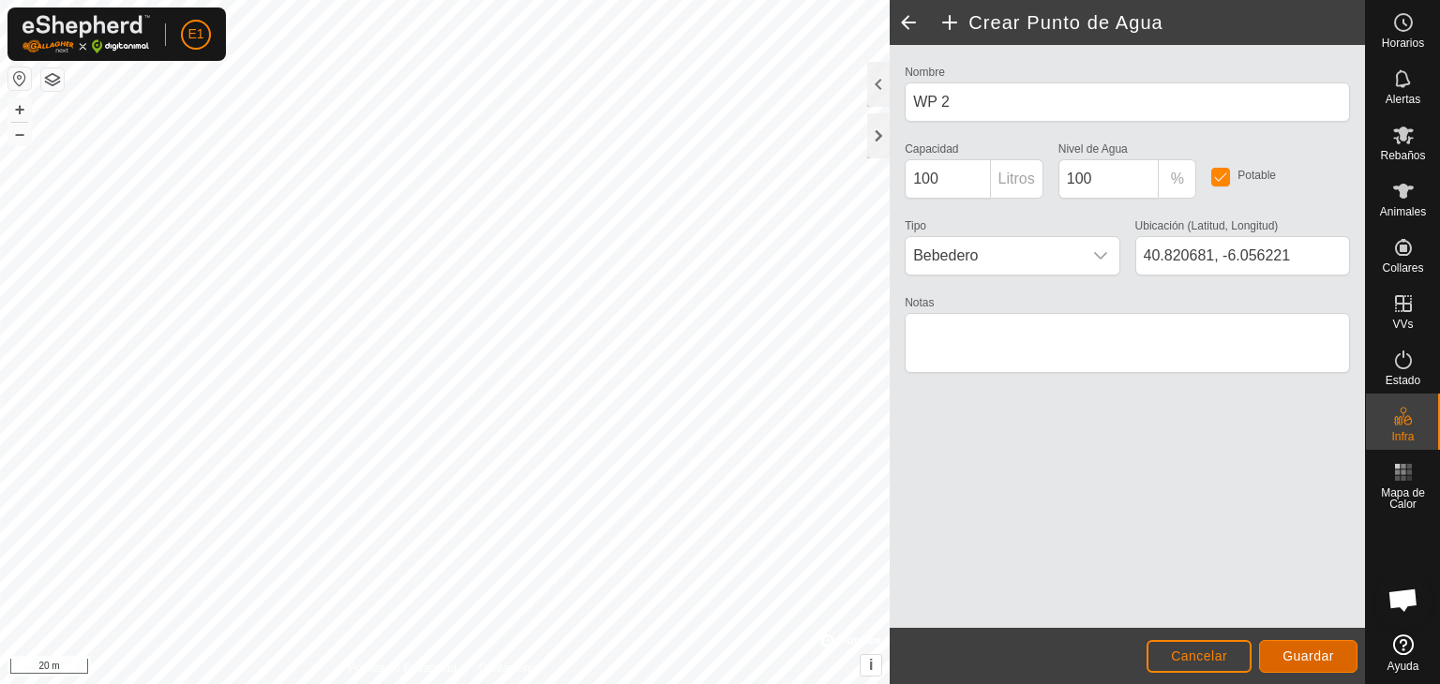
click at [1281, 657] on button "Guardar" at bounding box center [1308, 656] width 98 height 33
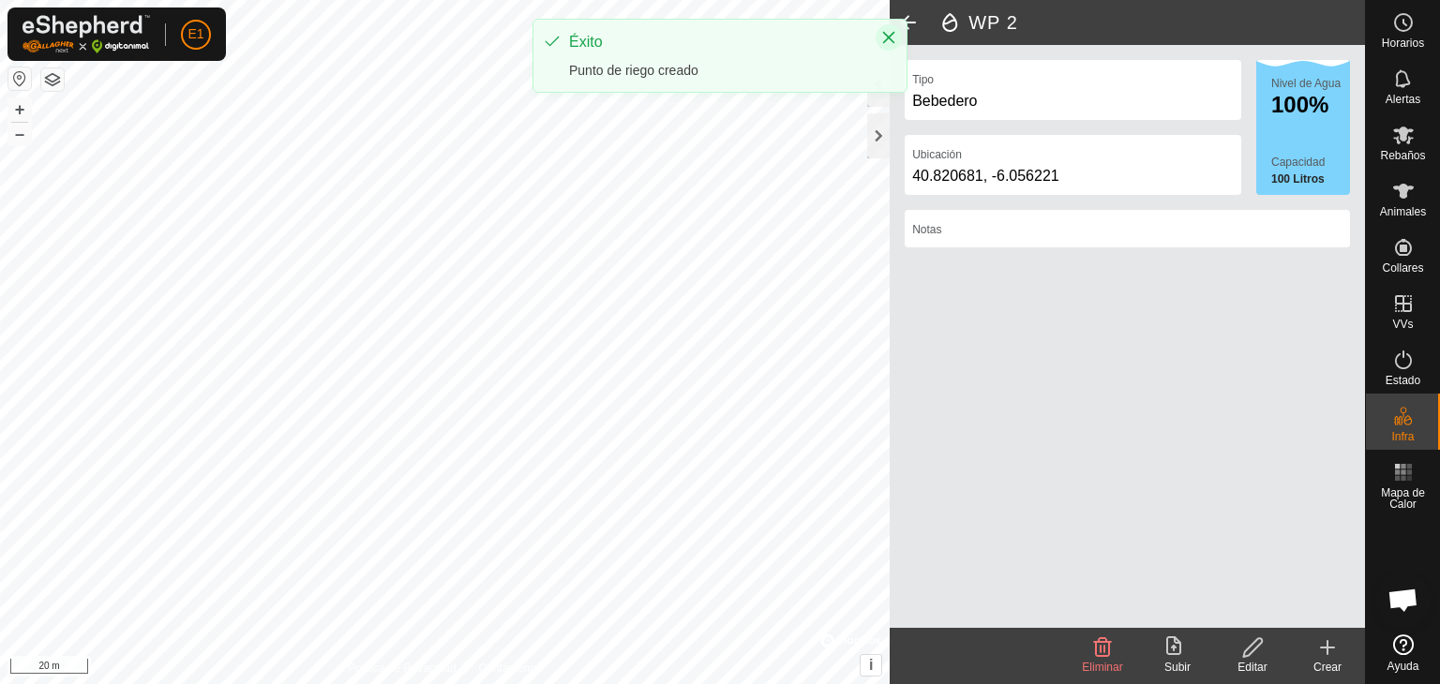
click at [887, 36] on icon "Close" at bounding box center [889, 38] width 12 height 12
